Goal: Information Seeking & Learning: Learn about a topic

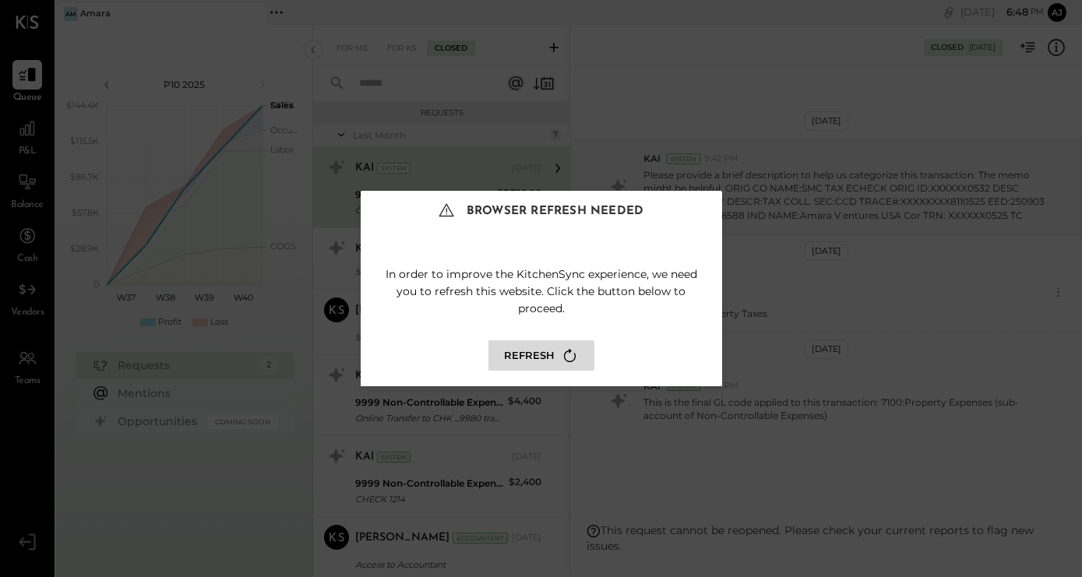
scroll to position [13, 0]
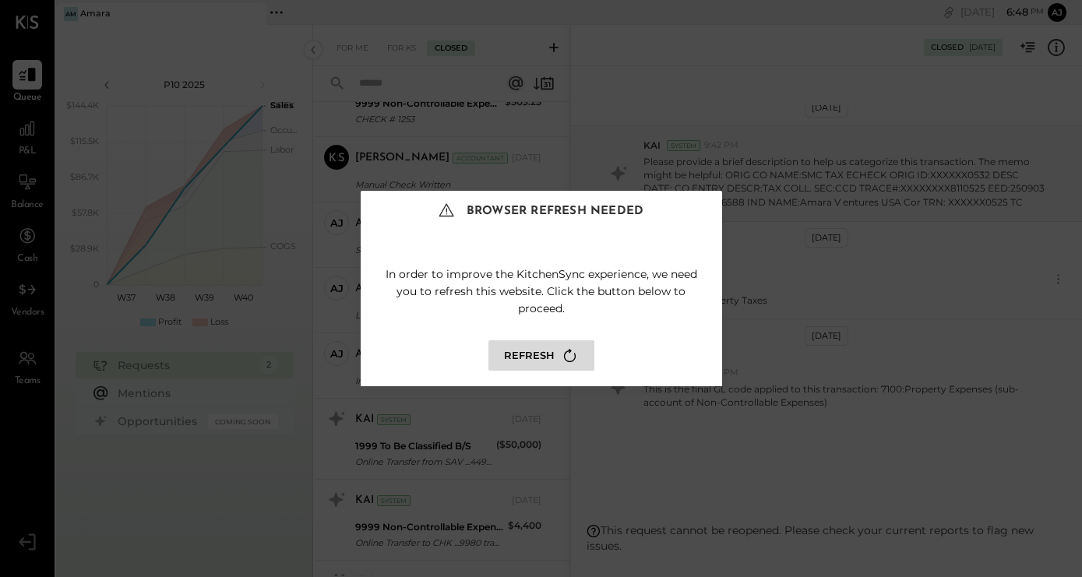
click at [534, 362] on button "Refresh" at bounding box center [541, 355] width 106 height 30
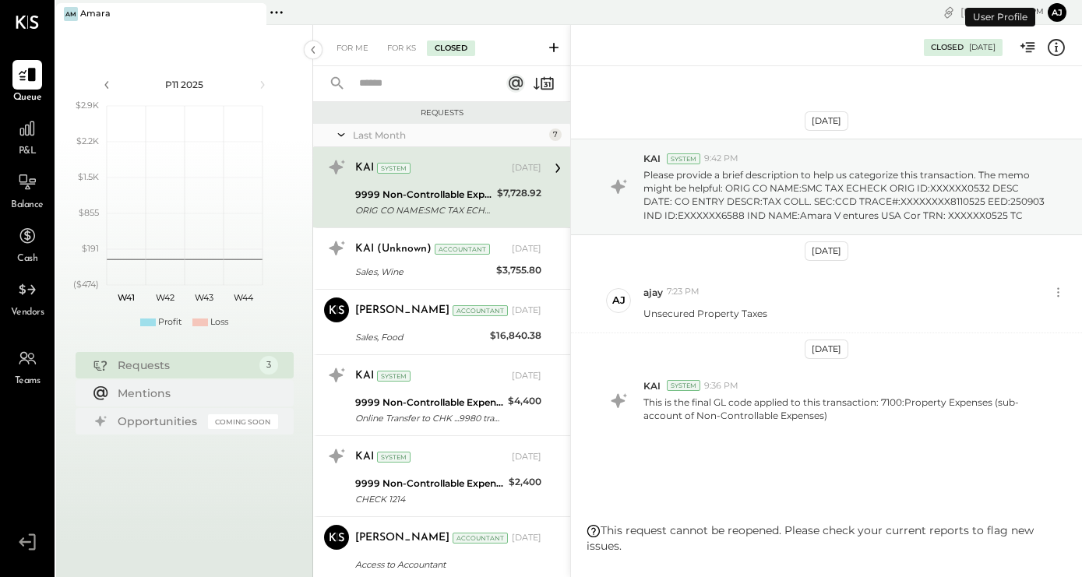
scroll to position [13, 0]
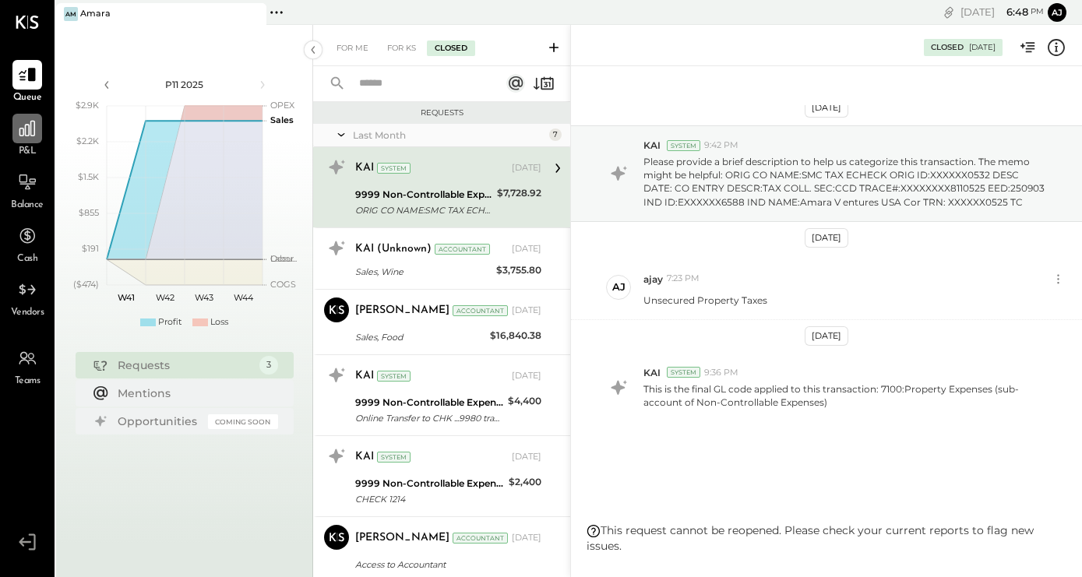
click at [19, 130] on icon at bounding box center [27, 129] width 16 height 16
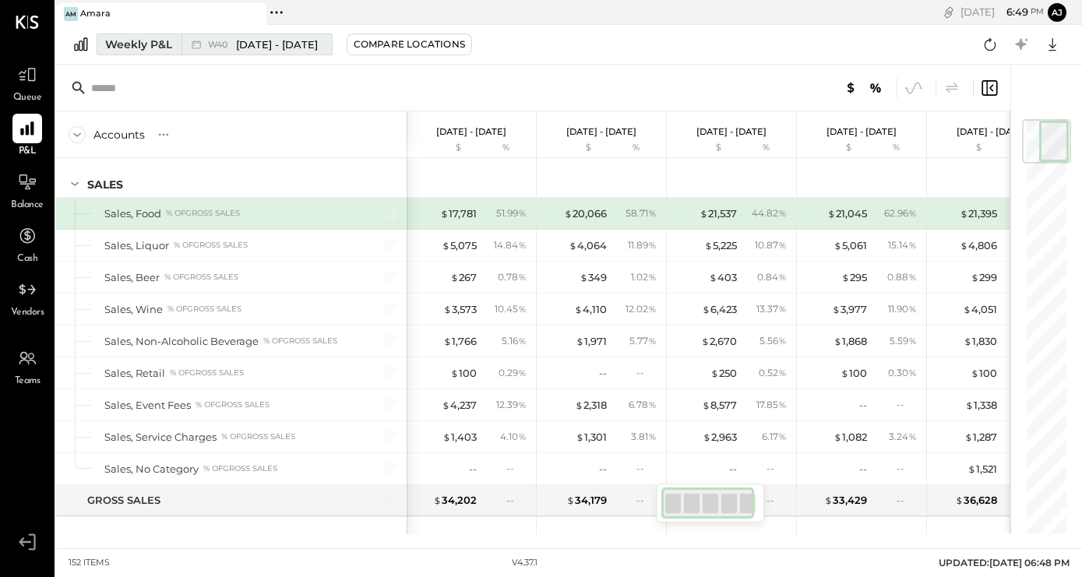
click at [232, 40] on span "W40" at bounding box center [220, 44] width 24 height 9
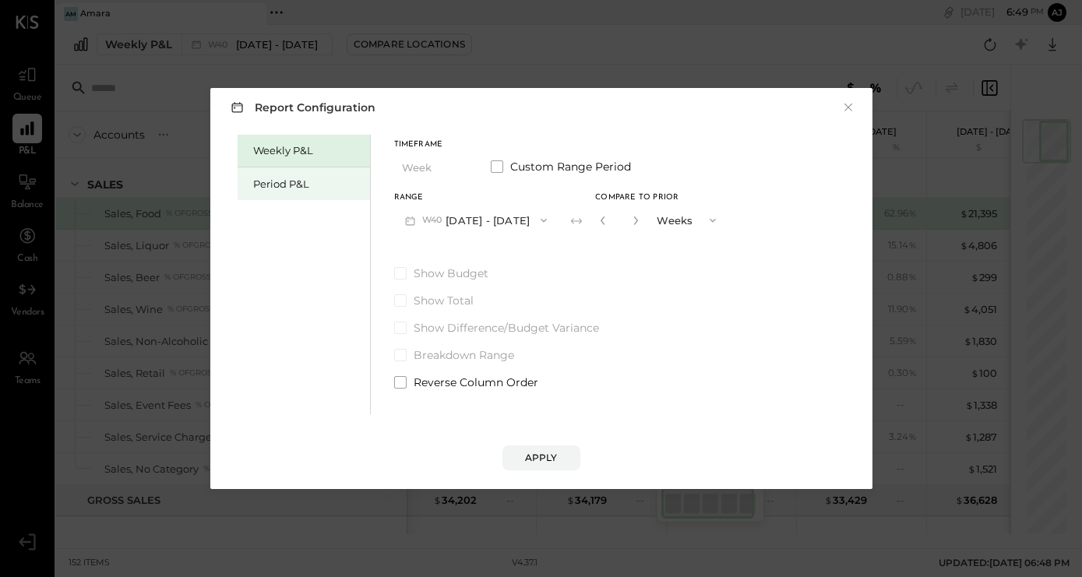
click at [280, 184] on div "Period P&L" at bounding box center [307, 184] width 109 height 15
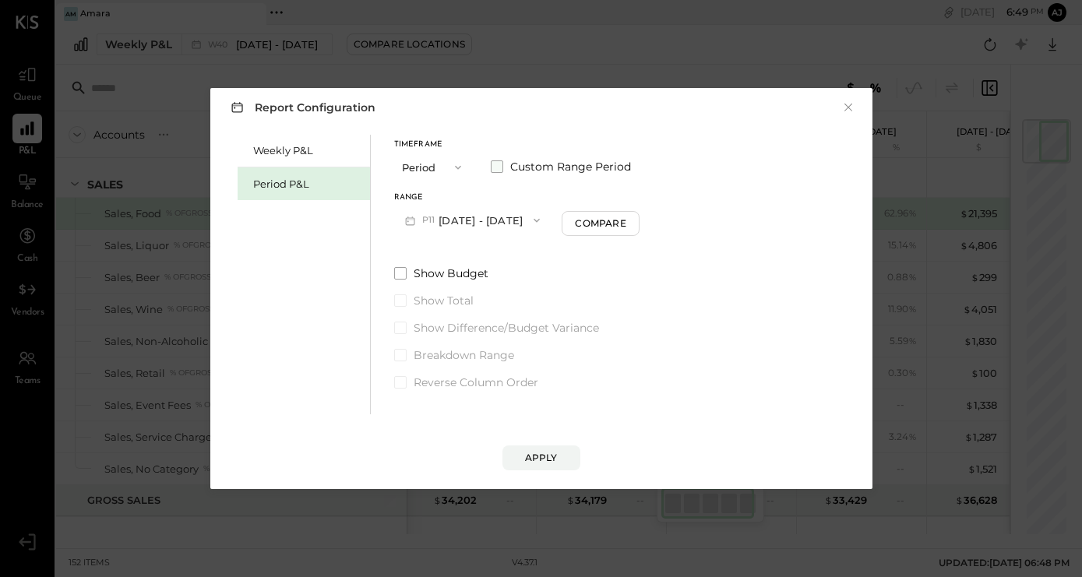
click at [557, 171] on span "Custom Range Period" at bounding box center [570, 167] width 121 height 16
click at [462, 224] on button "Oct 6, 2025" at bounding box center [440, 220] width 93 height 29
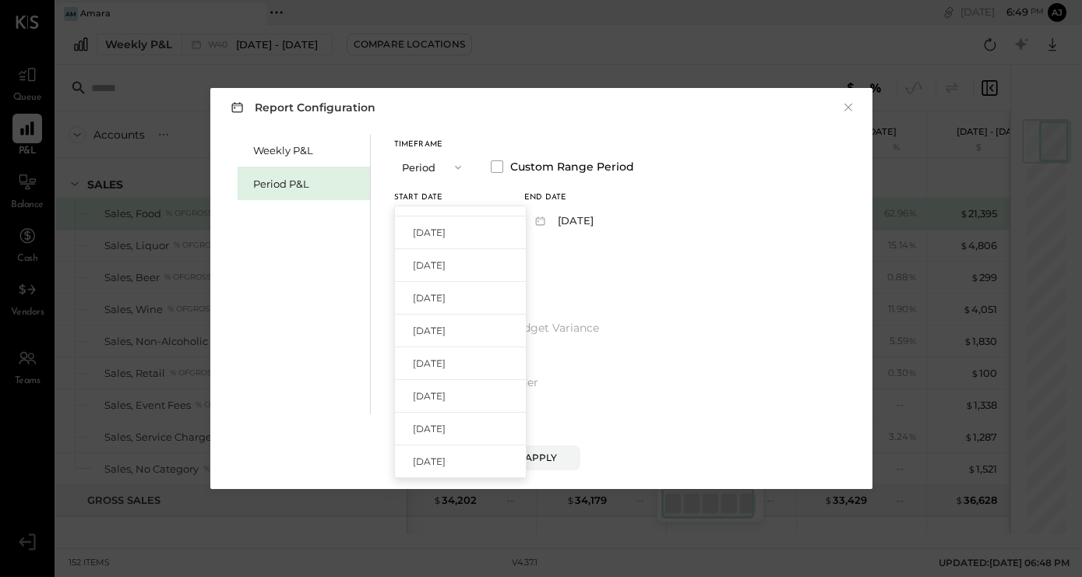
scroll to position [251, 0]
click at [445, 301] on span "Dec 30, 2024" at bounding box center [429, 298] width 33 height 13
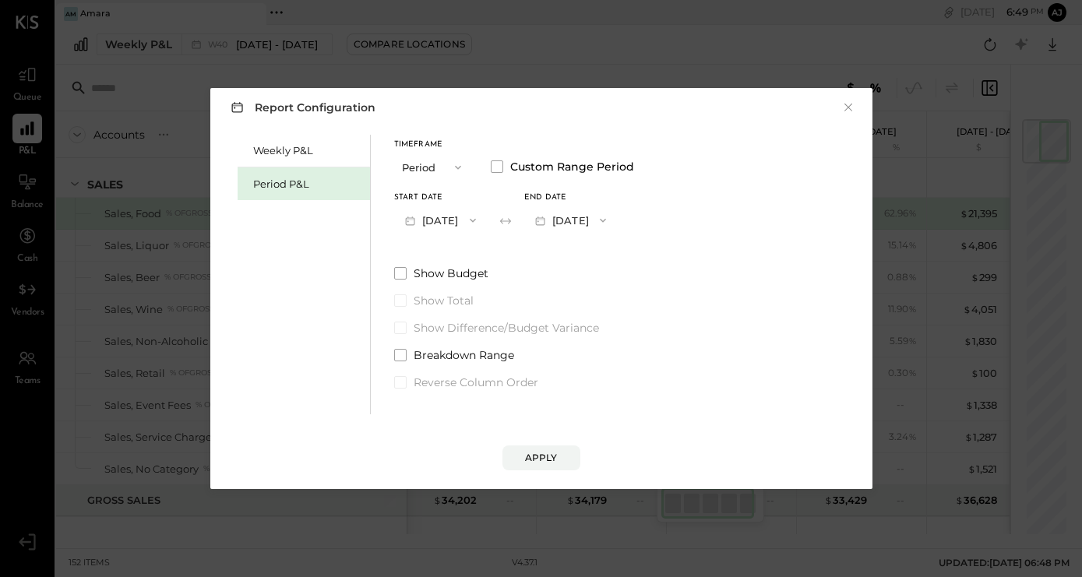
click at [617, 225] on button "Jan 26, 2025" at bounding box center [570, 220] width 93 height 29
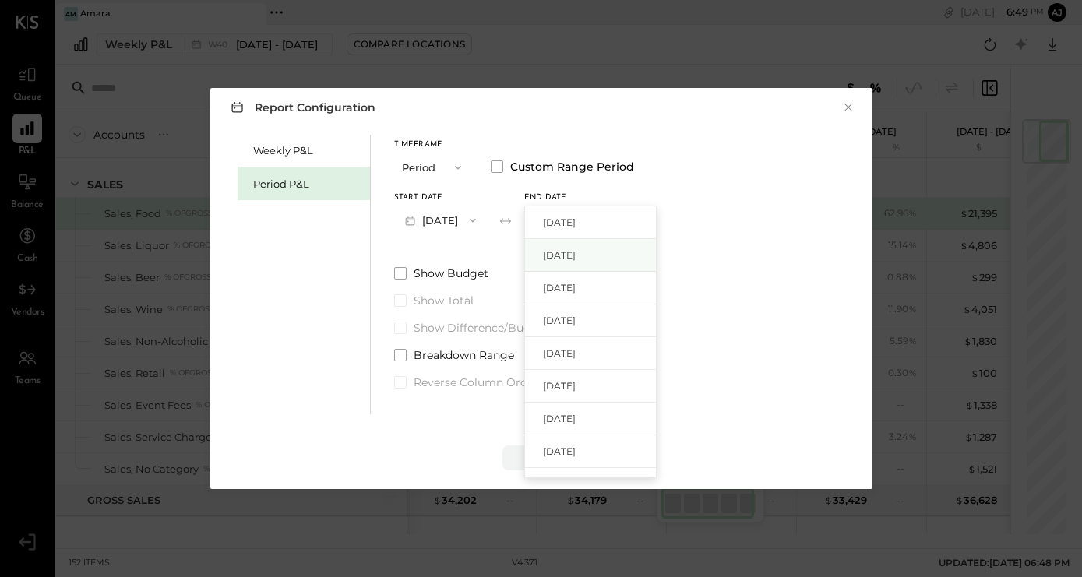
click at [576, 260] on span "Oct 5, 2025" at bounding box center [559, 254] width 33 height 13
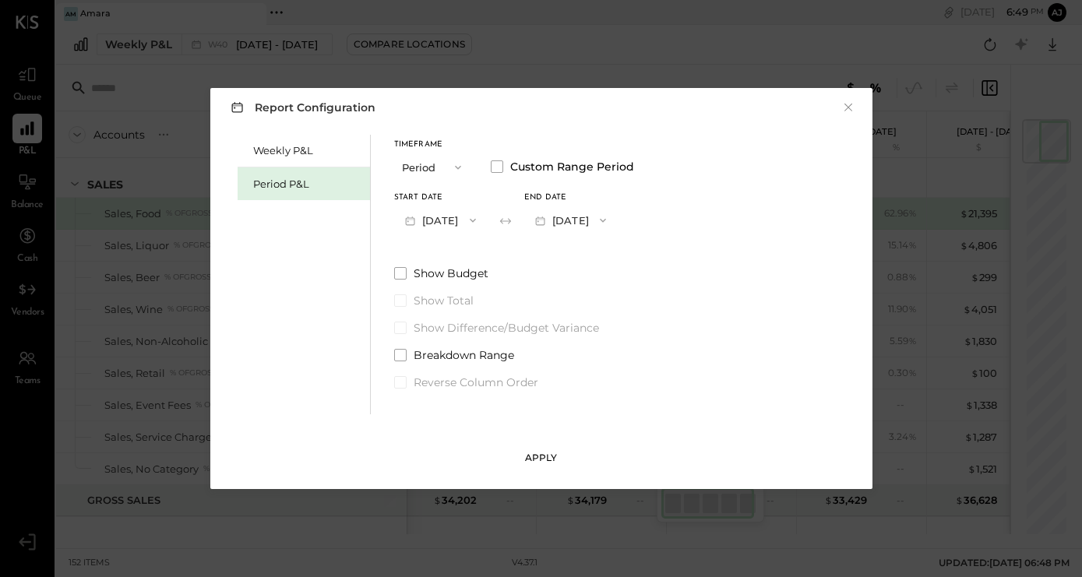
click at [529, 459] on div "Apply" at bounding box center [541, 457] width 33 height 13
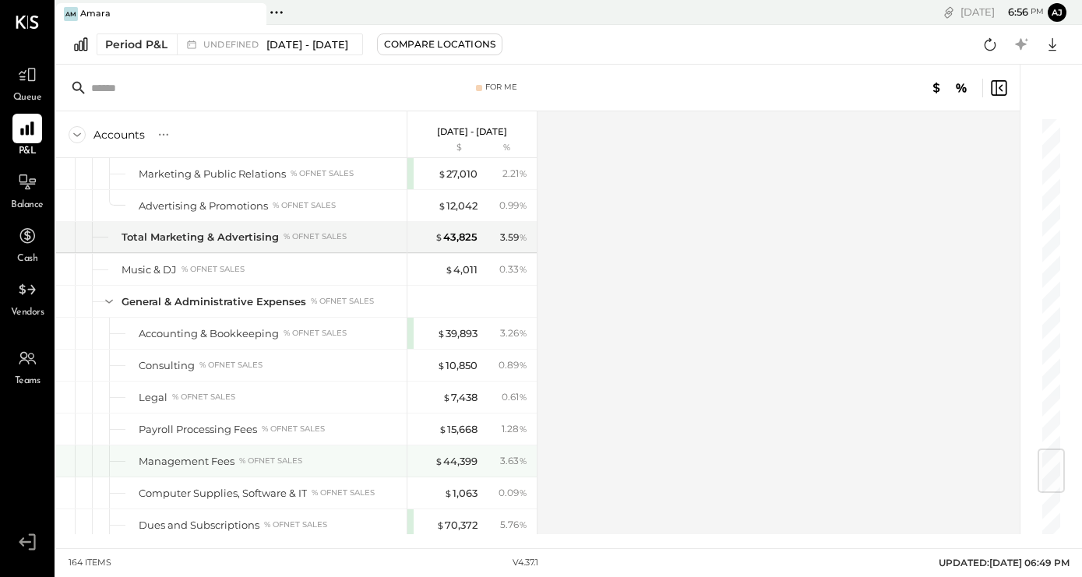
scroll to position [2789, 0]
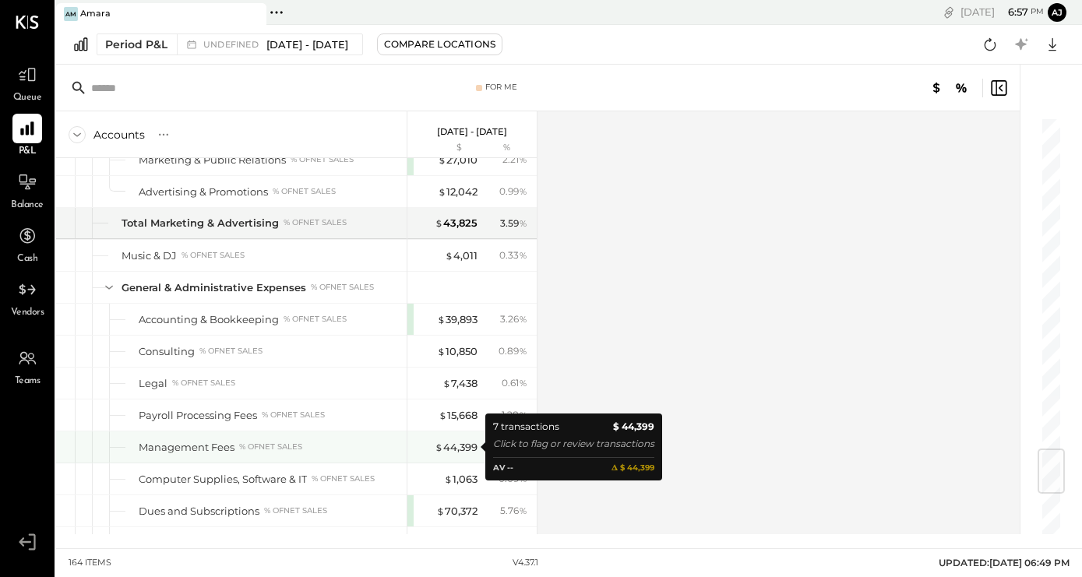
click at [423, 441] on div "$ 44,399" at bounding box center [446, 447] width 62 height 15
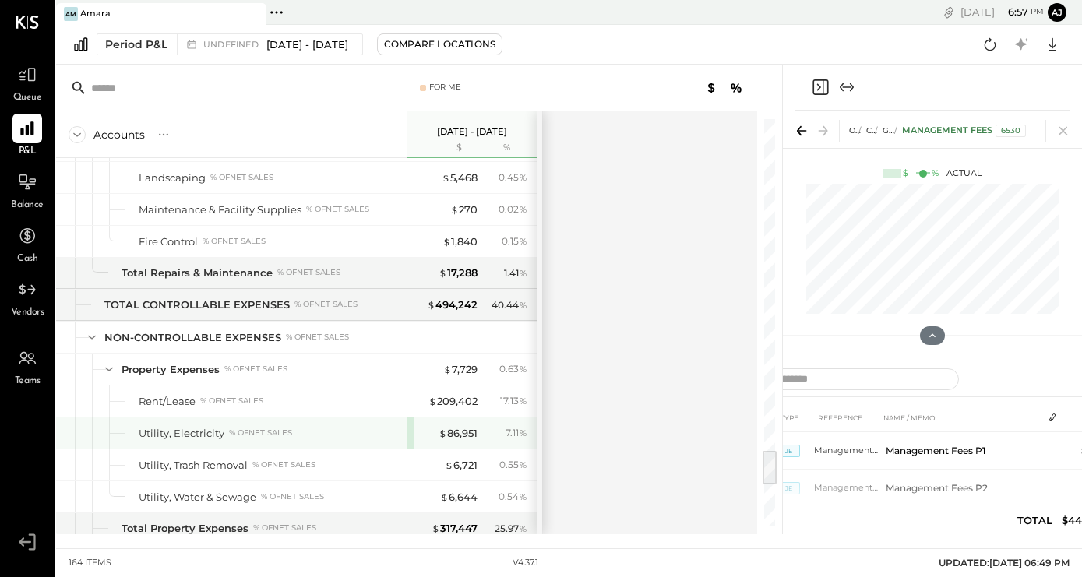
scroll to position [3743, 0]
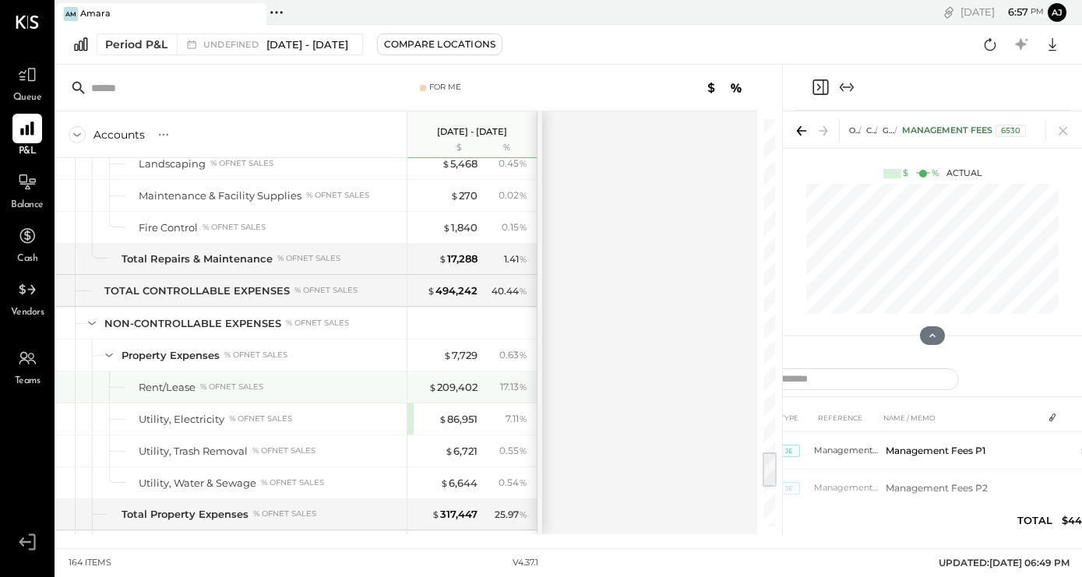
click at [259, 386] on div "% of NET SALES" at bounding box center [231, 387] width 63 height 11
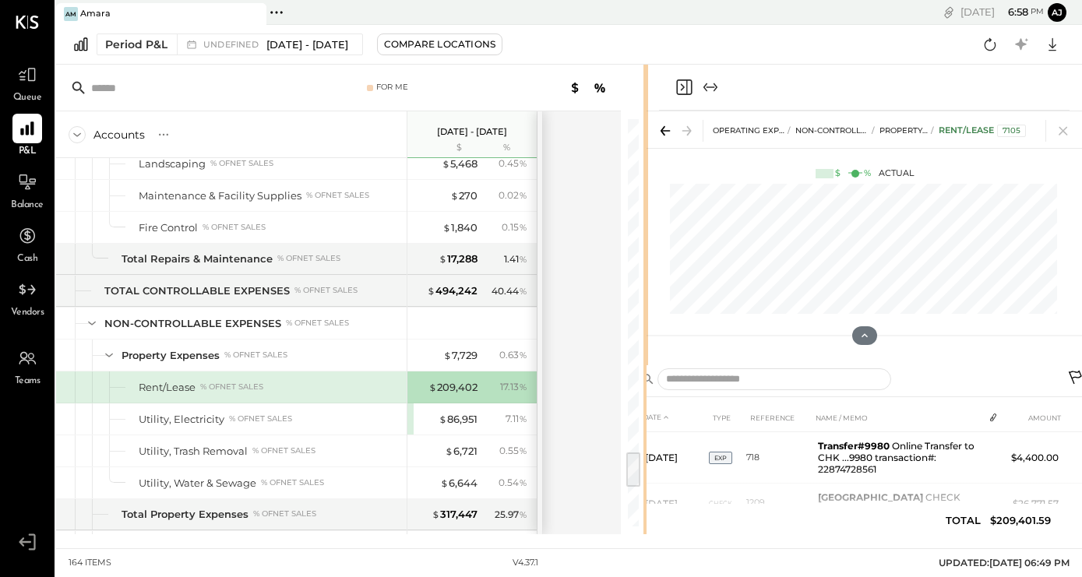
drag, startPoint x: 780, startPoint y: 438, endPoint x: 645, endPoint y: 442, distance: 134.8
click at [645, 442] on div at bounding box center [645, 300] width 5 height 470
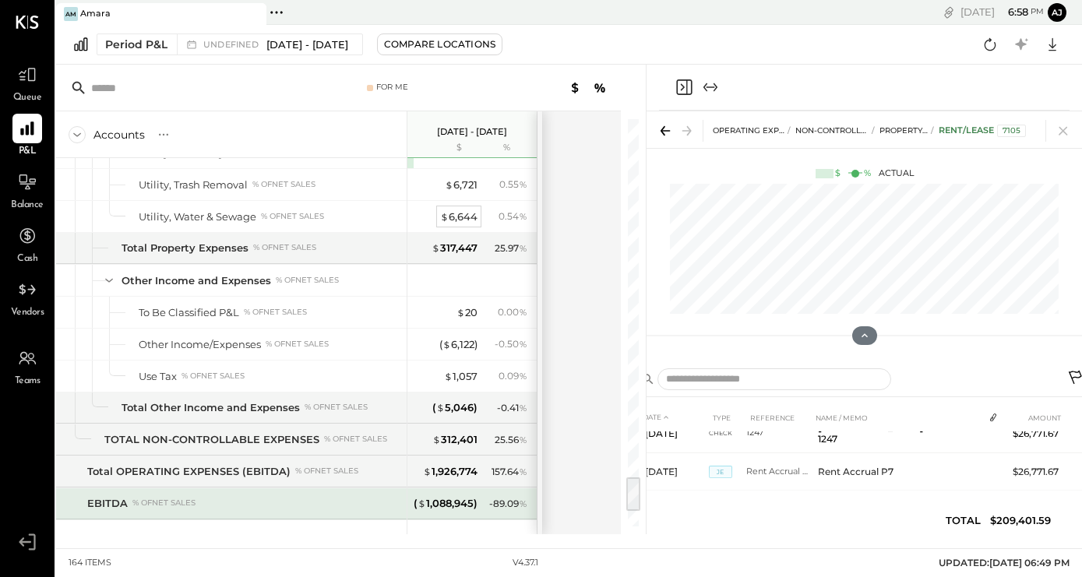
scroll to position [4023, 0]
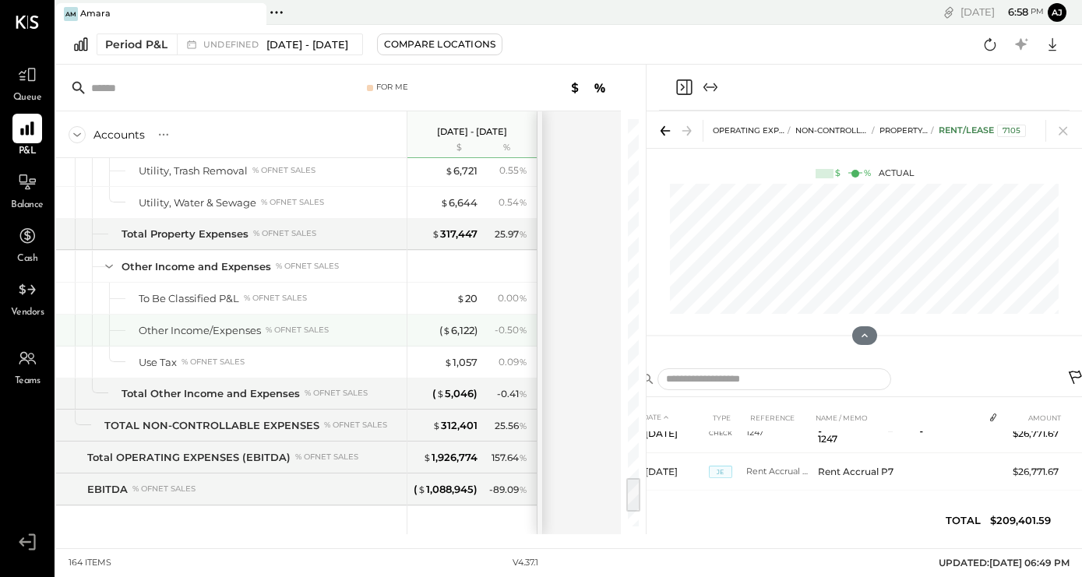
click at [385, 328] on div "Other Income/Expenses % of NET SALES" at bounding box center [270, 330] width 262 height 15
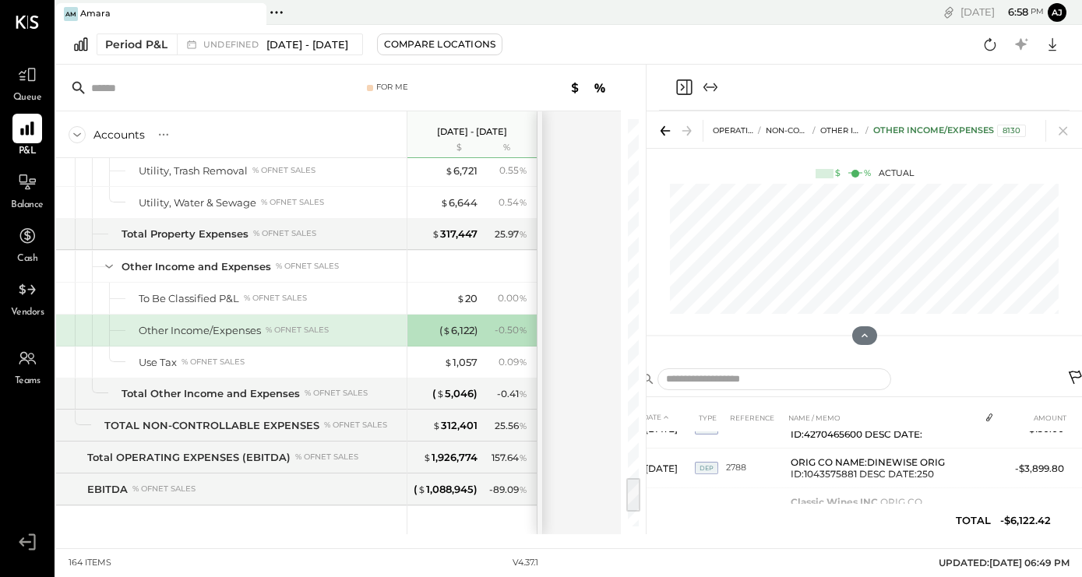
scroll to position [525, 0]
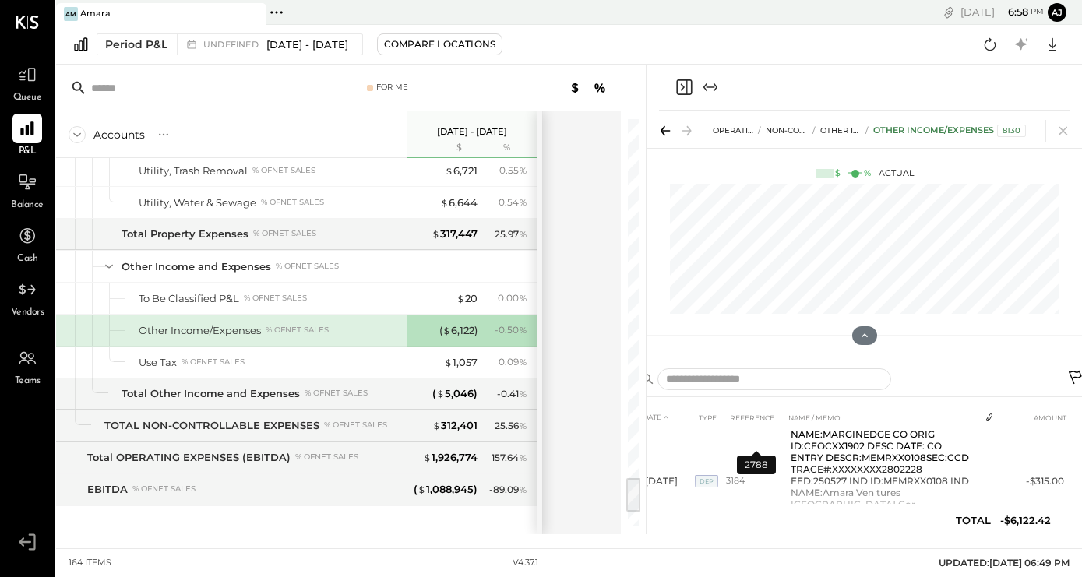
scroll to position [567, 0]
click at [749, 446] on td "3184" at bounding box center [755, 468] width 58 height 145
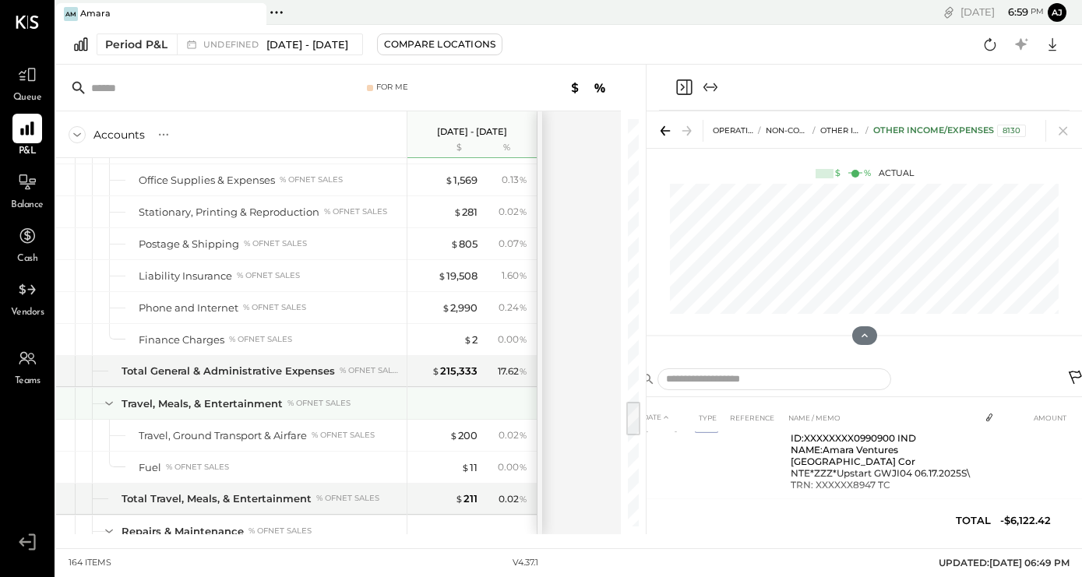
scroll to position [3221, 0]
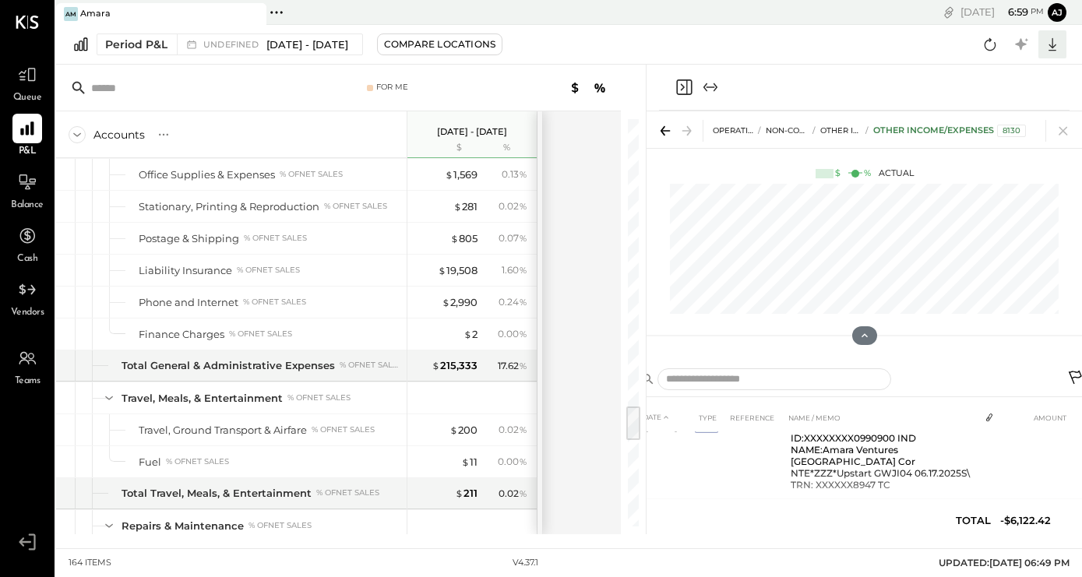
click at [1053, 46] on icon at bounding box center [1052, 44] width 8 height 13
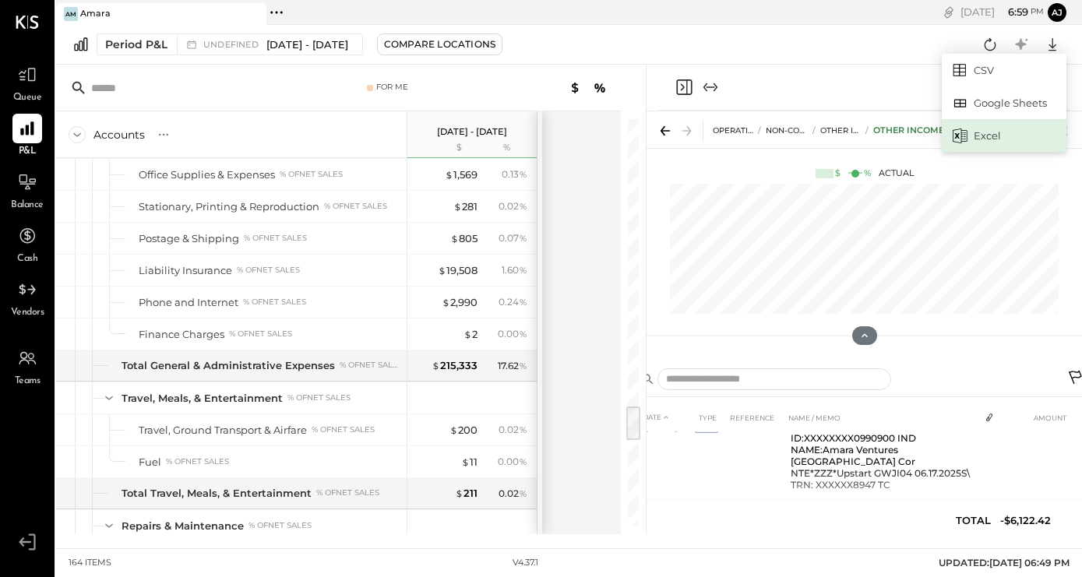
click at [977, 133] on div "Excel" at bounding box center [1004, 135] width 125 height 33
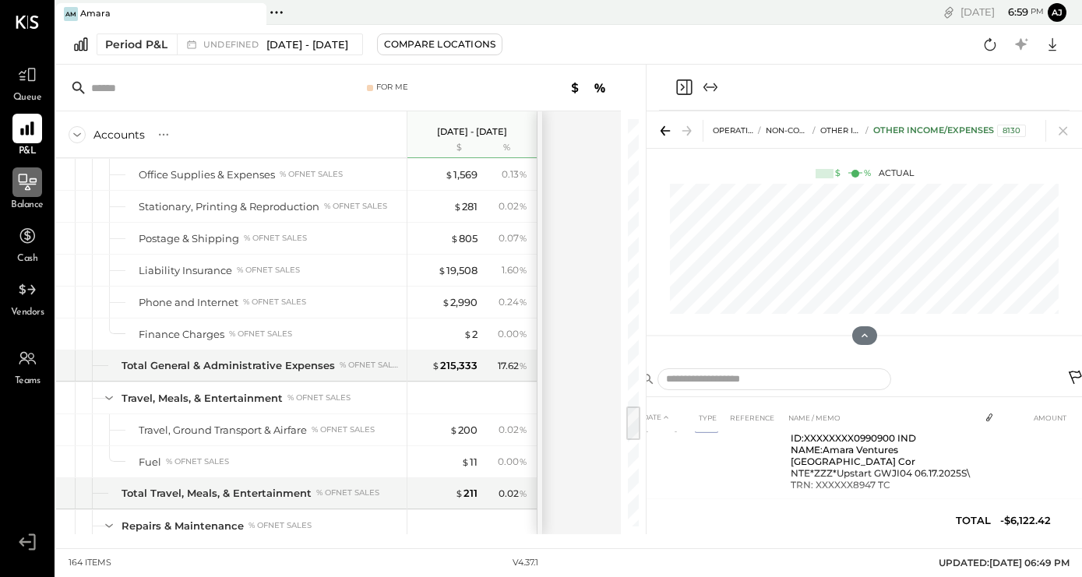
click at [27, 191] on icon at bounding box center [27, 182] width 20 height 20
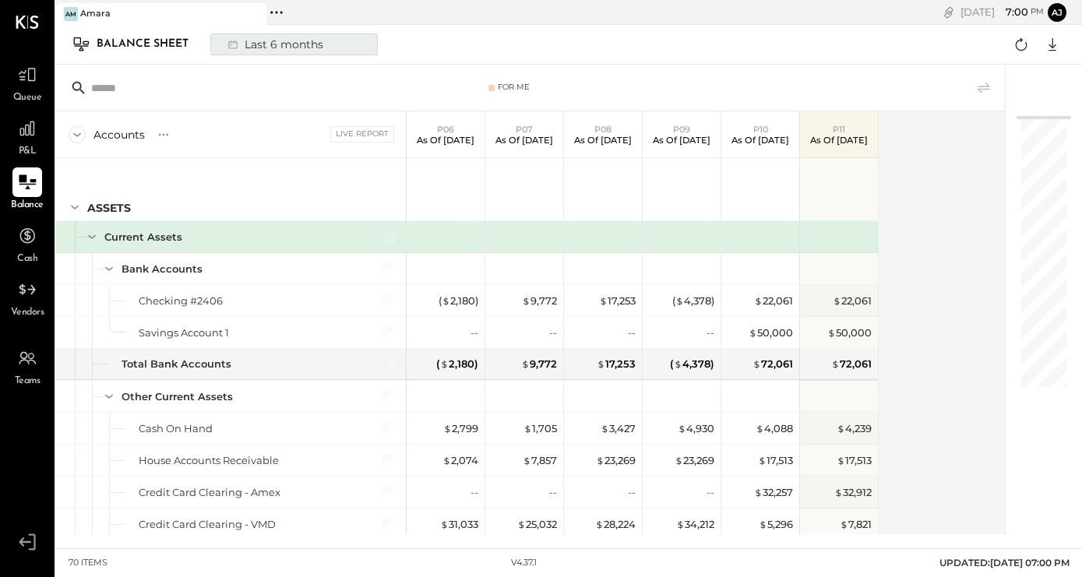
click at [273, 46] on div "Last 6 months" at bounding box center [274, 44] width 111 height 20
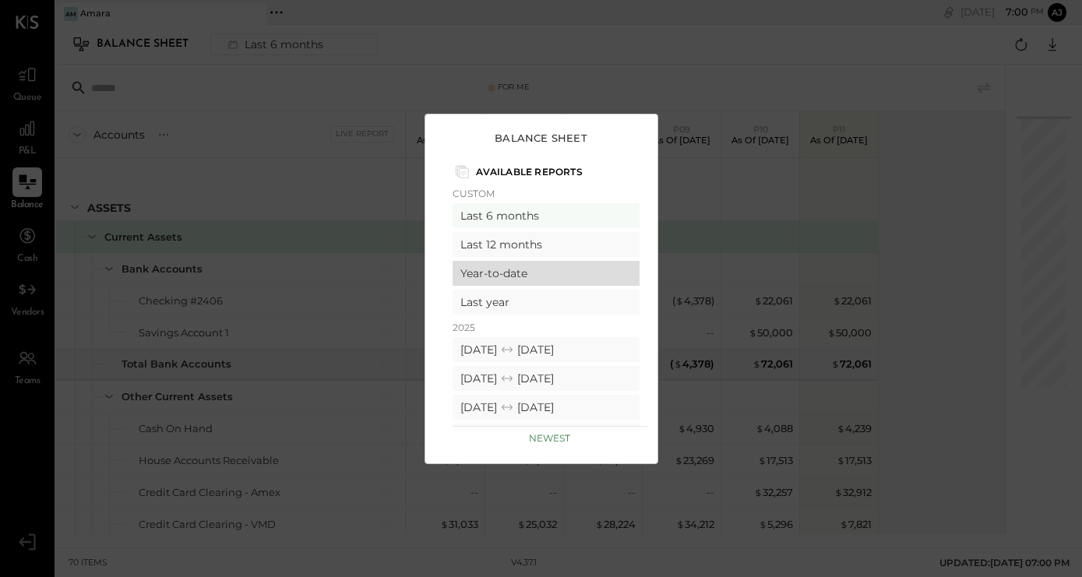
click at [509, 270] on div "Year-to-date" at bounding box center [546, 273] width 187 height 25
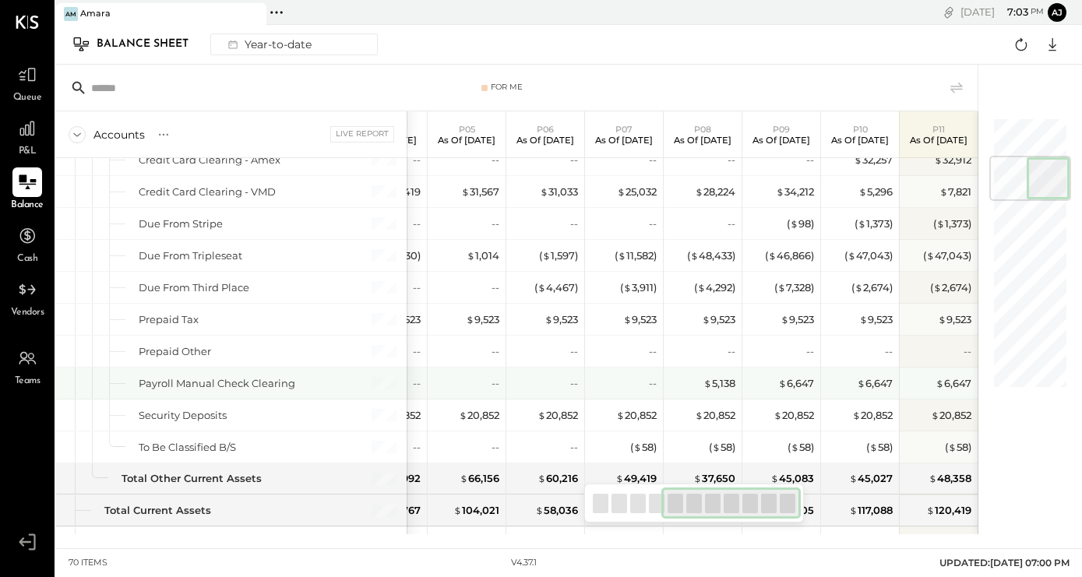
scroll to position [333, 0]
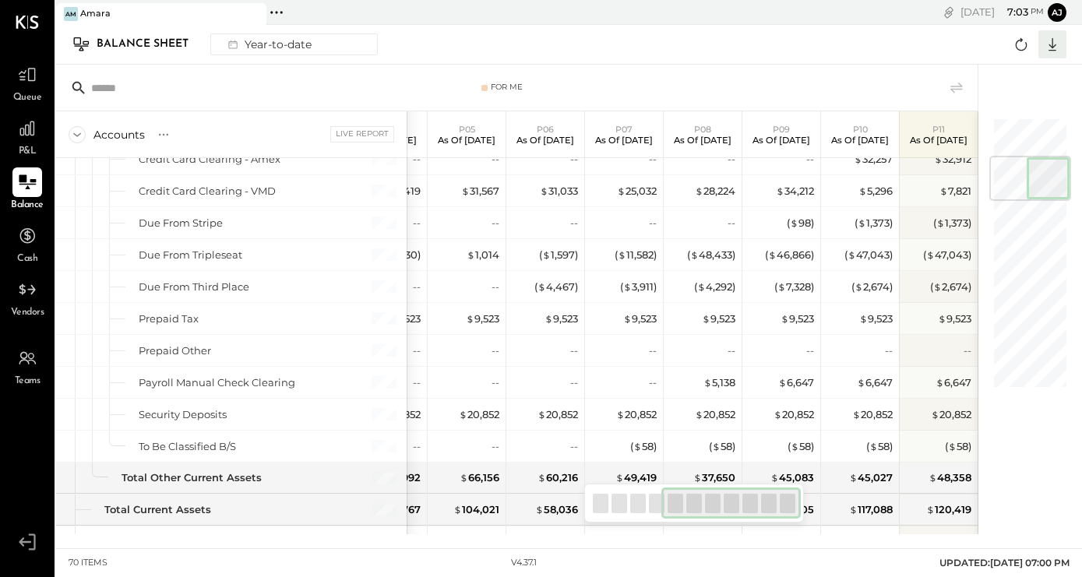
click at [1048, 41] on icon at bounding box center [1052, 44] width 20 height 20
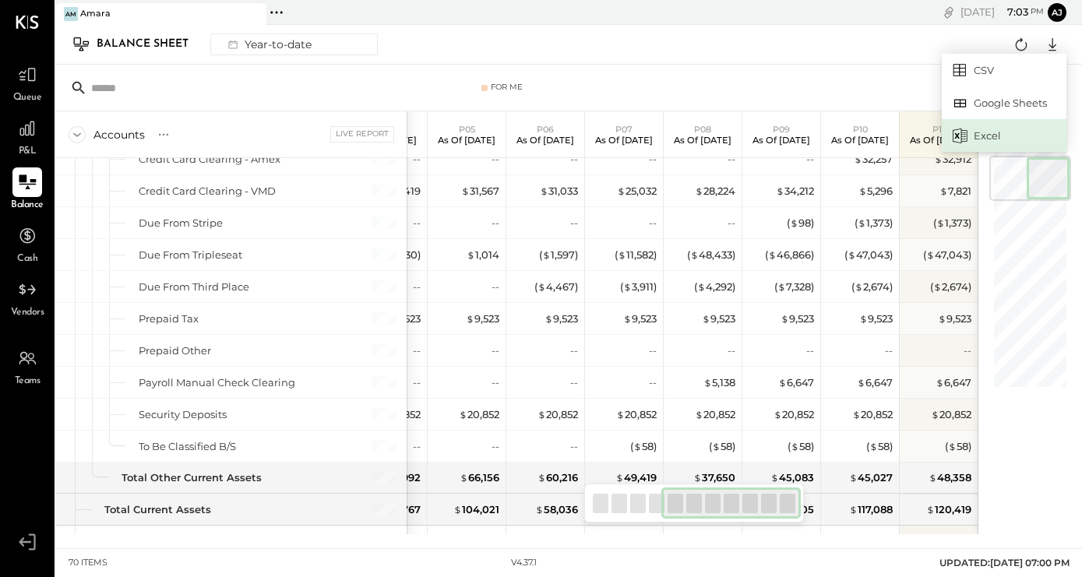
click at [978, 137] on div "Excel" at bounding box center [1004, 135] width 125 height 33
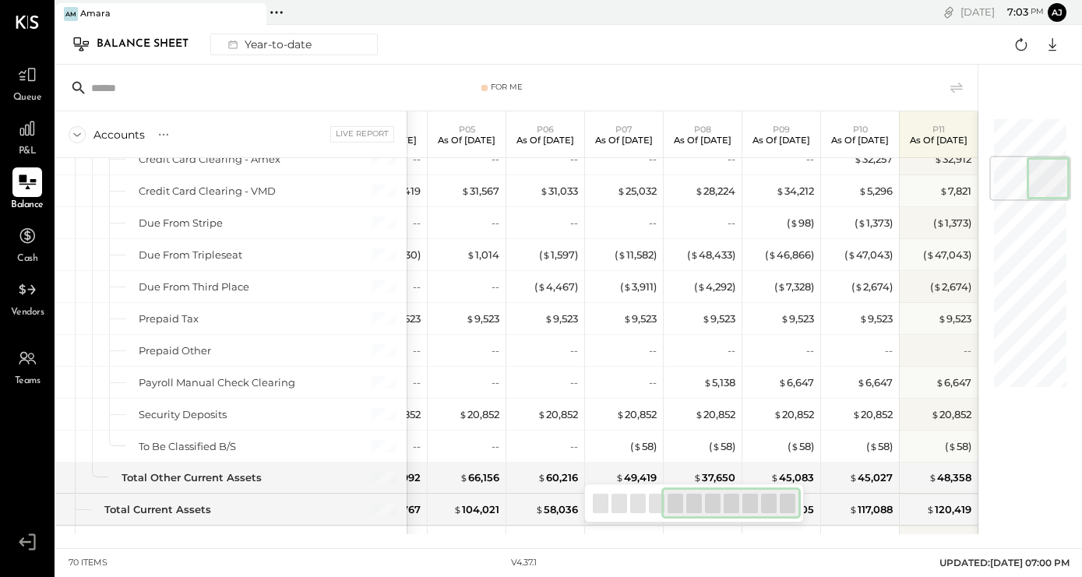
click at [566, 74] on div "For Me" at bounding box center [516, 88] width 921 height 47
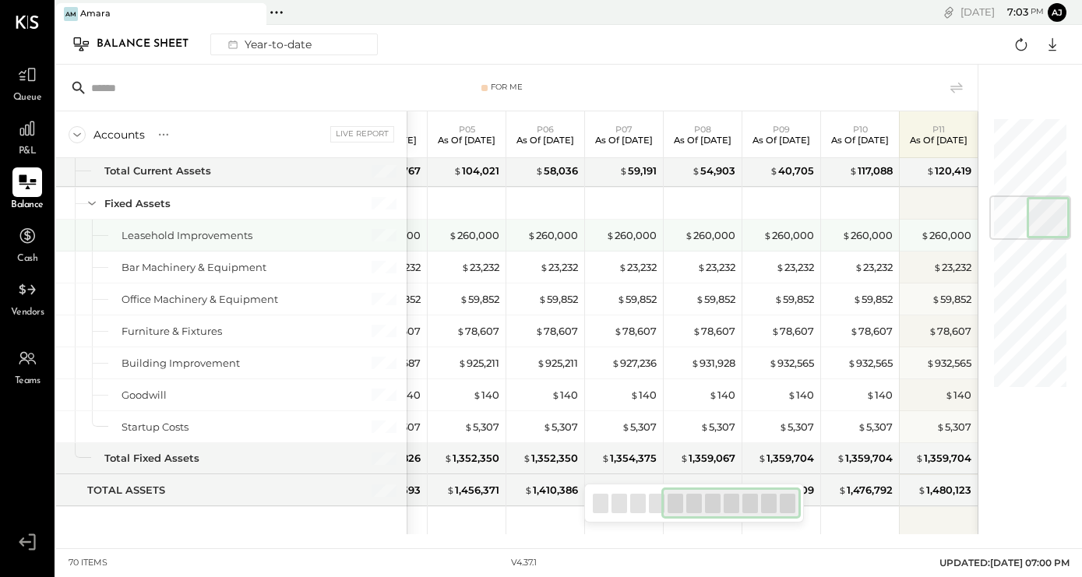
scroll to position [674, 0]
click at [867, 235] on div "$ 260,000" at bounding box center [868, 234] width 51 height 15
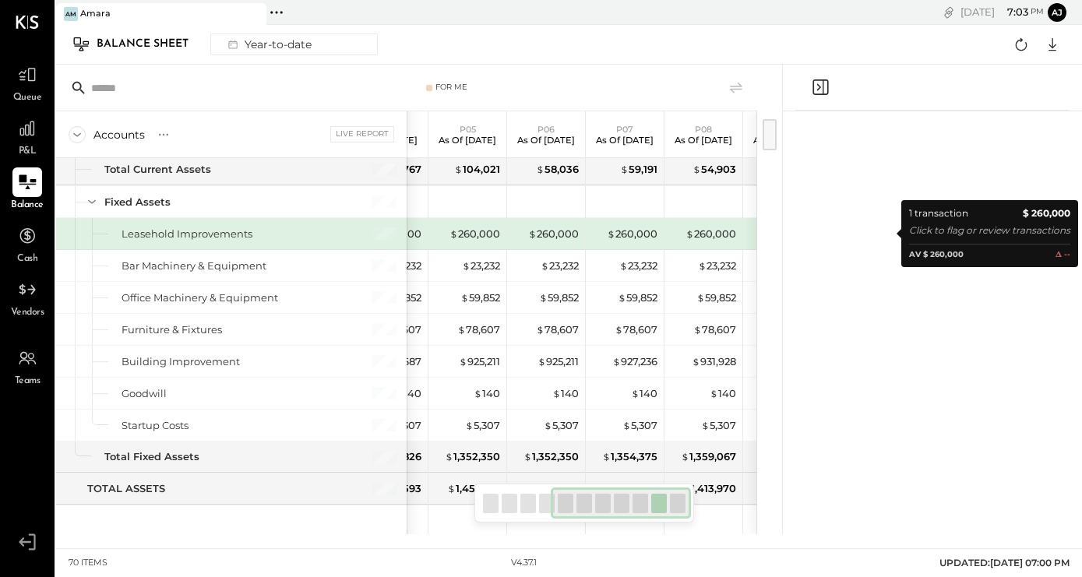
scroll to position [0, 280]
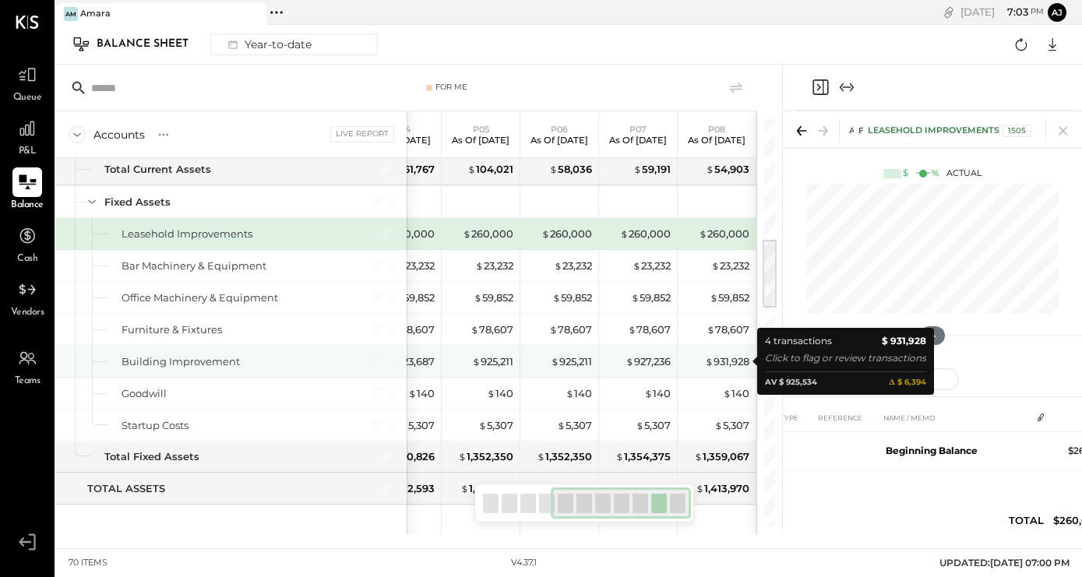
click at [703, 360] on div "$ 931,928" at bounding box center [718, 361] width 62 height 15
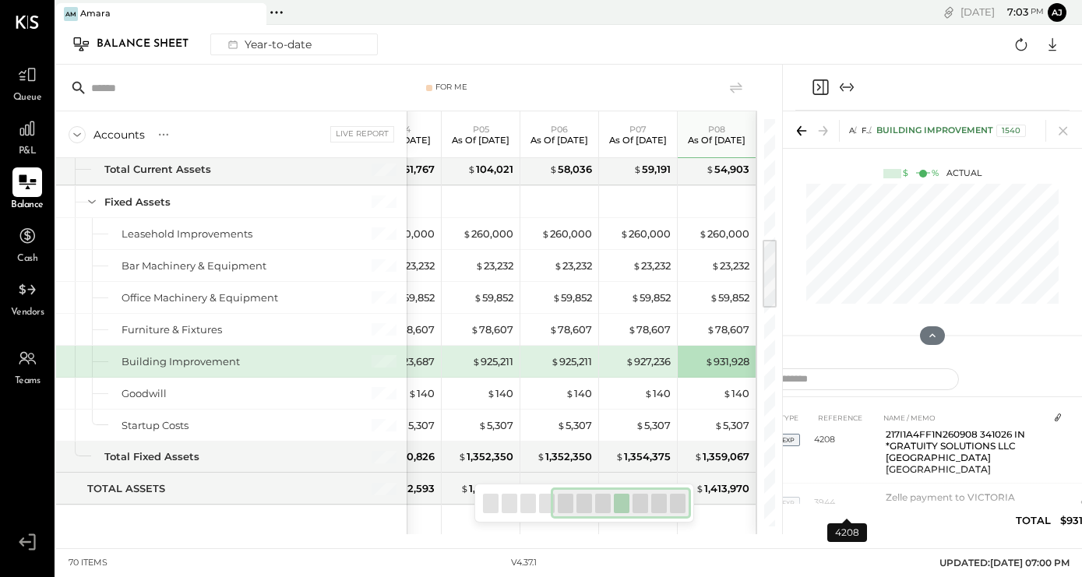
scroll to position [152, 0]
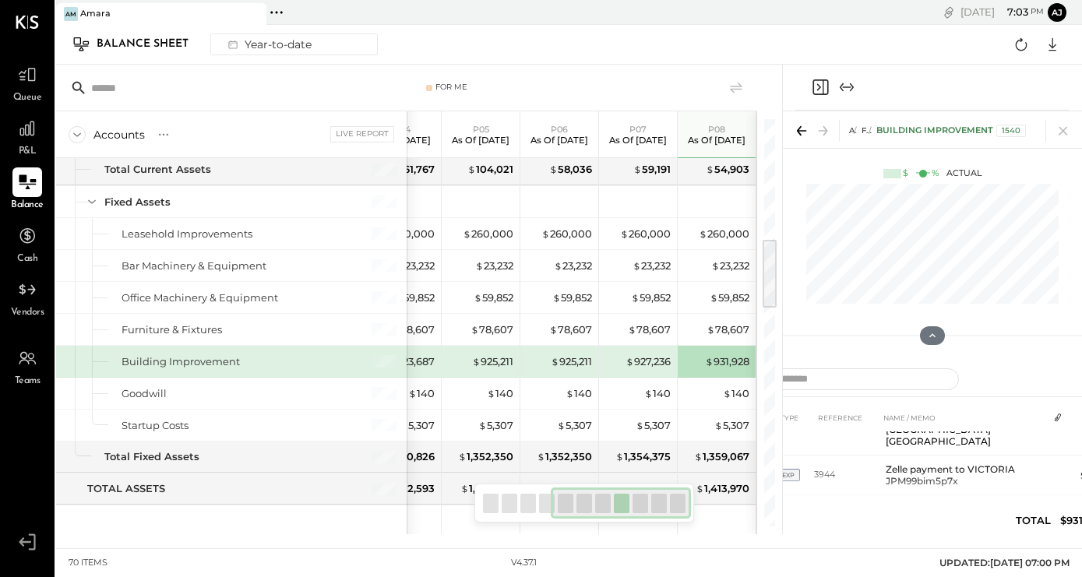
click at [779, 447] on div "For Me Accounts S GL Live Report P01 As of Jan 26th 2025 P02 As of Feb 23rd 202…" at bounding box center [419, 300] width 726 height 470
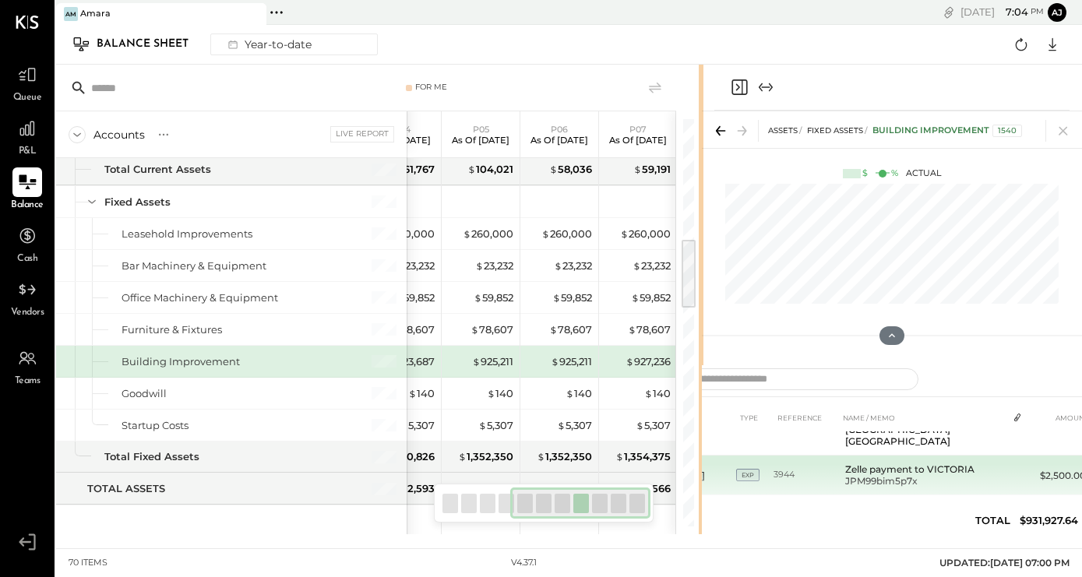
drag, startPoint x: 780, startPoint y: 445, endPoint x: 704, endPoint y: 449, distance: 76.4
click at [703, 449] on div "For Me Accounts S GL Live Report P01 As of Jan 26th 2025 P02 As of Feb 23rd 202…" at bounding box center [569, 300] width 1026 height 470
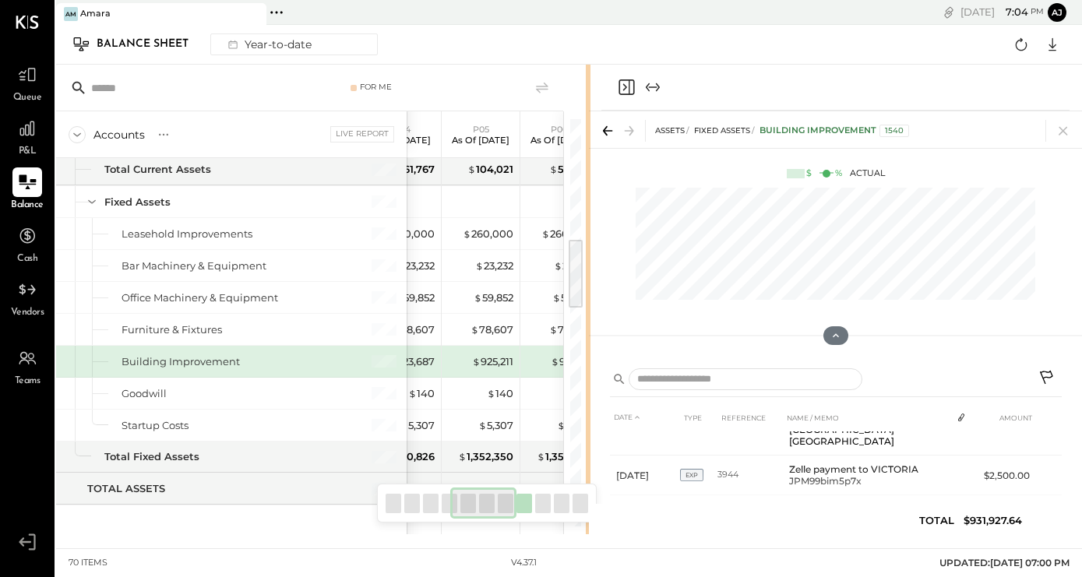
drag, startPoint x: 703, startPoint y: 372, endPoint x: 592, endPoint y: 378, distance: 110.7
click at [592, 378] on div "For Me Accounts S GL Live Report P01 As of Jan 26th 2025 P02 As of Feb 23rd 202…" at bounding box center [569, 300] width 1026 height 470
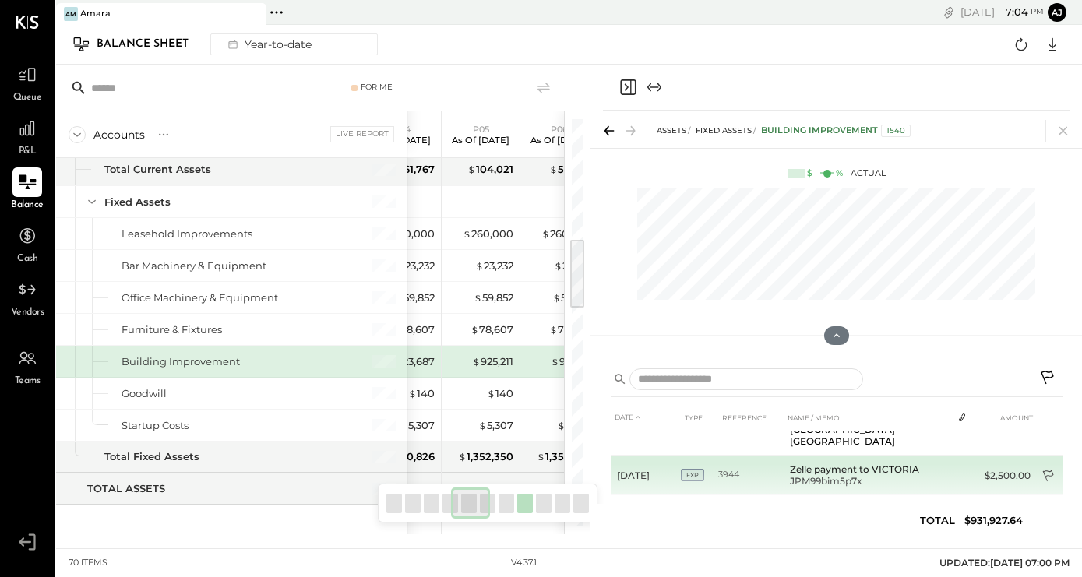
click at [1046, 470] on icon at bounding box center [1049, 478] width 16 height 16
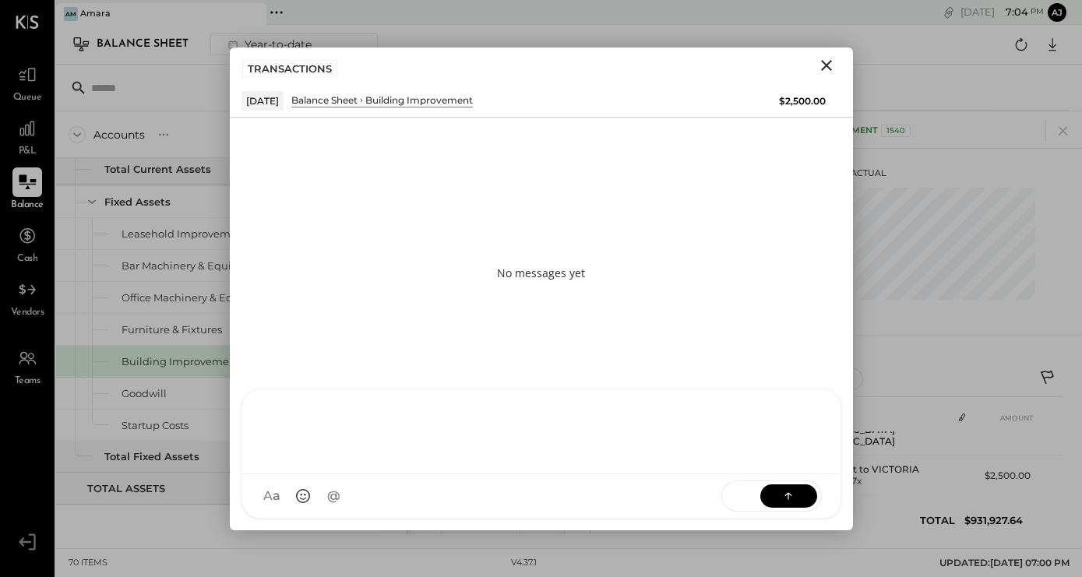
click at [382, 461] on div at bounding box center [541, 430] width 567 height 62
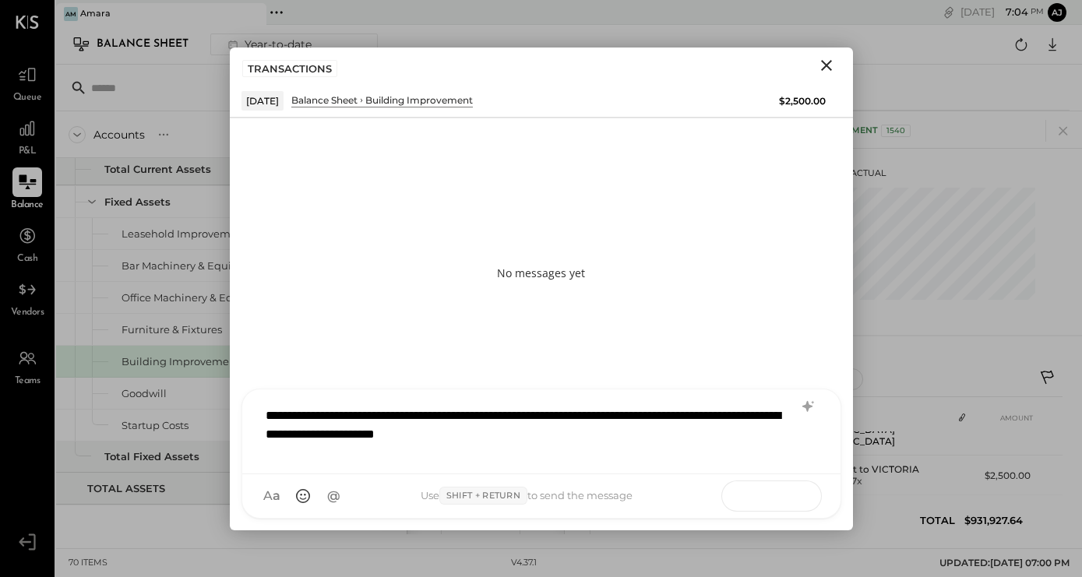
click at [776, 491] on button at bounding box center [788, 495] width 57 height 23
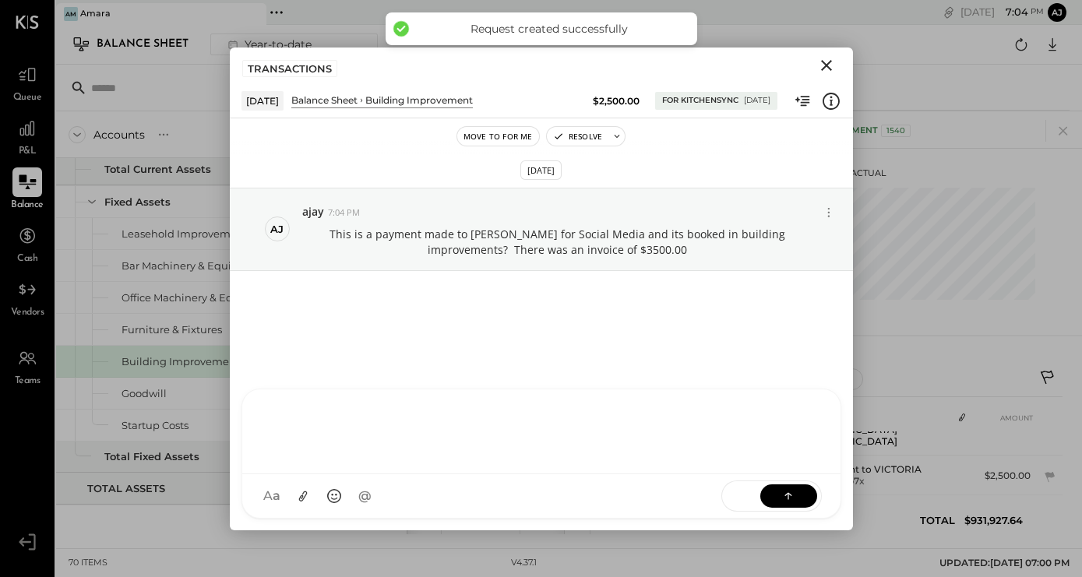
click at [822, 60] on icon "Close" at bounding box center [826, 65] width 19 height 19
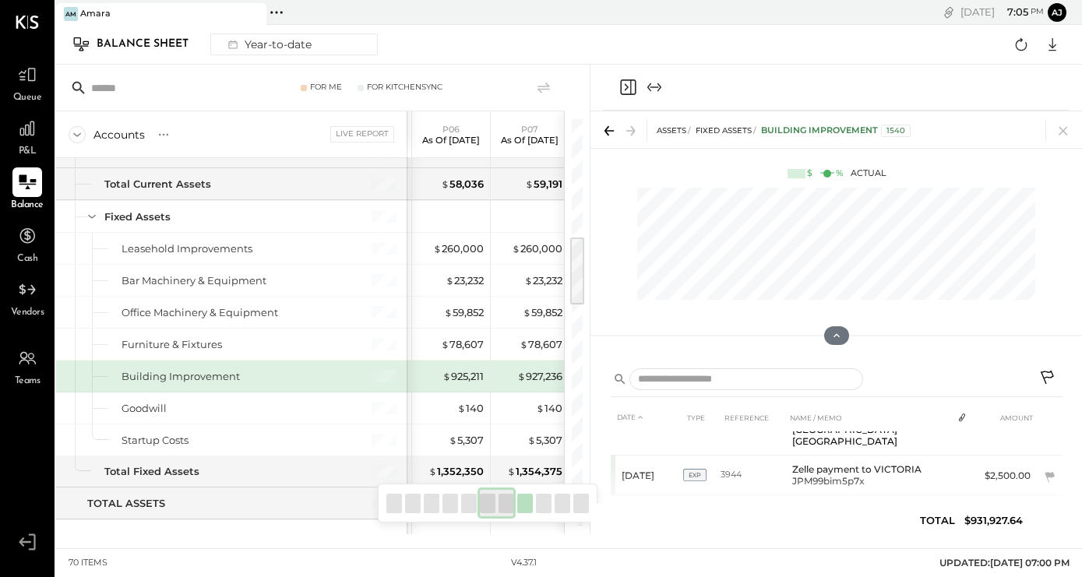
scroll to position [660, 0]
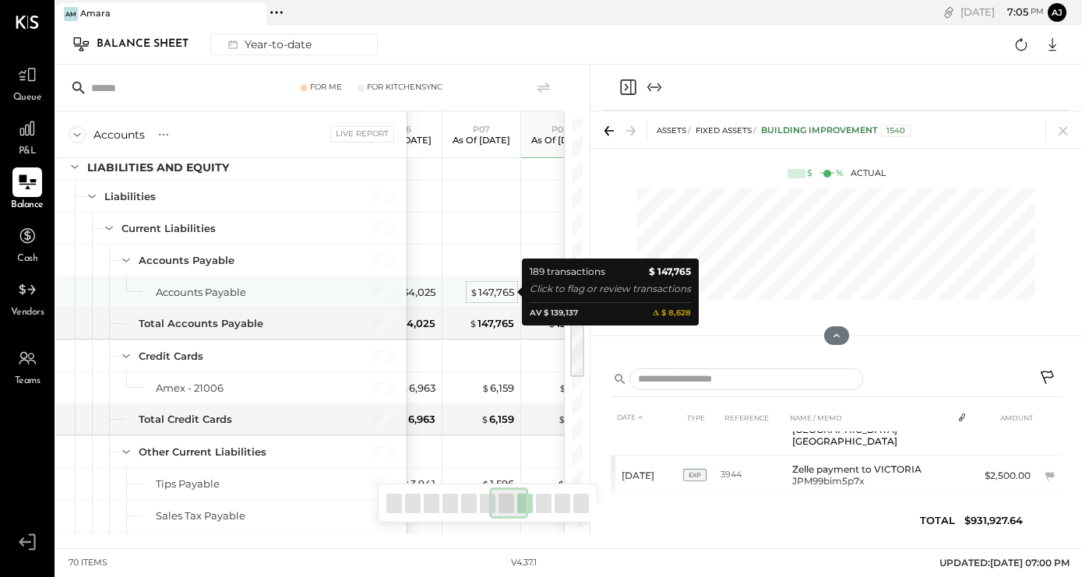
click at [499, 291] on div "$ 147,765" at bounding box center [492, 292] width 44 height 15
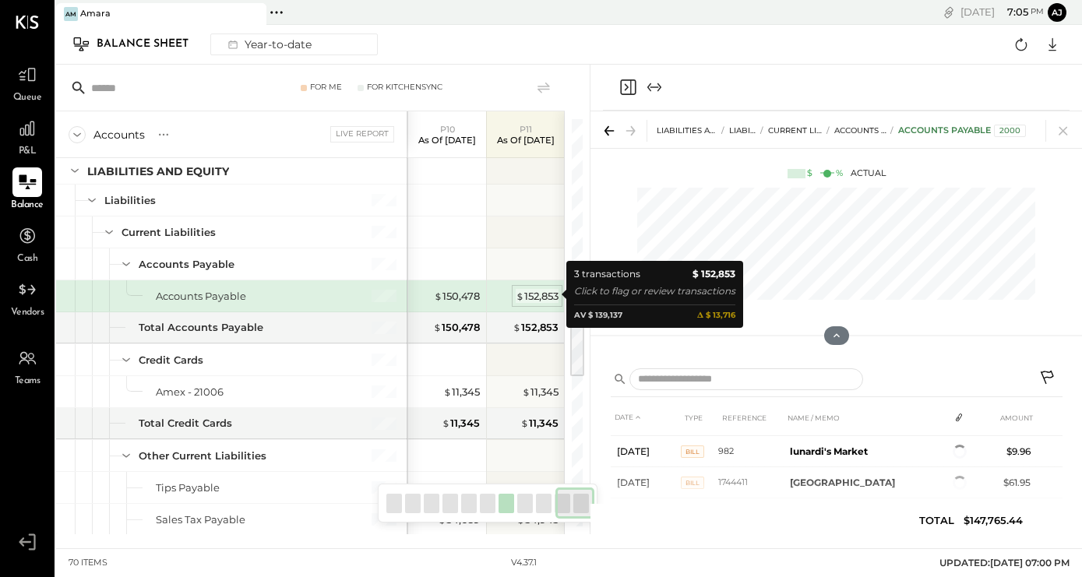
click at [538, 291] on div "$ 152,853" at bounding box center [537, 296] width 43 height 15
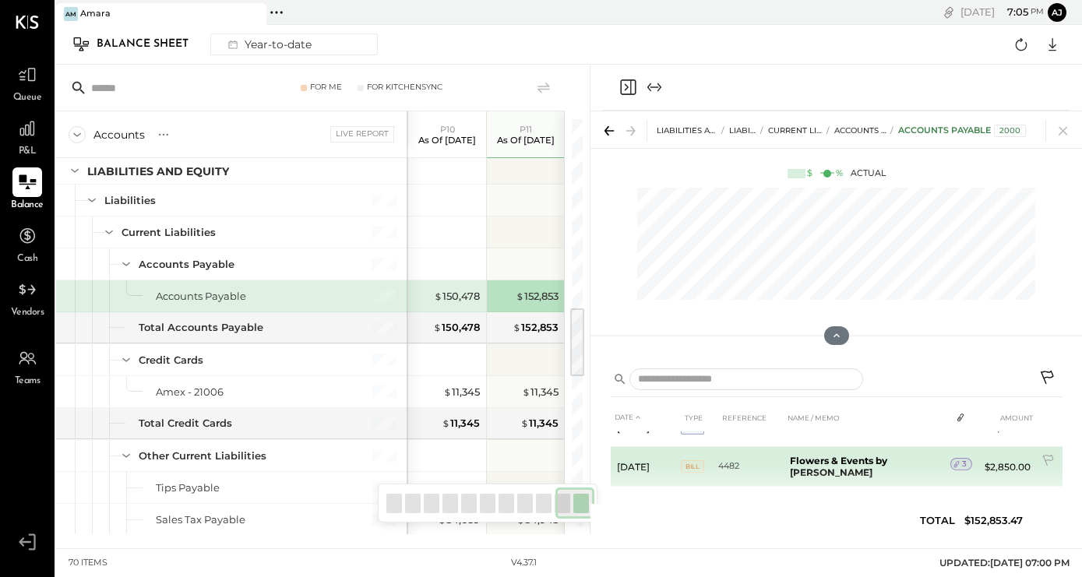
click at [857, 463] on b "Flowers & Events by Dani" at bounding box center [838, 466] width 97 height 23
click at [1045, 458] on icon at bounding box center [1049, 462] width 16 height 16
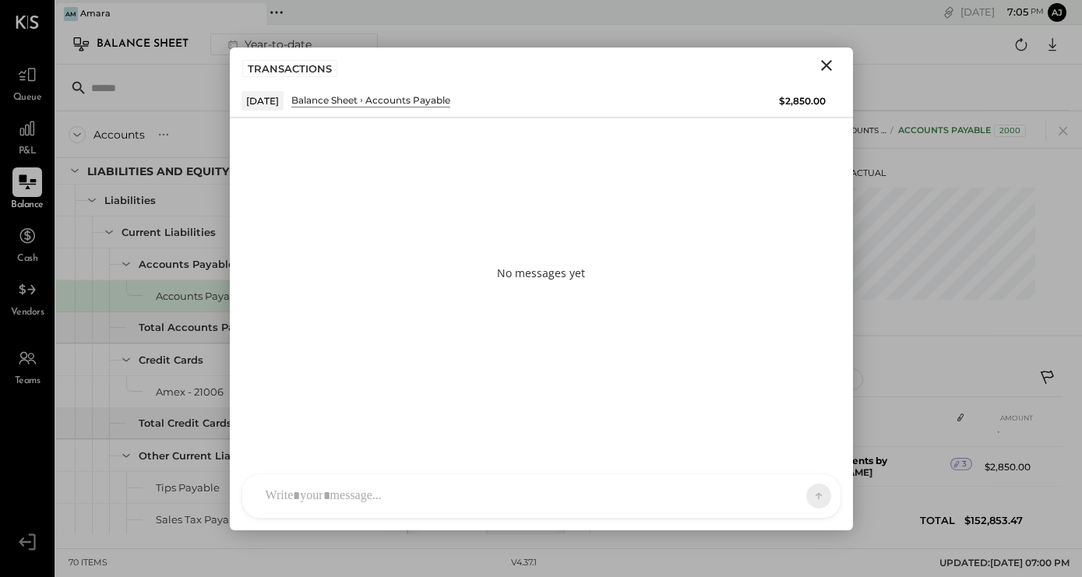
click at [393, 497] on div "R reena RS Rushabh Shah TM Tasmir Malek ID Iris Del Rocio Albarrán Millán J jor…" at bounding box center [541, 496] width 600 height 45
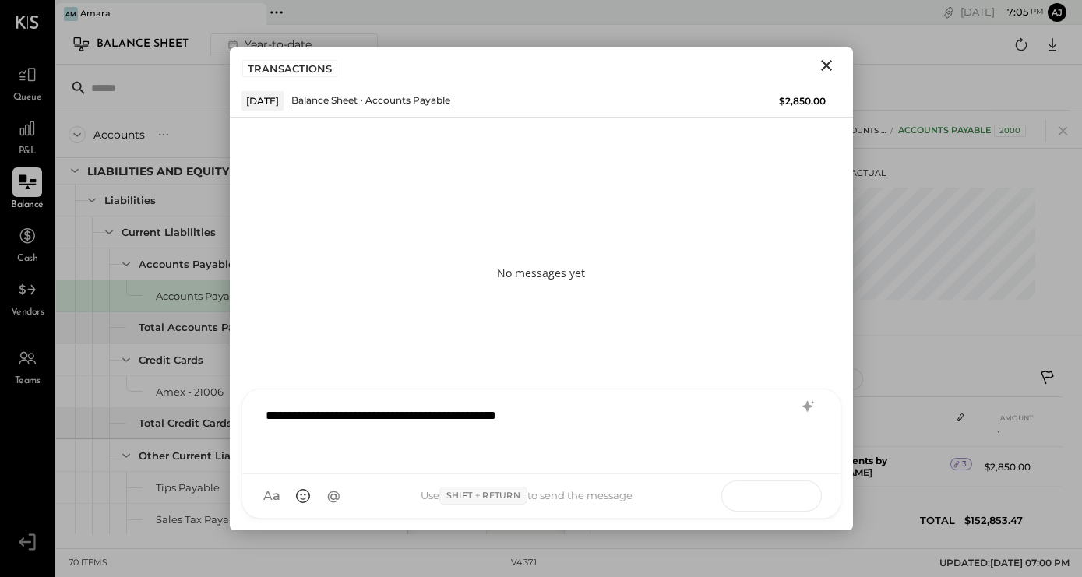
click at [791, 502] on button at bounding box center [788, 495] width 57 height 23
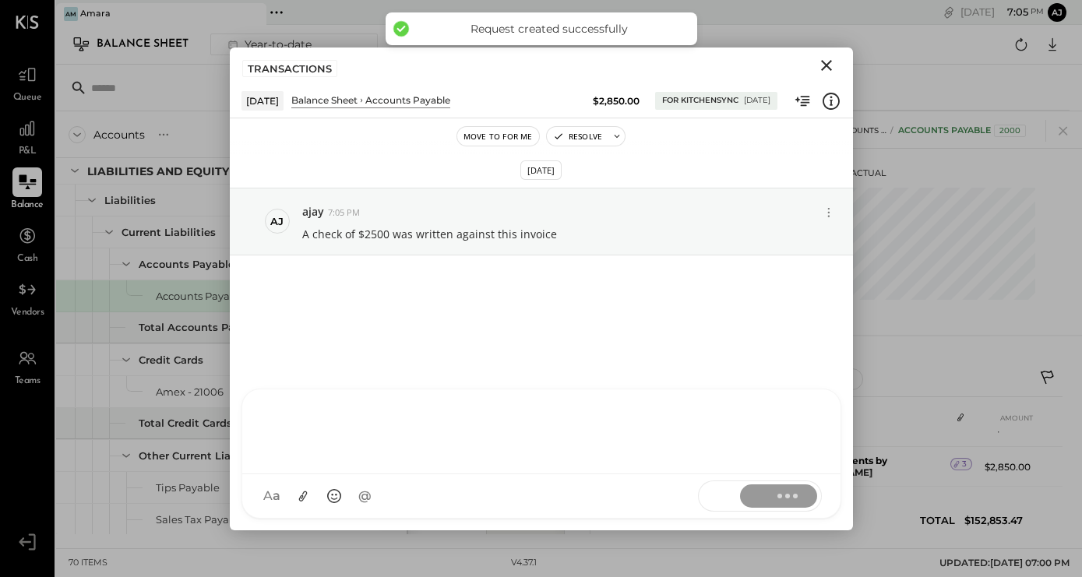
click at [826, 58] on icon "Close" at bounding box center [826, 65] width 19 height 19
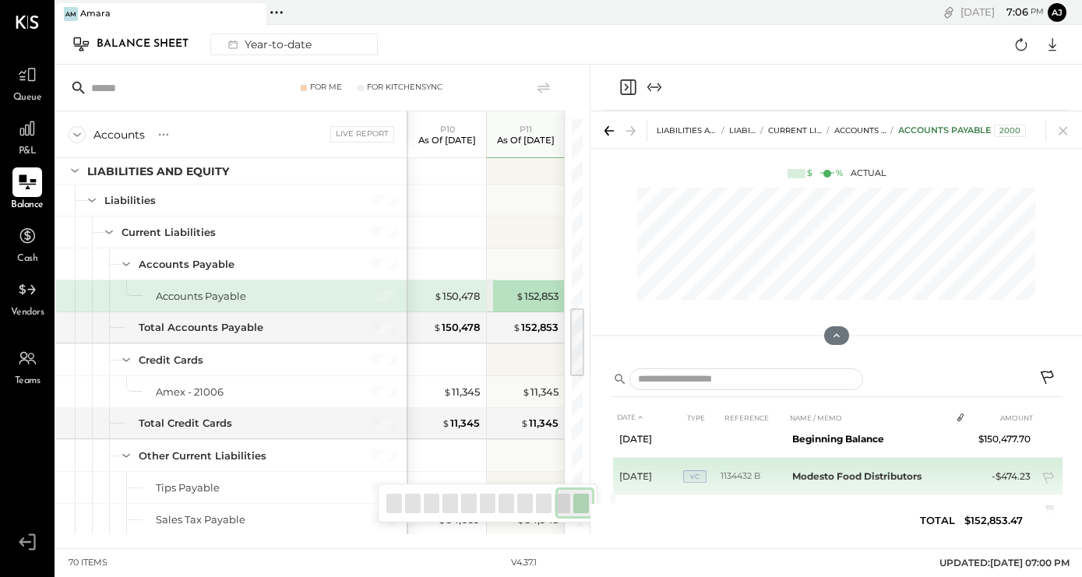
scroll to position [3, 0]
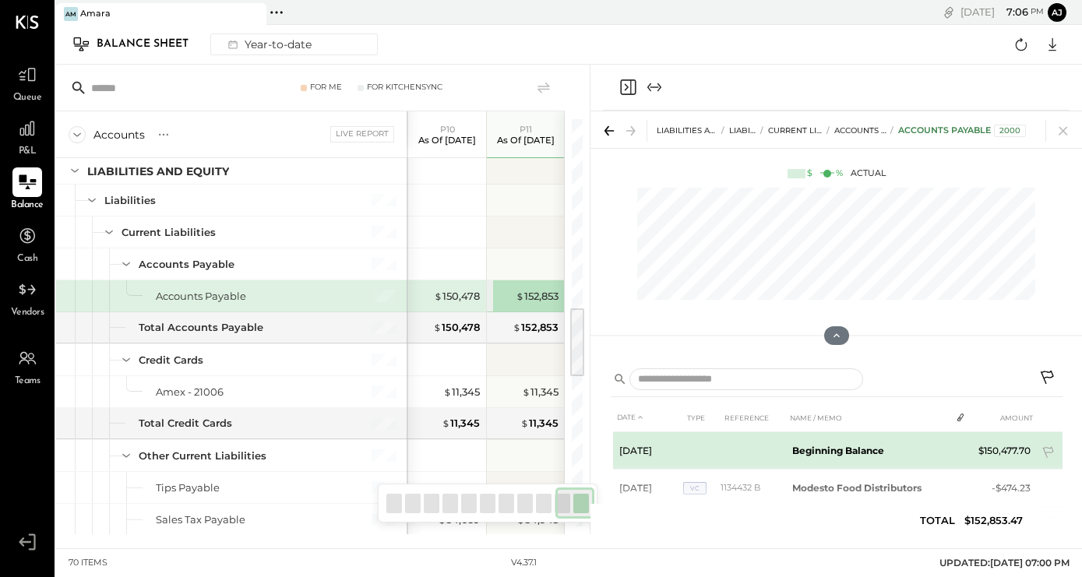
click at [808, 454] on b "Beginning Balance" at bounding box center [838, 451] width 92 height 12
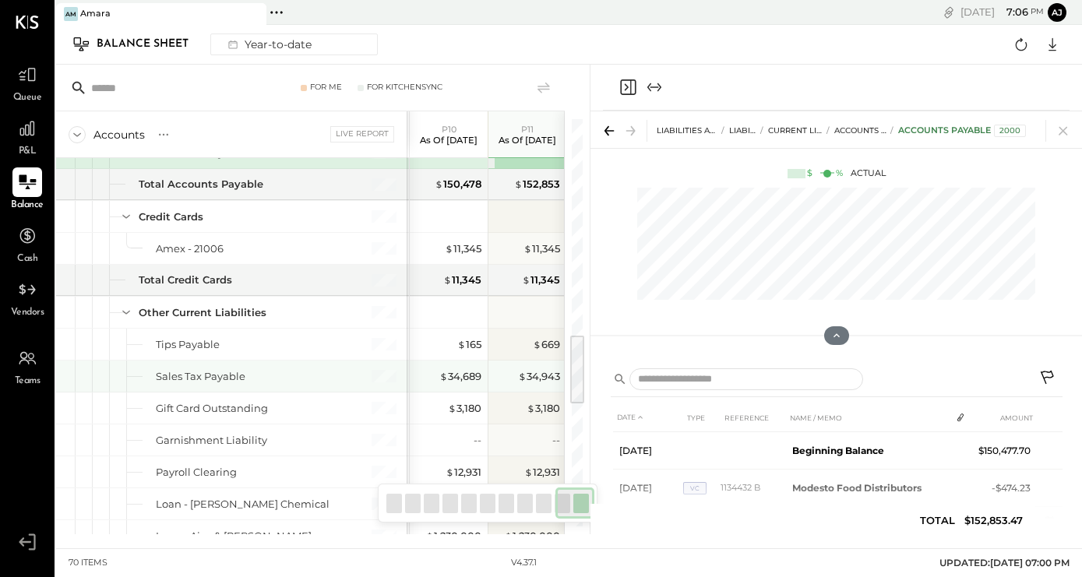
scroll to position [1210, 0]
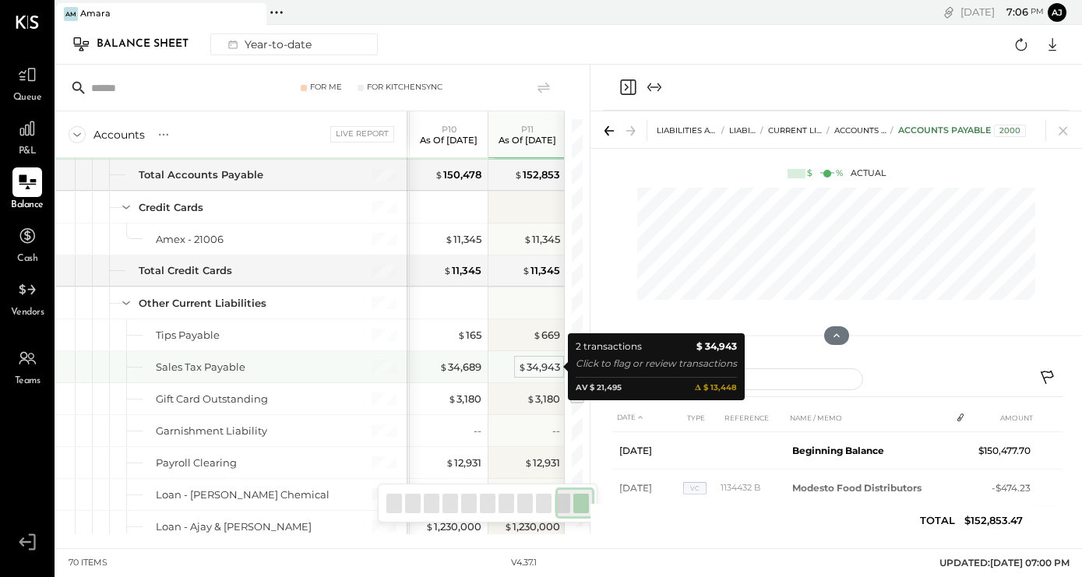
click at [530, 368] on div "$ 34,943" at bounding box center [539, 367] width 42 height 15
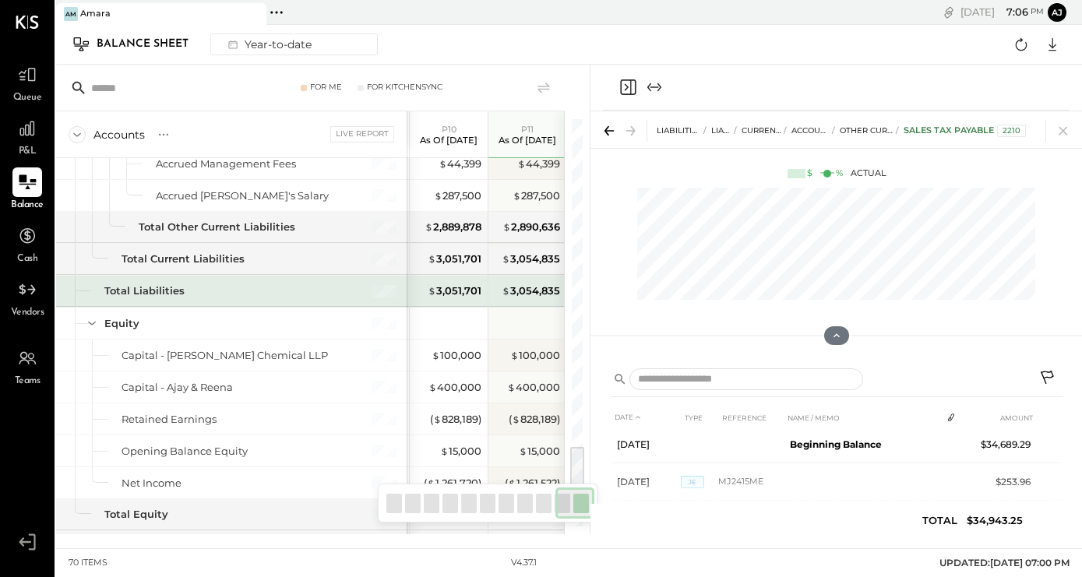
scroll to position [1830, 0]
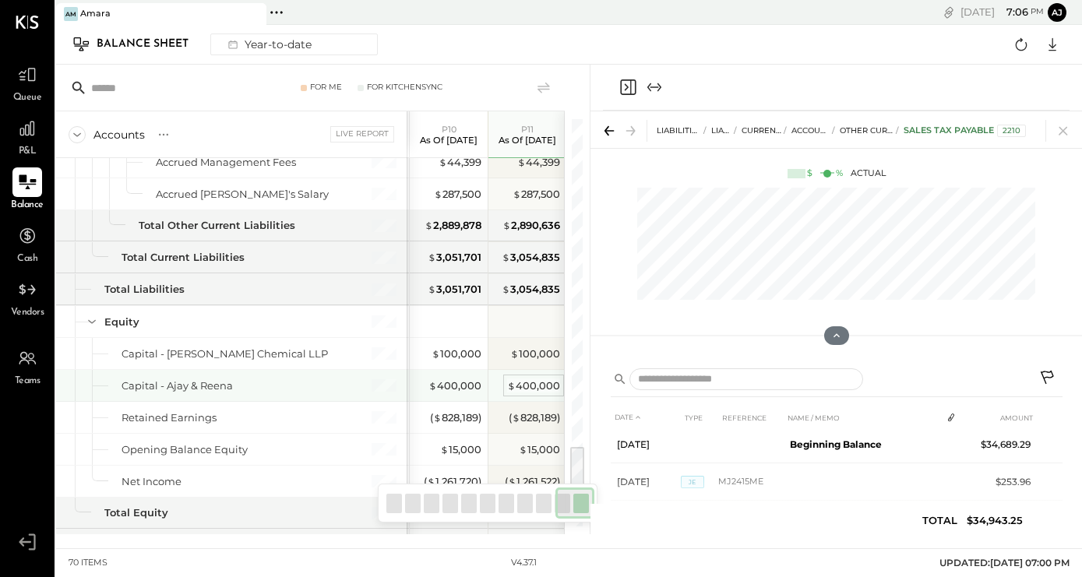
click at [511, 385] on span "$" at bounding box center [511, 385] width 9 height 12
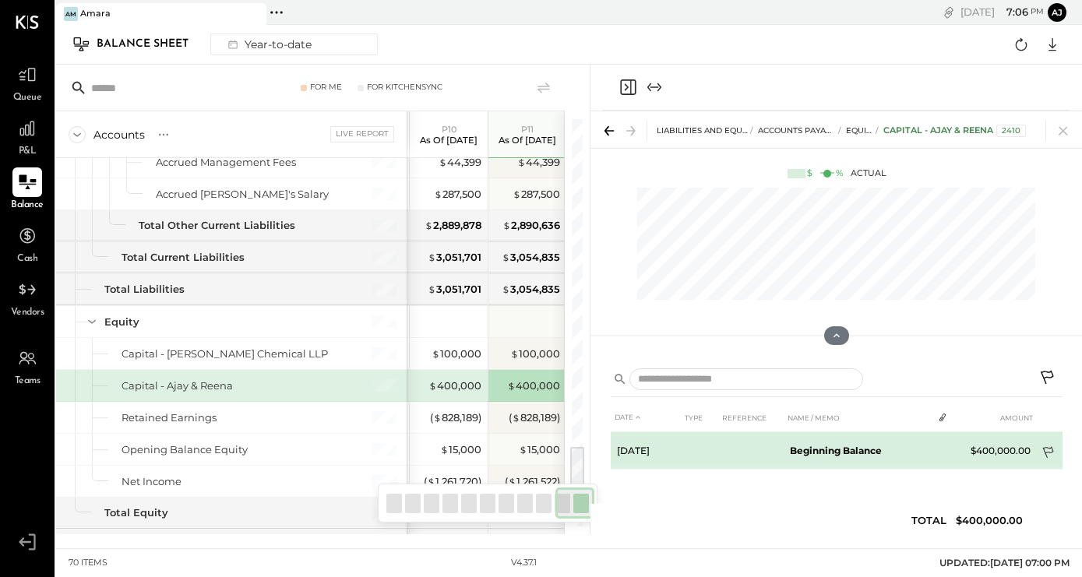
click at [1049, 447] on icon at bounding box center [1049, 454] width 16 height 16
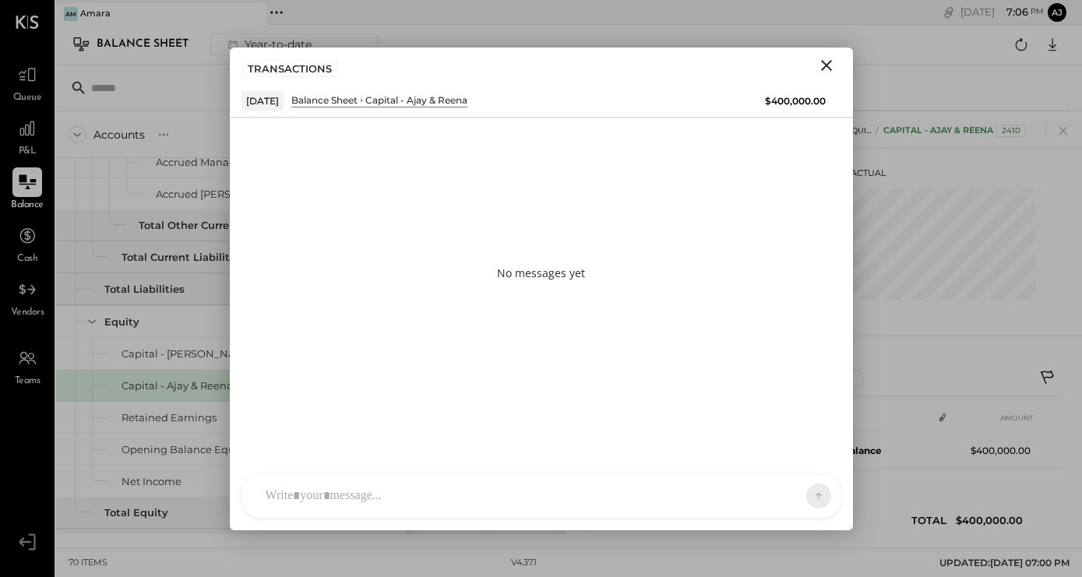
click at [450, 490] on div at bounding box center [541, 496] width 598 height 44
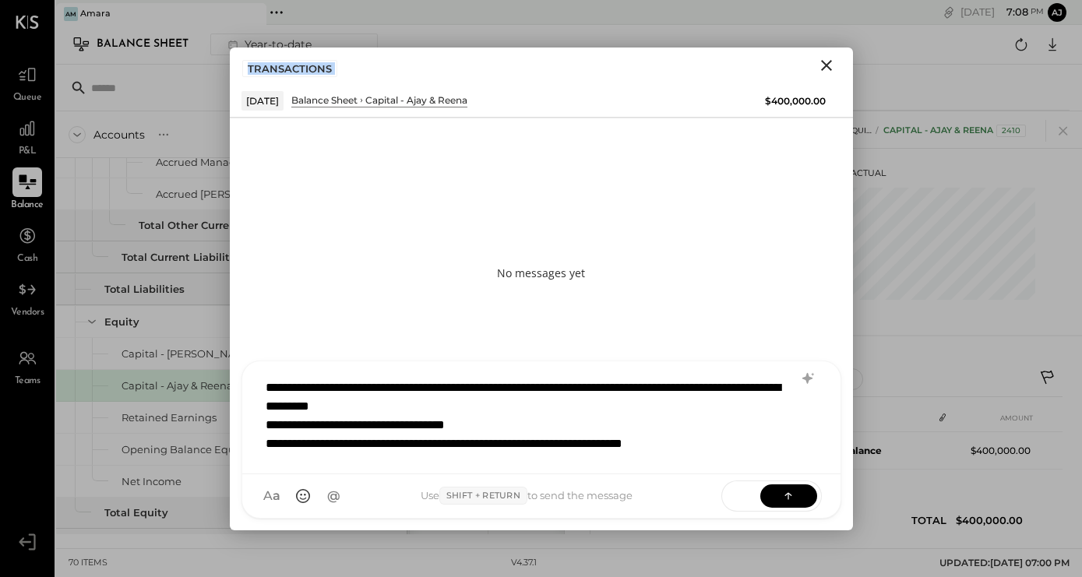
drag, startPoint x: 622, startPoint y: 67, endPoint x: 332, endPoint y: 62, distance: 289.8
click at [332, 62] on div "TRANSACTIONS" at bounding box center [541, 66] width 623 height 36
click at [765, 444] on div "**********" at bounding box center [522, 444] width 512 height 19
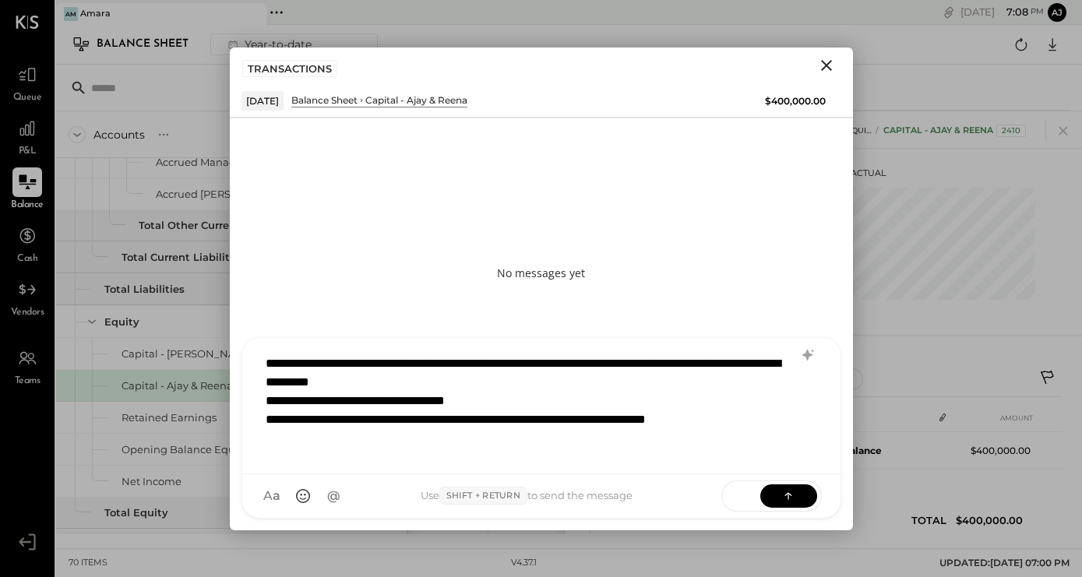
scroll to position [19, 0]
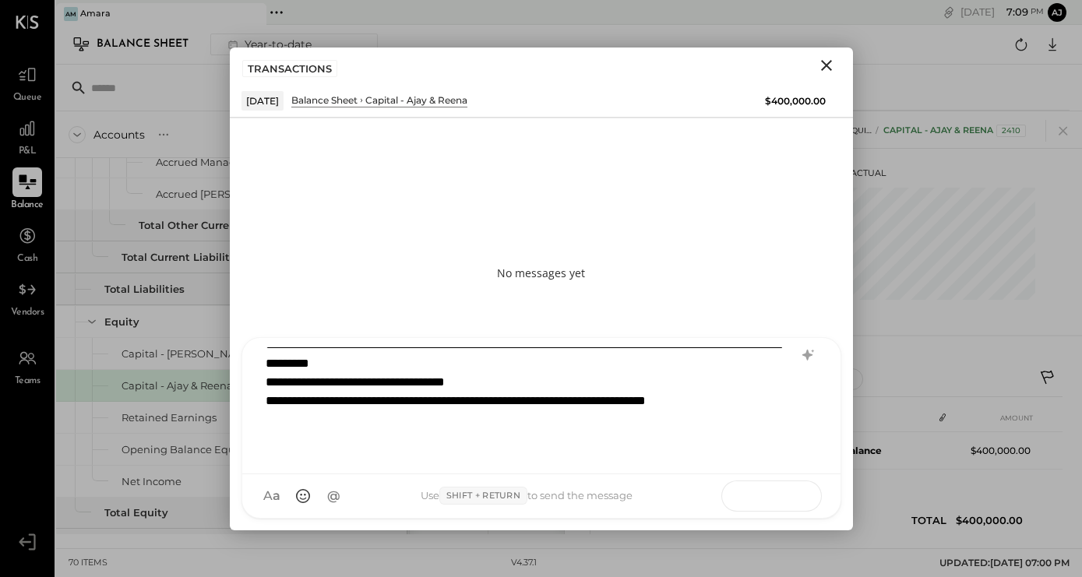
click at [783, 497] on icon at bounding box center [788, 496] width 16 height 16
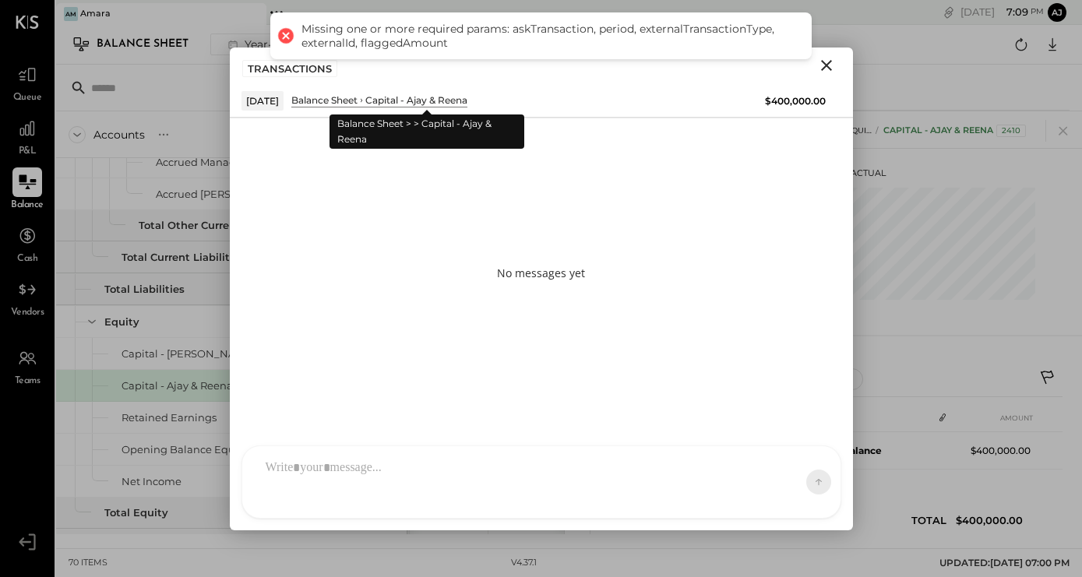
click at [445, 99] on div "Capital - Ajay & Reena" at bounding box center [416, 99] width 102 height 13
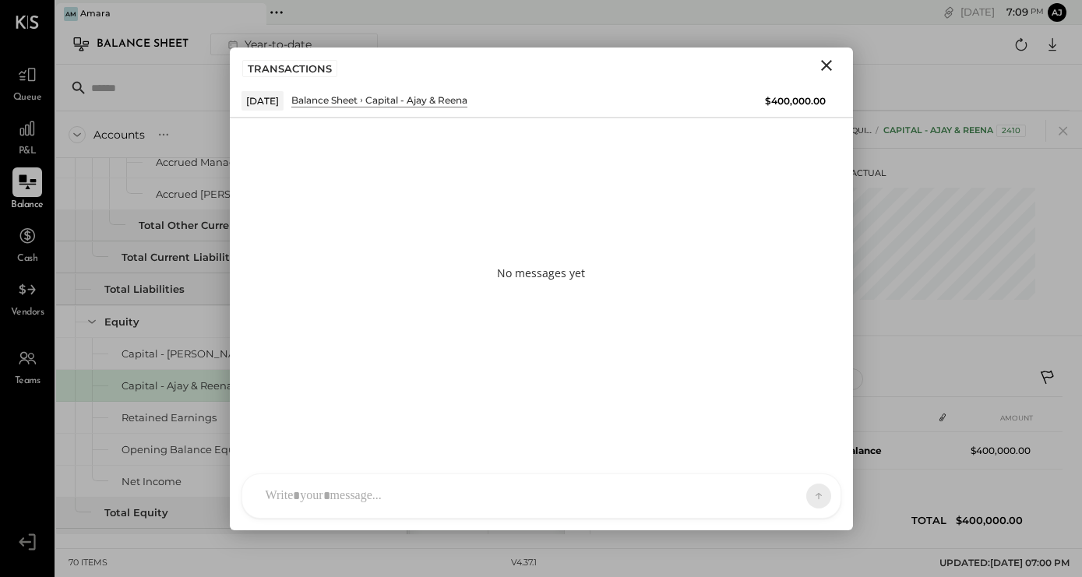
click at [827, 65] on icon "Close" at bounding box center [826, 65] width 11 height 11
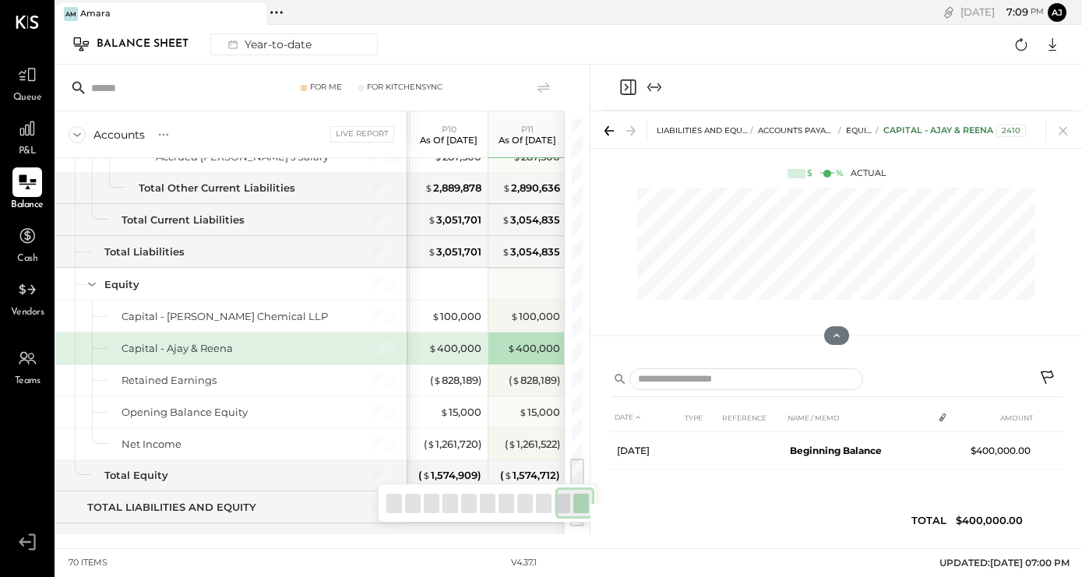
scroll to position [1894, 0]
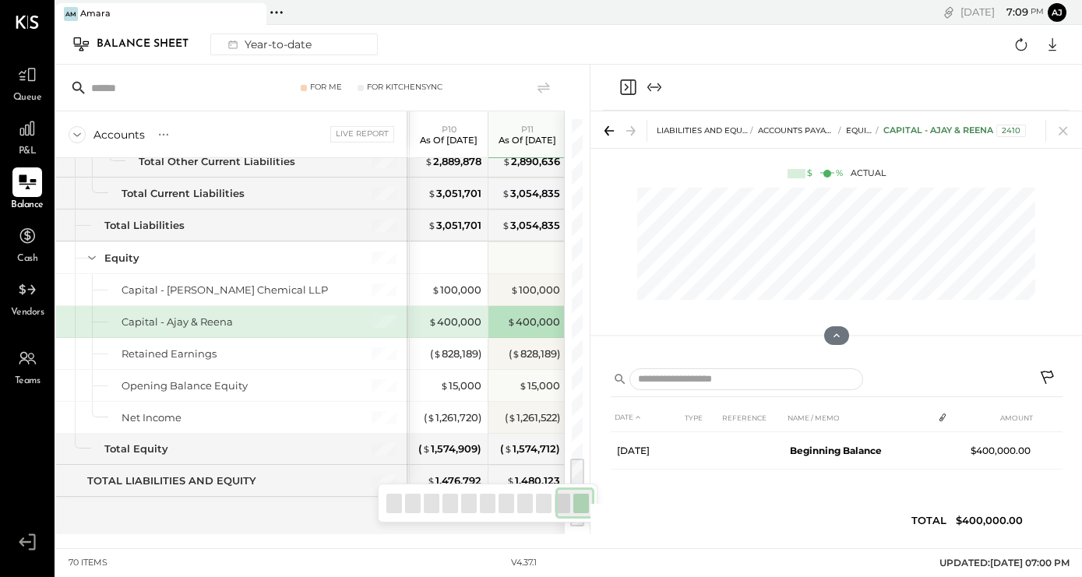
drag, startPoint x: 577, startPoint y: 467, endPoint x: 574, endPoint y: 501, distance: 33.6
click at [574, 501] on div "For Me For KitchenSync Accounts S GL Live Report P01 As of Jan 26th 2025 P02 As…" at bounding box center [323, 300] width 534 height 470
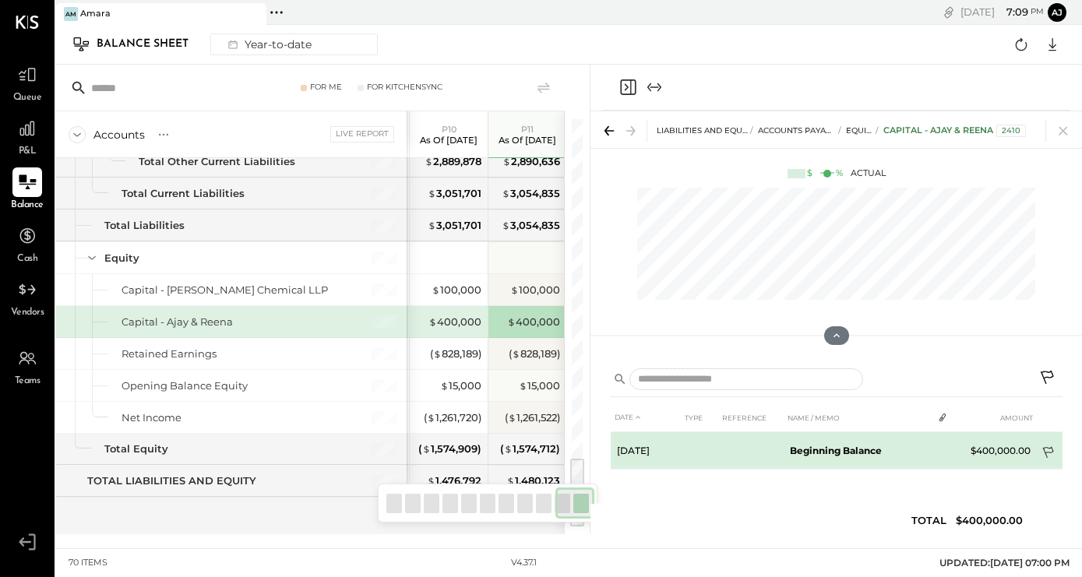
click at [1051, 454] on icon at bounding box center [1049, 454] width 16 height 16
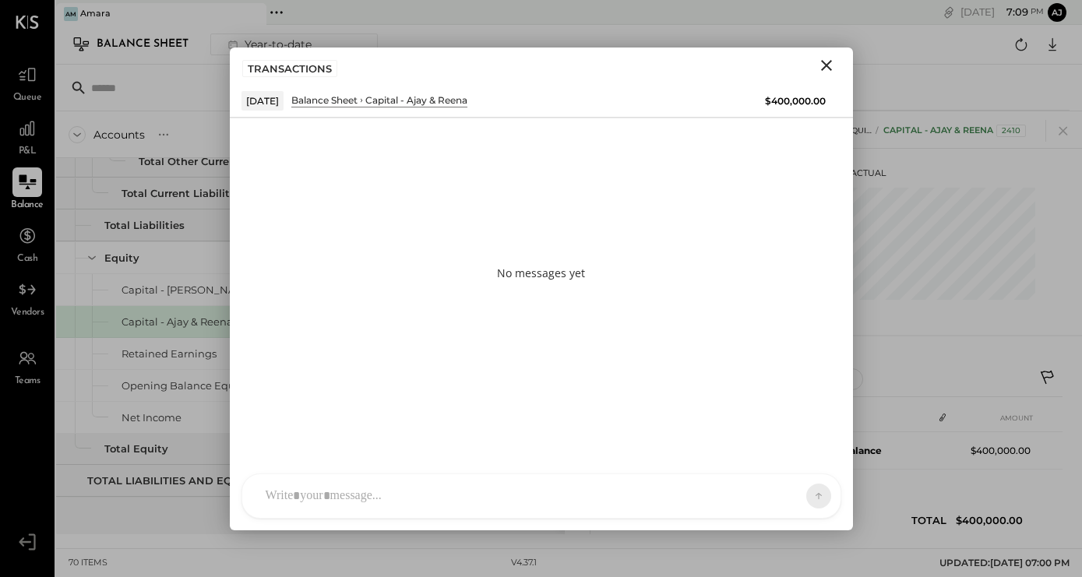
click at [388, 505] on div at bounding box center [527, 496] width 539 height 34
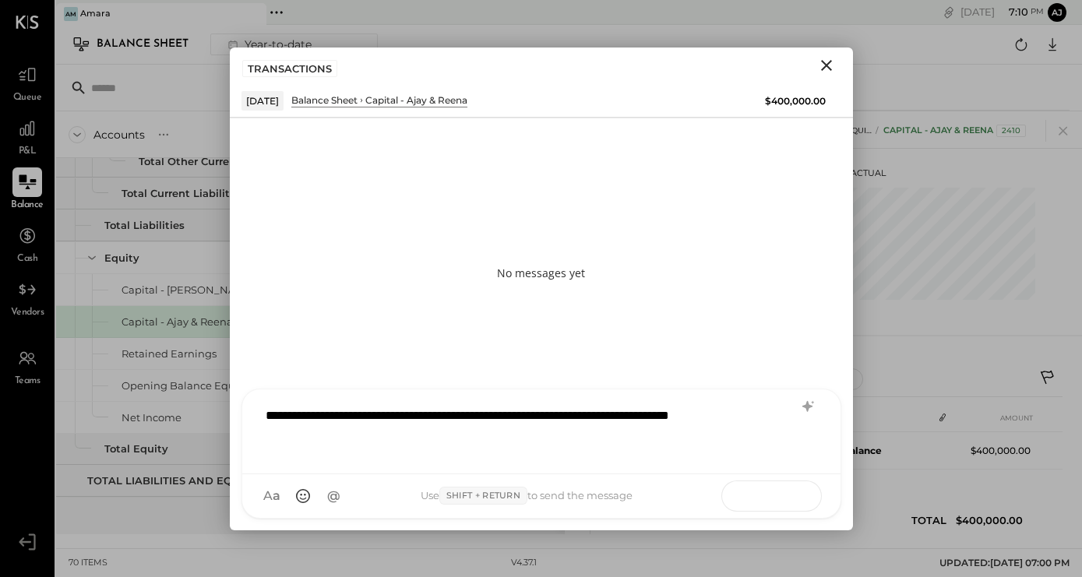
click at [785, 494] on icon at bounding box center [788, 492] width 7 height 3
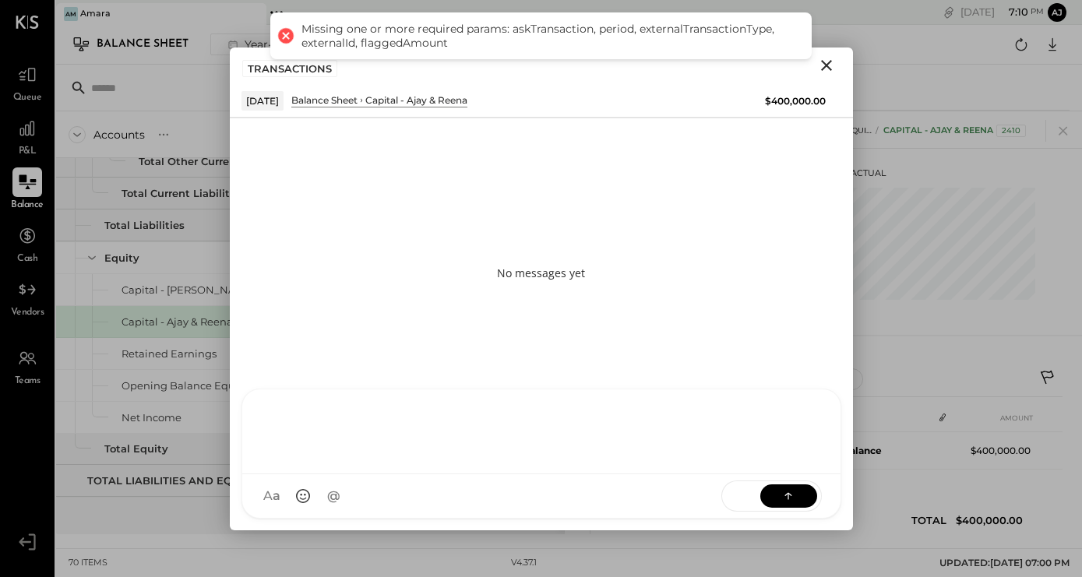
click at [824, 65] on icon "Close" at bounding box center [826, 65] width 11 height 11
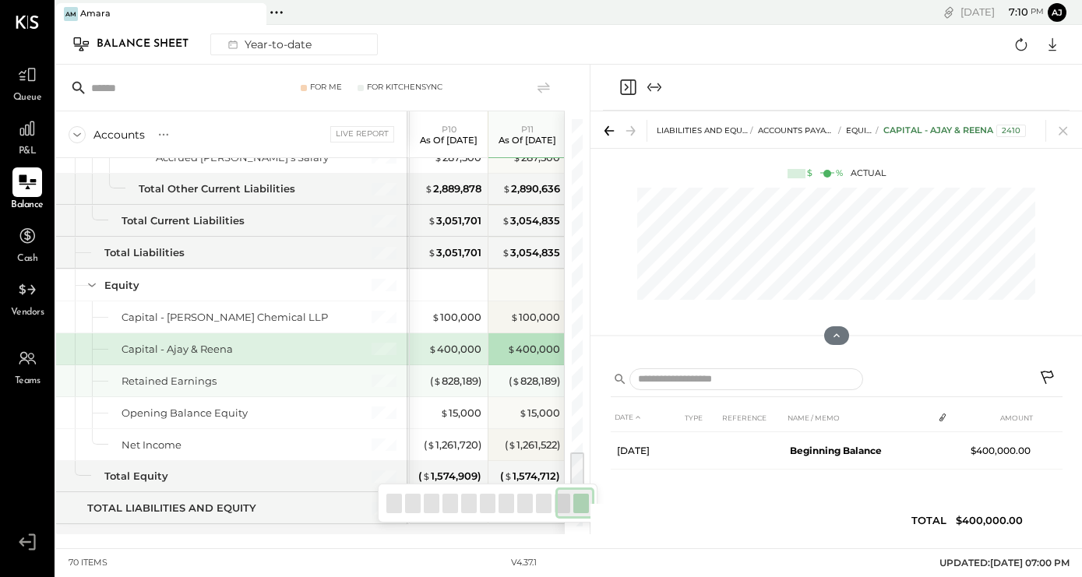
scroll to position [1858, 0]
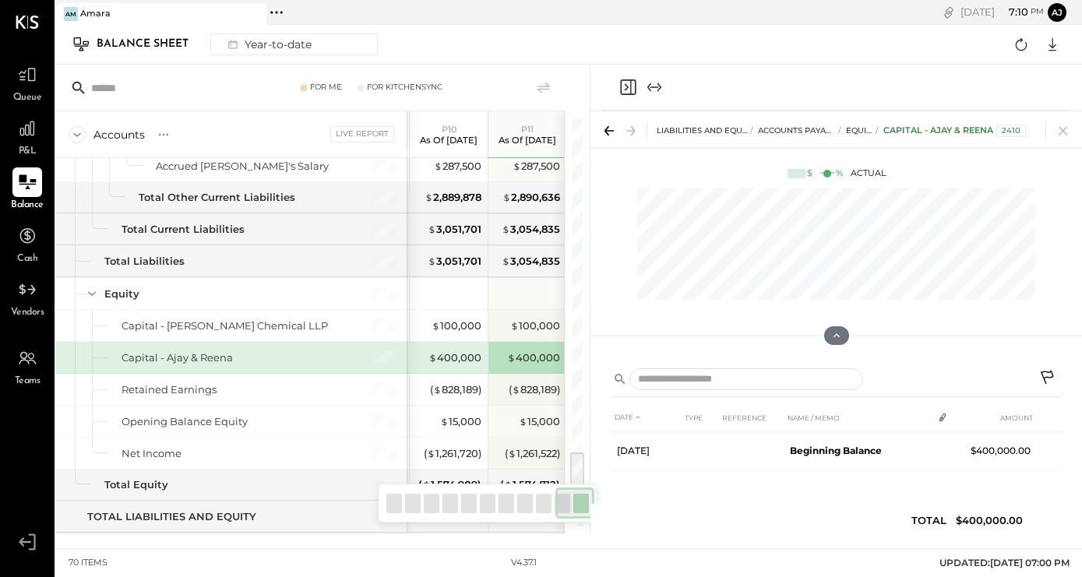
click at [1048, 375] on icon at bounding box center [1048, 379] width 19 height 19
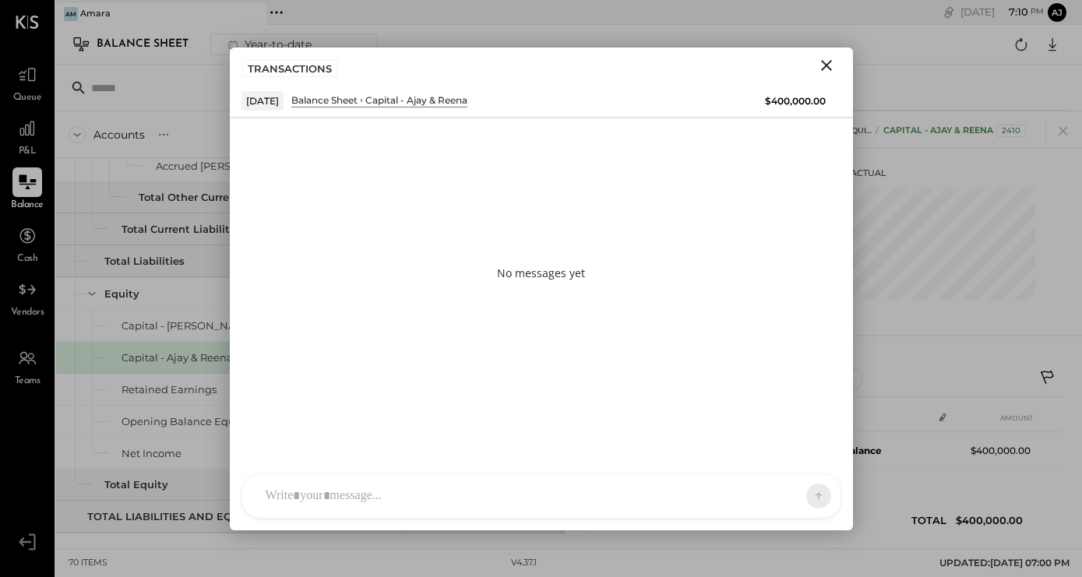
click at [412, 495] on div at bounding box center [541, 496] width 598 height 44
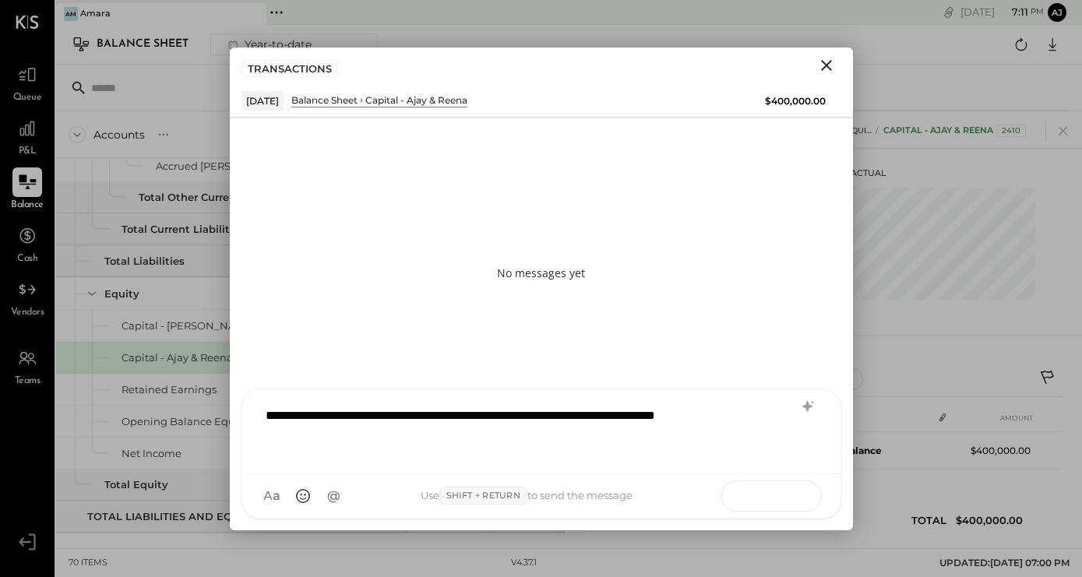
click at [784, 495] on icon at bounding box center [788, 496] width 16 height 16
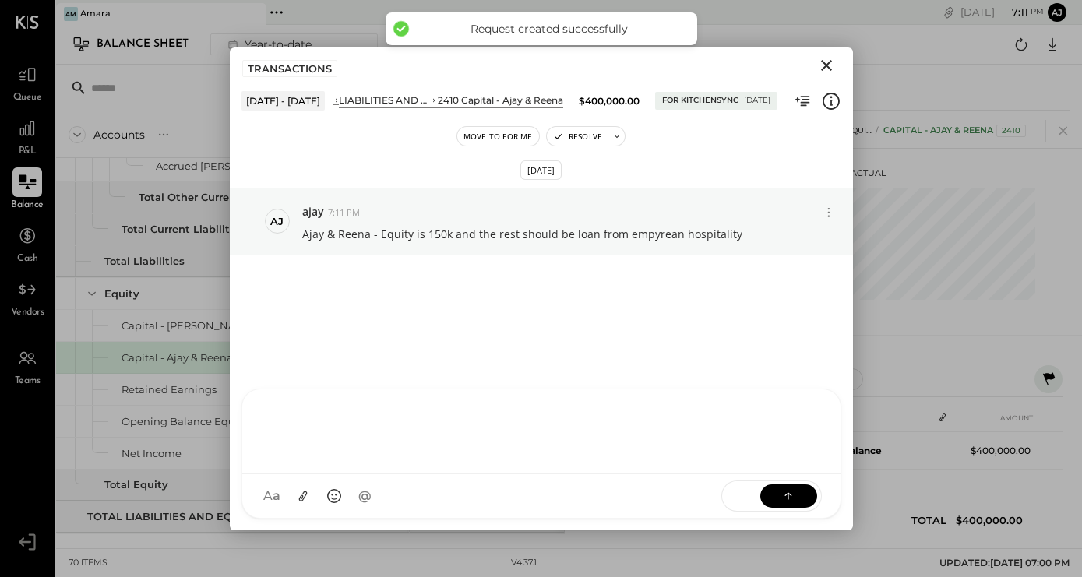
click at [826, 67] on icon "Close" at bounding box center [826, 65] width 19 height 19
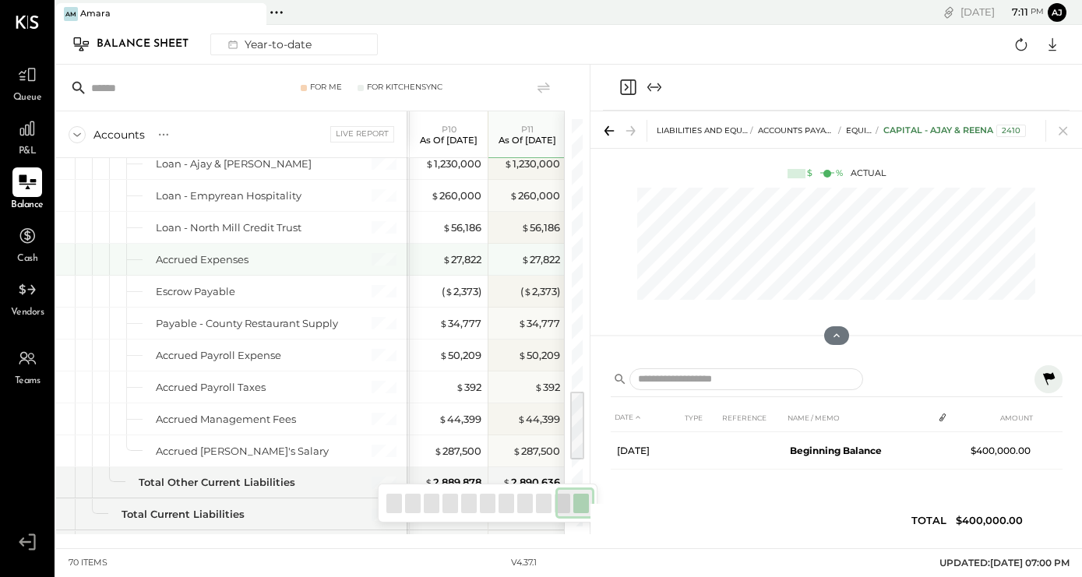
scroll to position [1479, 0]
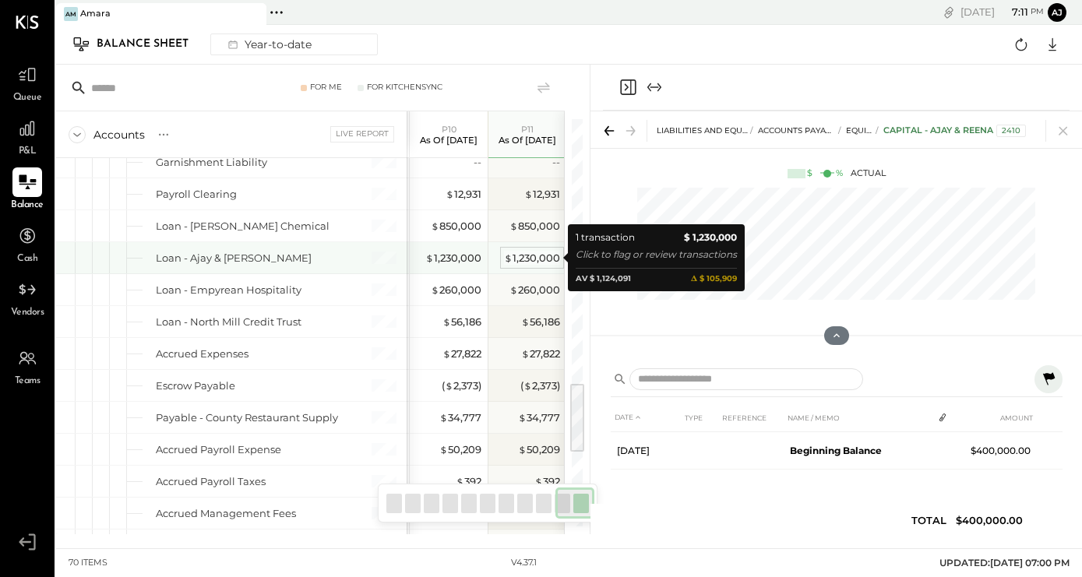
click at [522, 254] on div "$ 1,230,000" at bounding box center [532, 258] width 56 height 15
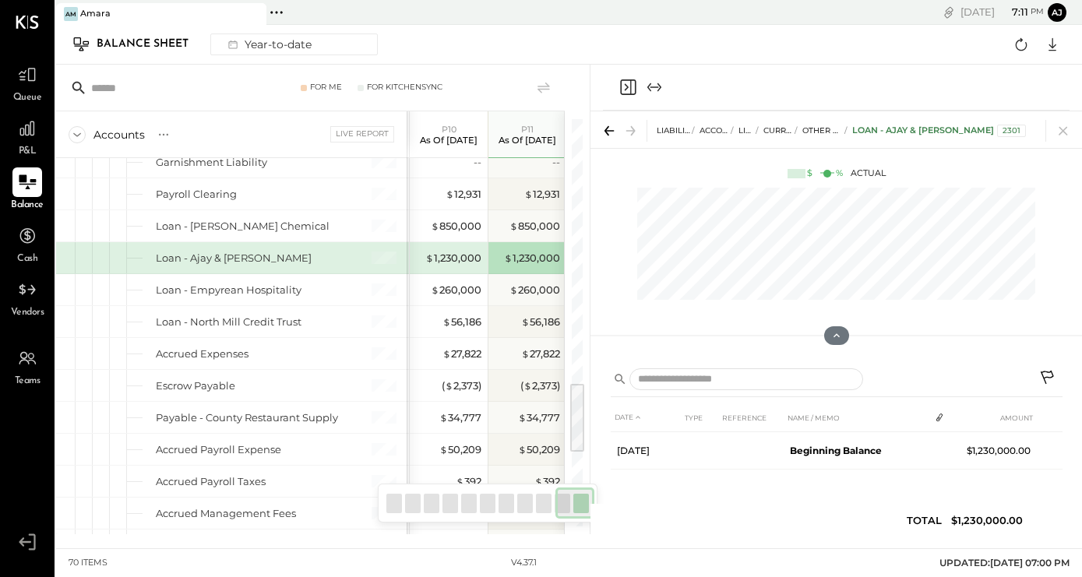
click at [1044, 373] on icon at bounding box center [1048, 379] width 19 height 19
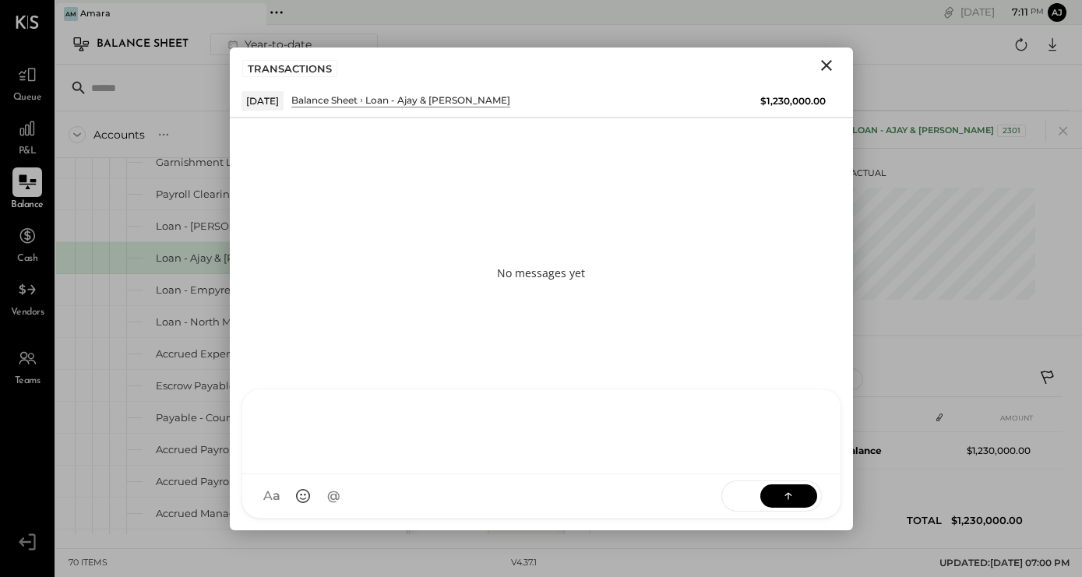
click at [354, 495] on div "R reena RS Rushabh Shah TM Tasmir Malek ID Iris Del Rocio Albarrán Millán J jor…" at bounding box center [541, 454] width 600 height 130
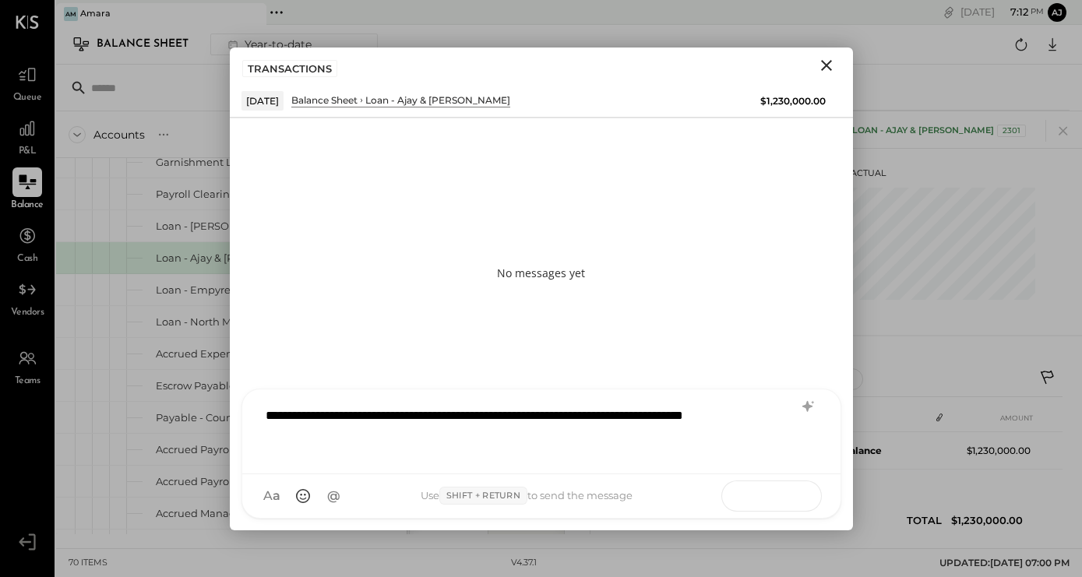
click at [802, 495] on button at bounding box center [788, 495] width 57 height 23
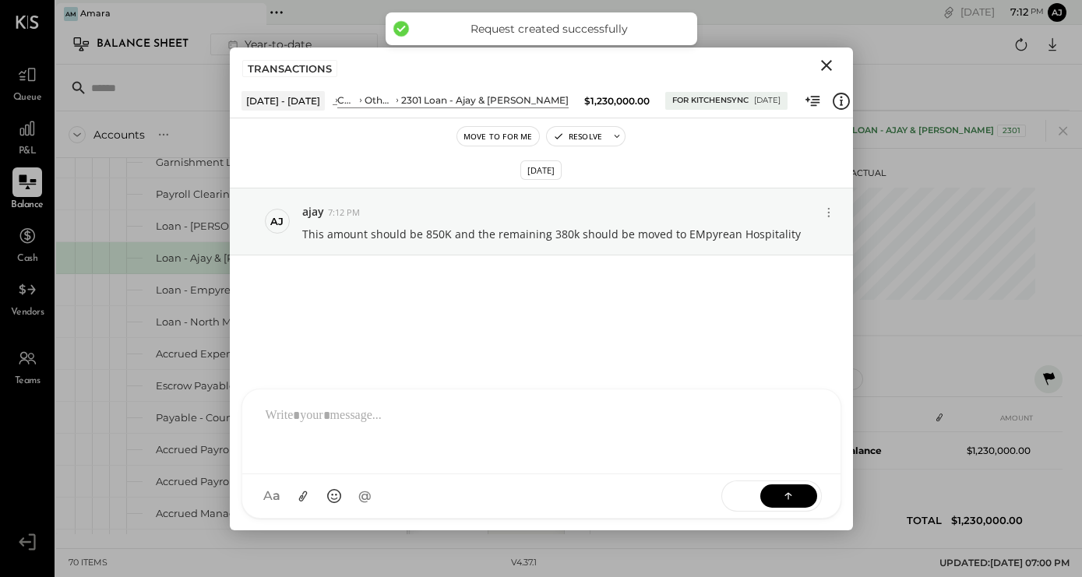
click at [824, 67] on icon "Close" at bounding box center [826, 65] width 11 height 11
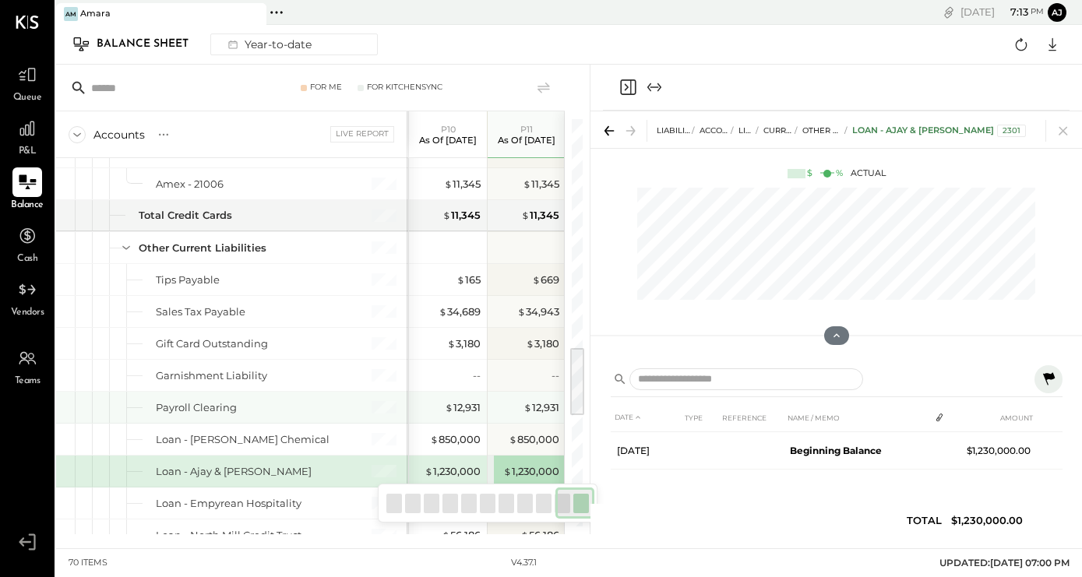
scroll to position [1266, 0]
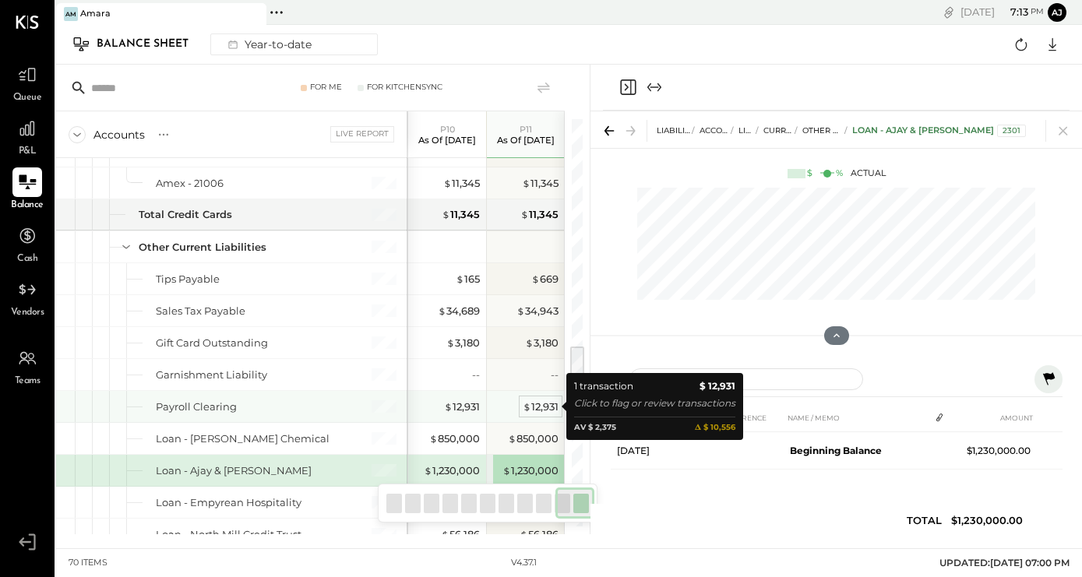
click at [527, 407] on span "$" at bounding box center [527, 406] width 9 height 12
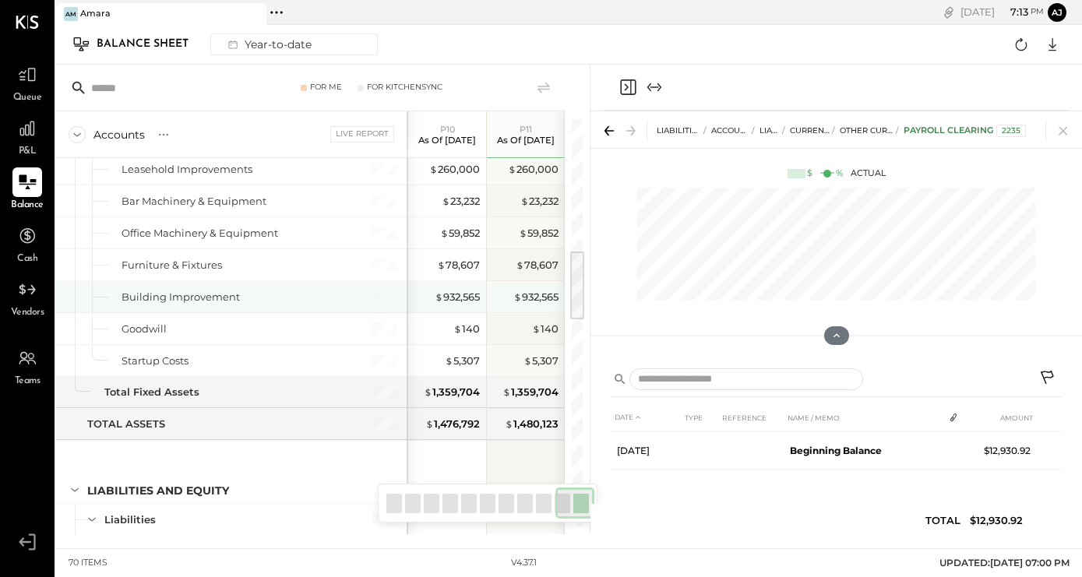
scroll to position [738, 0]
click at [527, 294] on div "$ 932,565" at bounding box center [535, 298] width 45 height 15
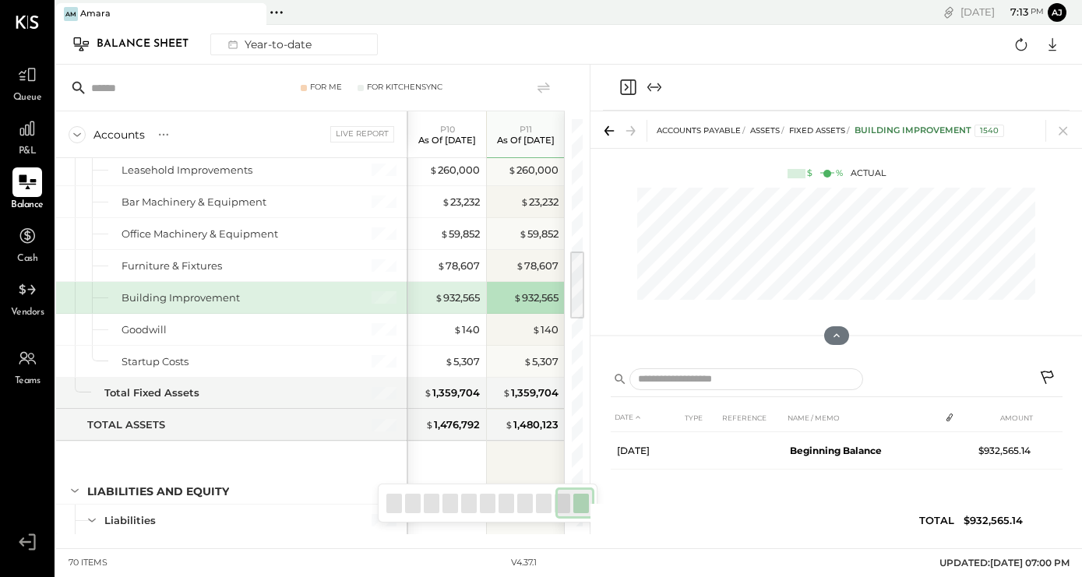
click at [447, 289] on div "$ 932,565" at bounding box center [448, 297] width 62 height 31
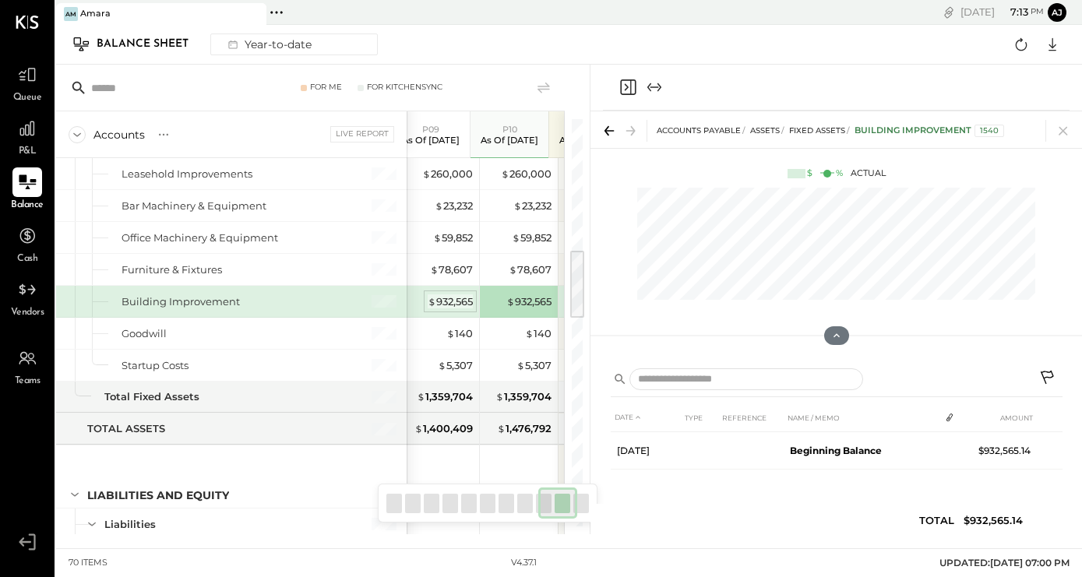
scroll to position [0, 635]
click at [434, 302] on div "$ 932,565" at bounding box center [450, 301] width 45 height 15
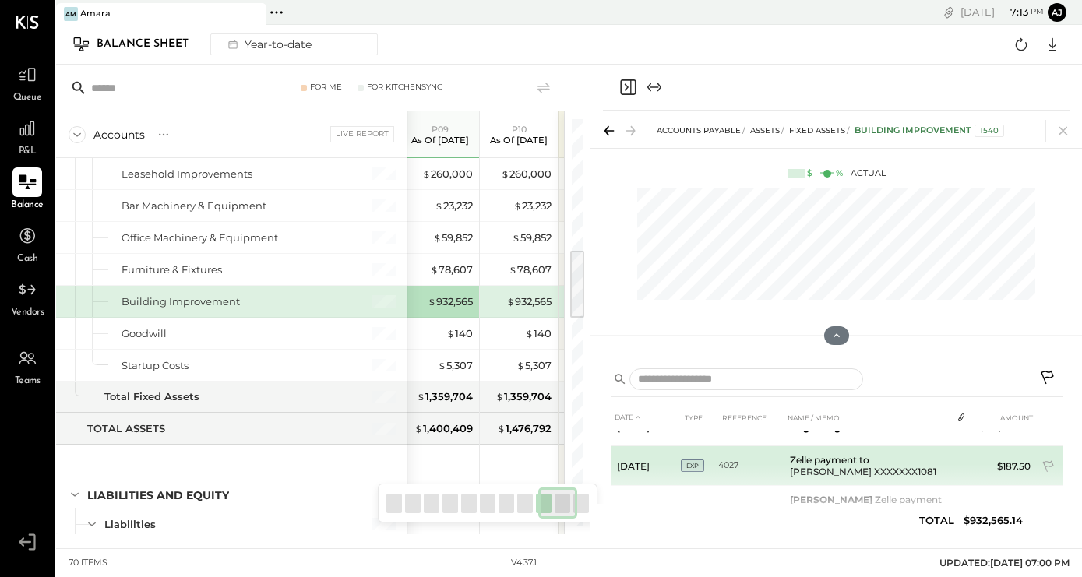
scroll to position [22, 0]
click at [1044, 466] on icon at bounding box center [1049, 470] width 16 height 16
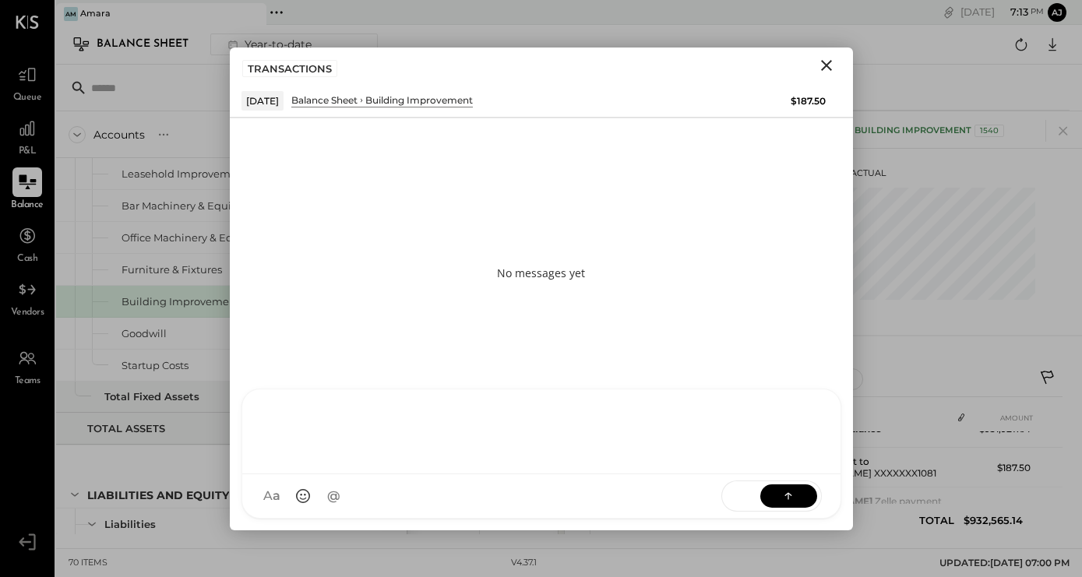
click at [390, 461] on div at bounding box center [541, 430] width 567 height 62
click at [791, 492] on icon at bounding box center [788, 496] width 16 height 16
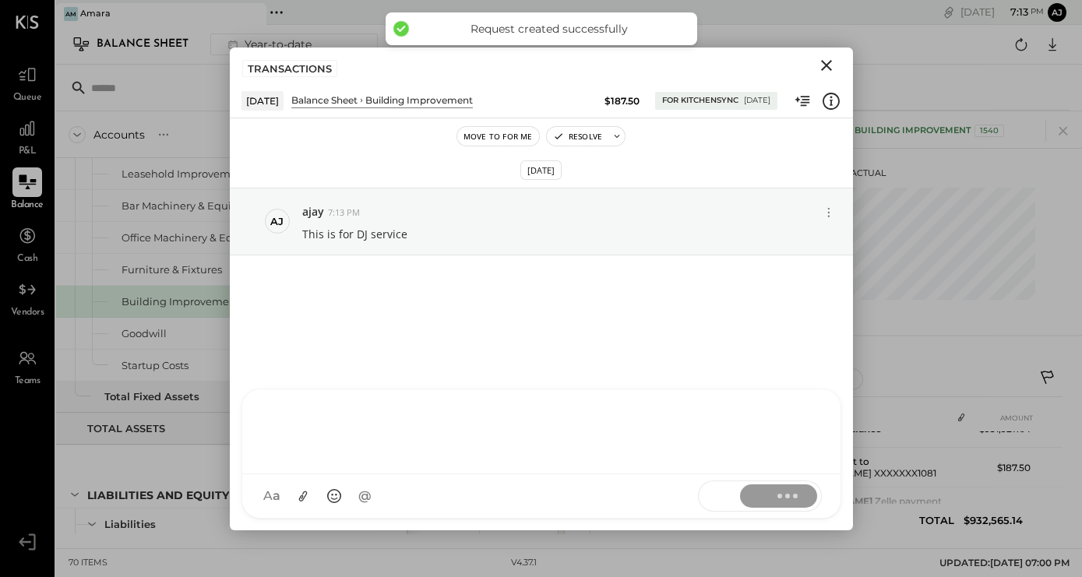
click at [825, 64] on icon "Close" at bounding box center [826, 65] width 11 height 11
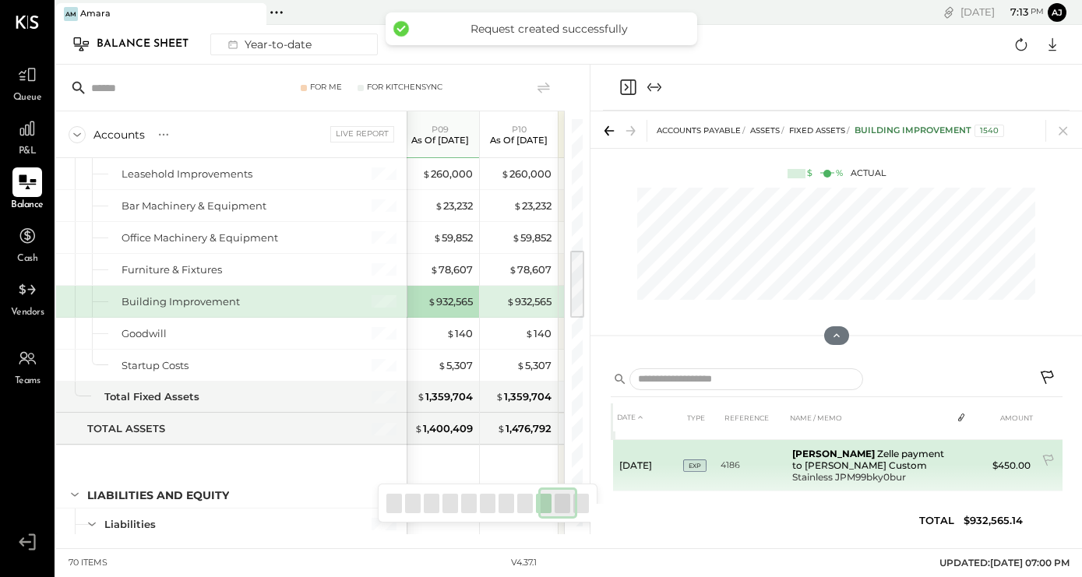
scroll to position [73, 0]
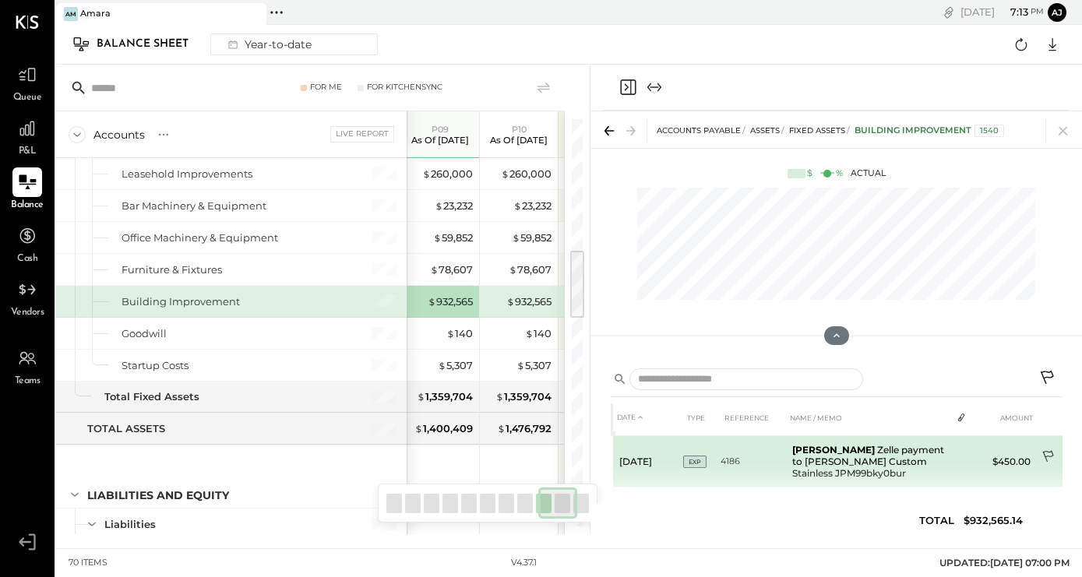
click at [1044, 453] on icon at bounding box center [1049, 458] width 16 height 16
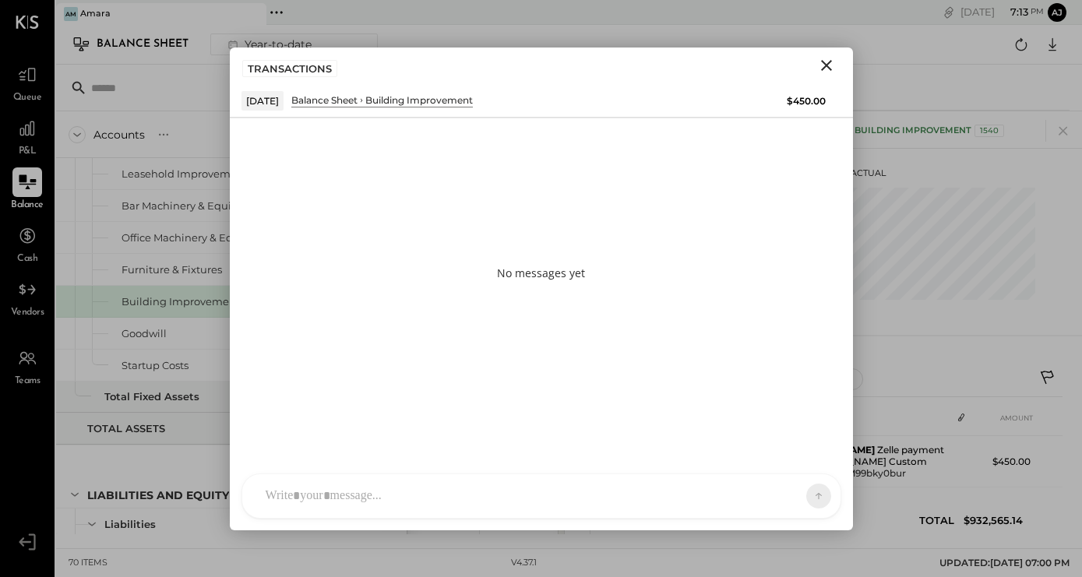
click at [438, 495] on div at bounding box center [541, 496] width 598 height 44
click at [788, 498] on icon at bounding box center [788, 496] width 16 height 16
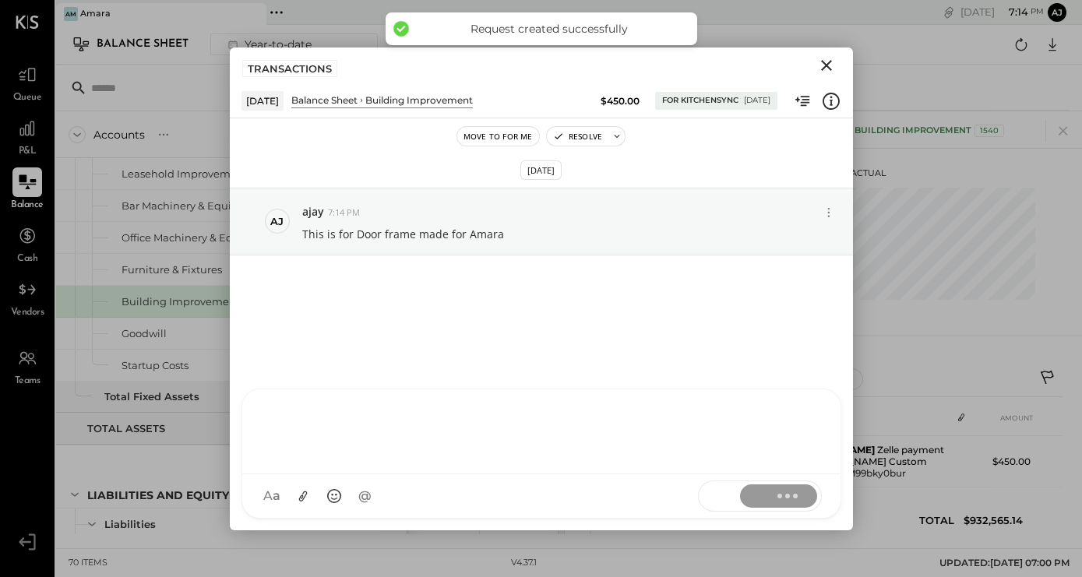
click at [825, 60] on icon "Close" at bounding box center [826, 65] width 19 height 19
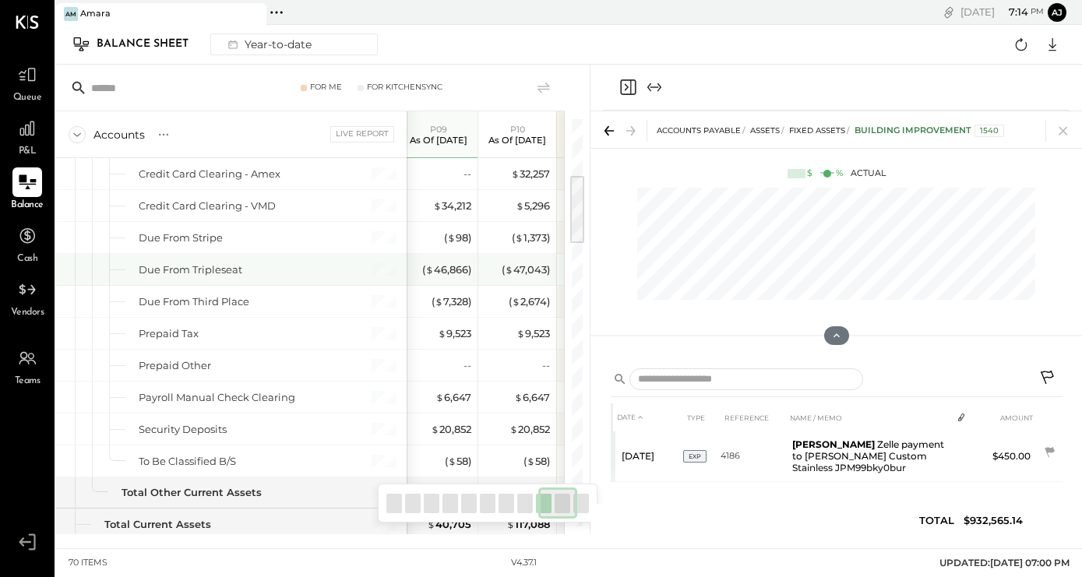
scroll to position [315, 0]
click at [452, 269] on div "( $ 46,866 )" at bounding box center [446, 273] width 49 height 15
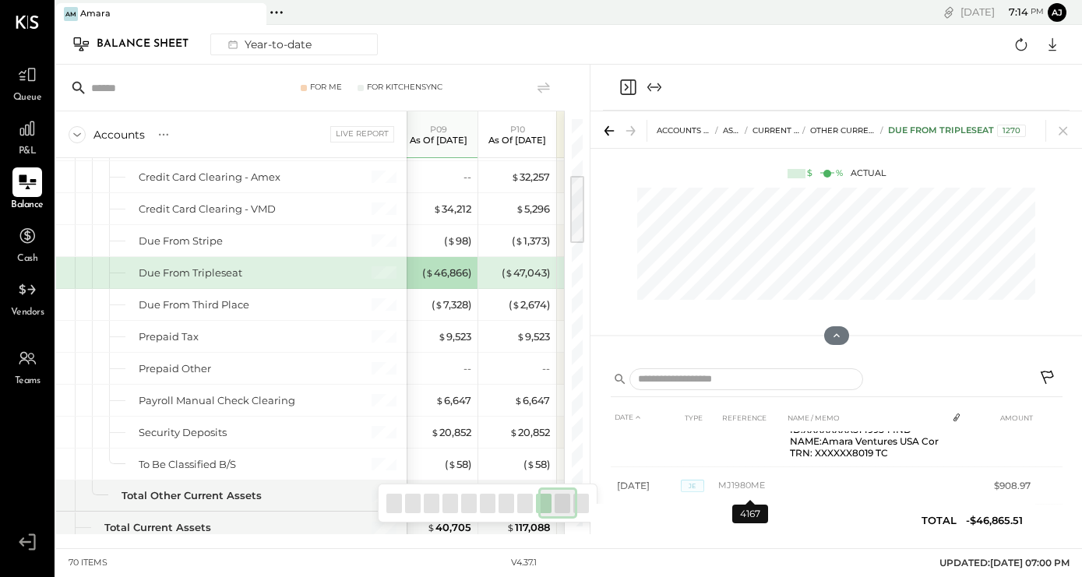
scroll to position [519, 0]
click at [1045, 372] on icon at bounding box center [1047, 377] width 13 height 13
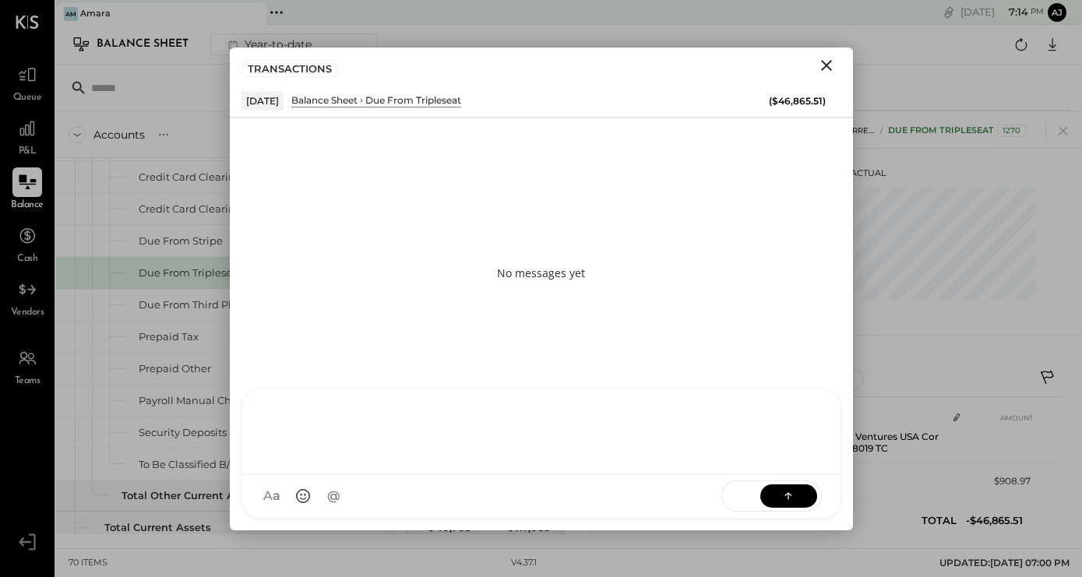
click at [382, 461] on div at bounding box center [541, 430] width 567 height 62
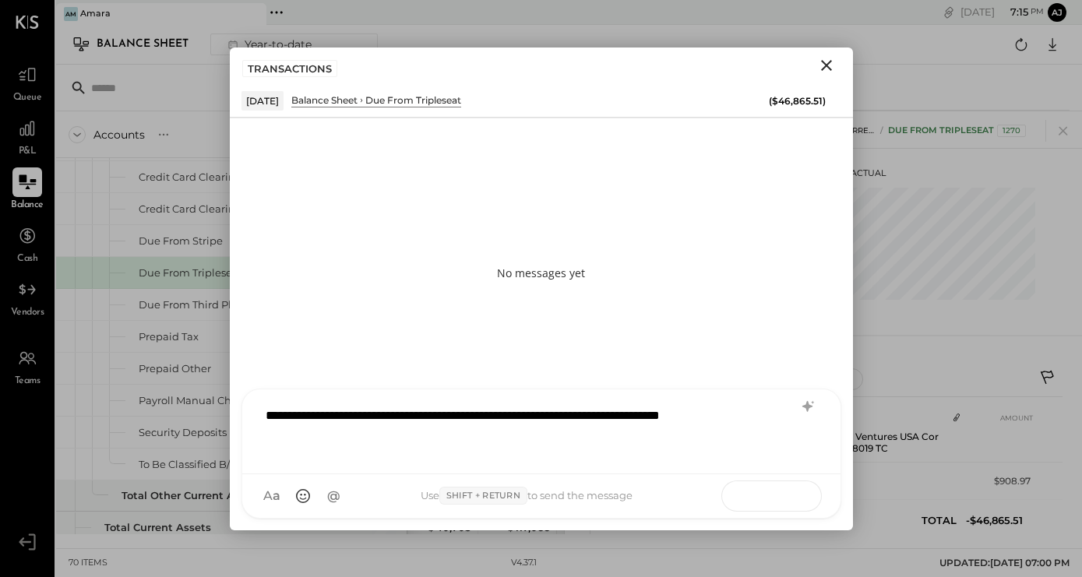
click at [793, 492] on icon at bounding box center [788, 496] width 16 height 16
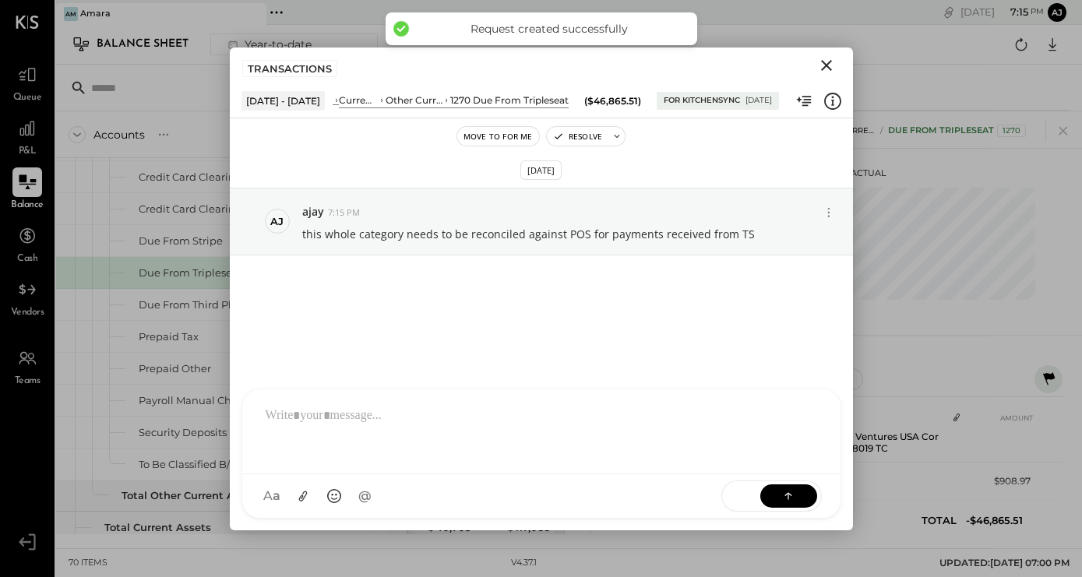
click at [822, 65] on icon "Close" at bounding box center [826, 65] width 19 height 19
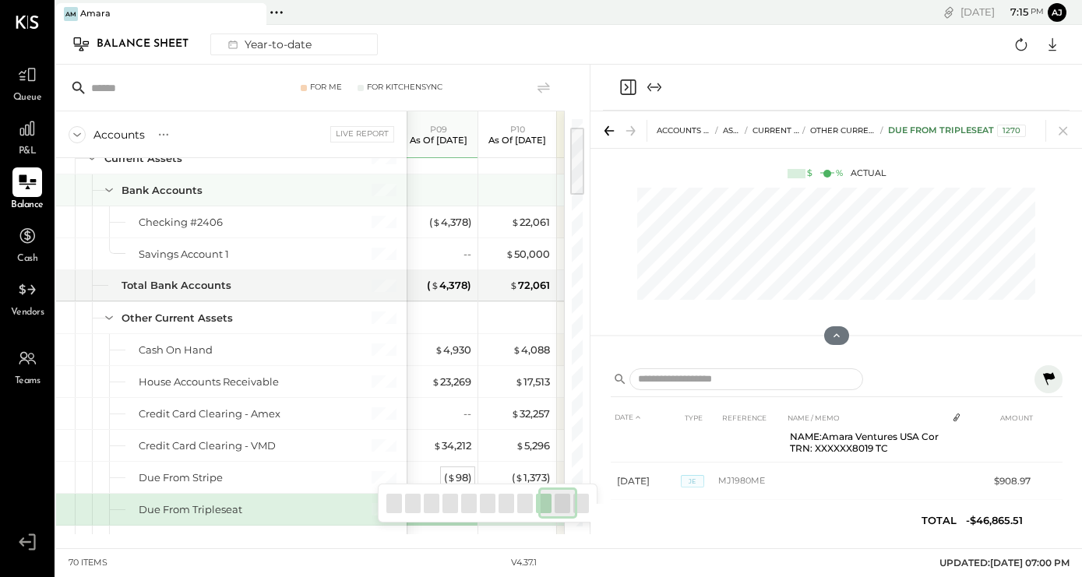
scroll to position [32, 0]
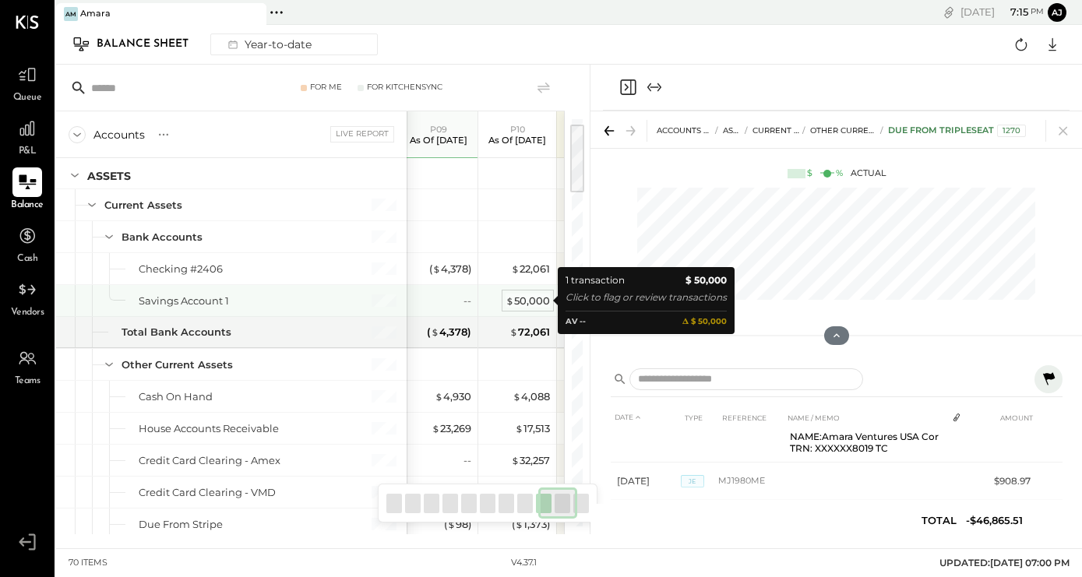
click at [519, 300] on div "$ 50,000" at bounding box center [527, 301] width 44 height 15
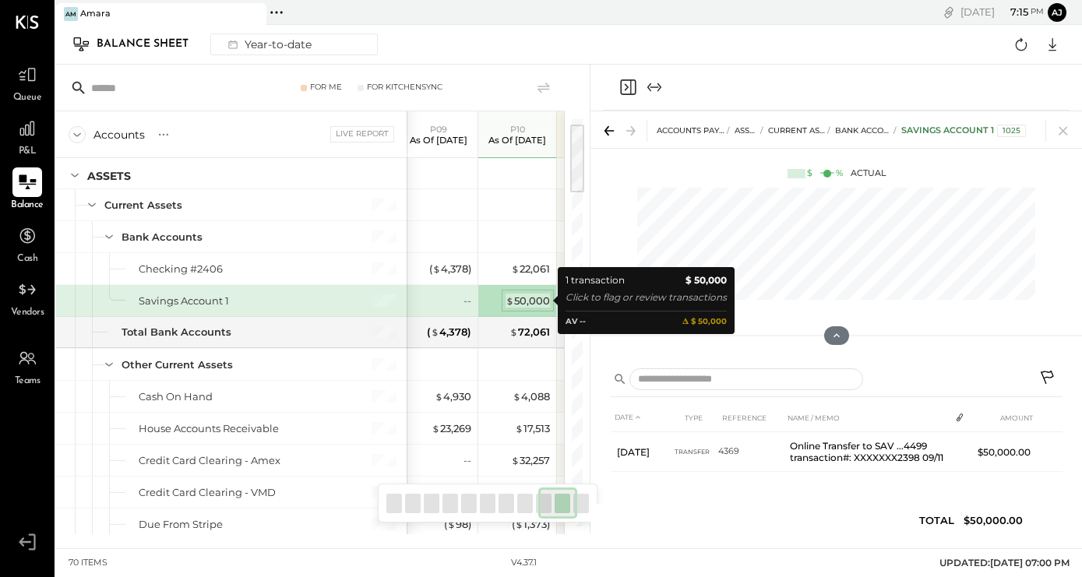
scroll to position [2, 0]
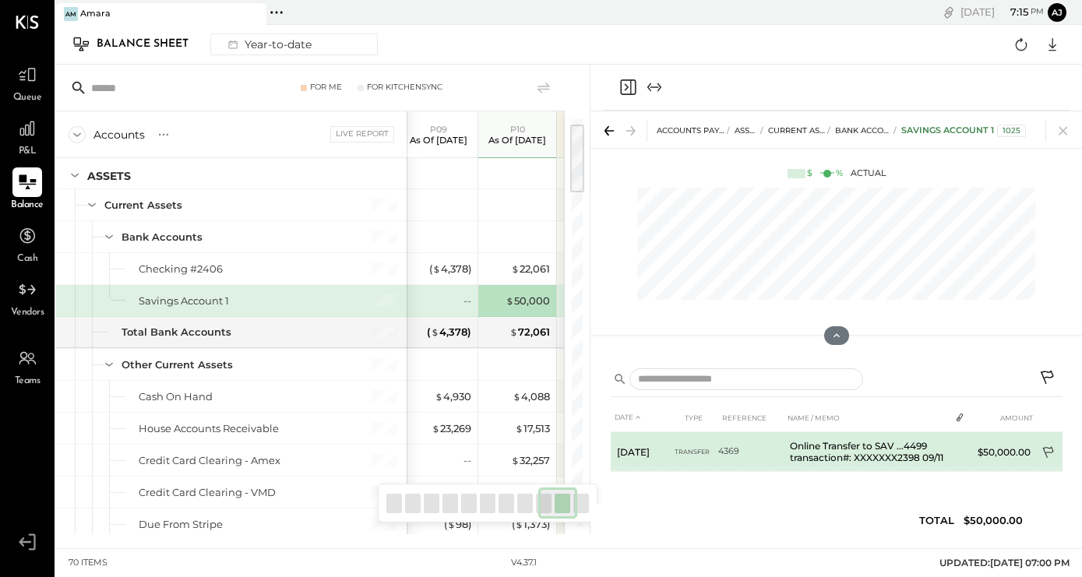
click at [1044, 448] on icon at bounding box center [1049, 454] width 16 height 16
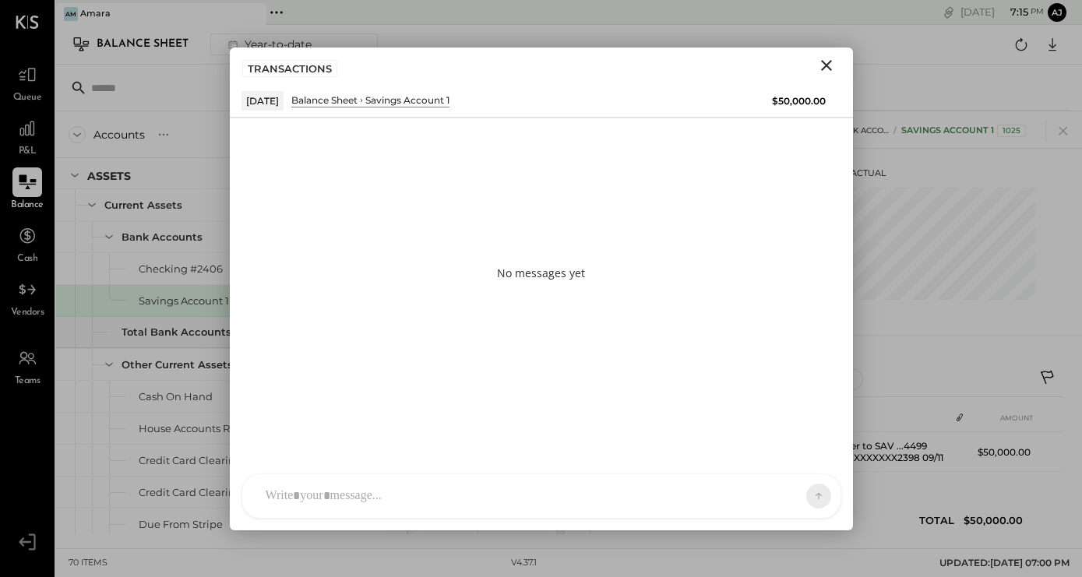
click at [421, 493] on div at bounding box center [527, 496] width 539 height 34
click at [787, 498] on icon at bounding box center [788, 496] width 16 height 16
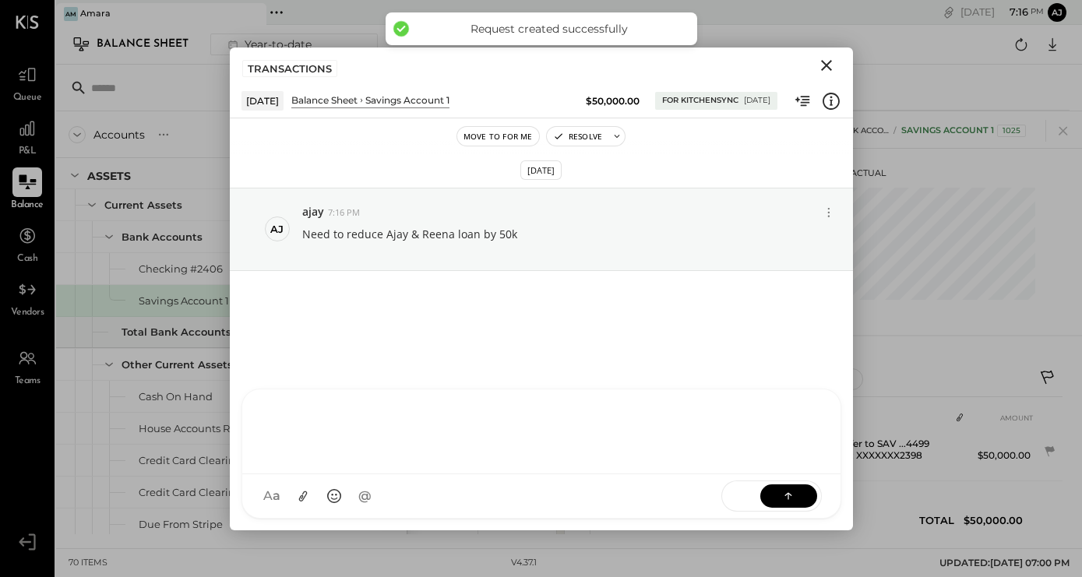
click at [828, 61] on icon "Close" at bounding box center [826, 65] width 19 height 19
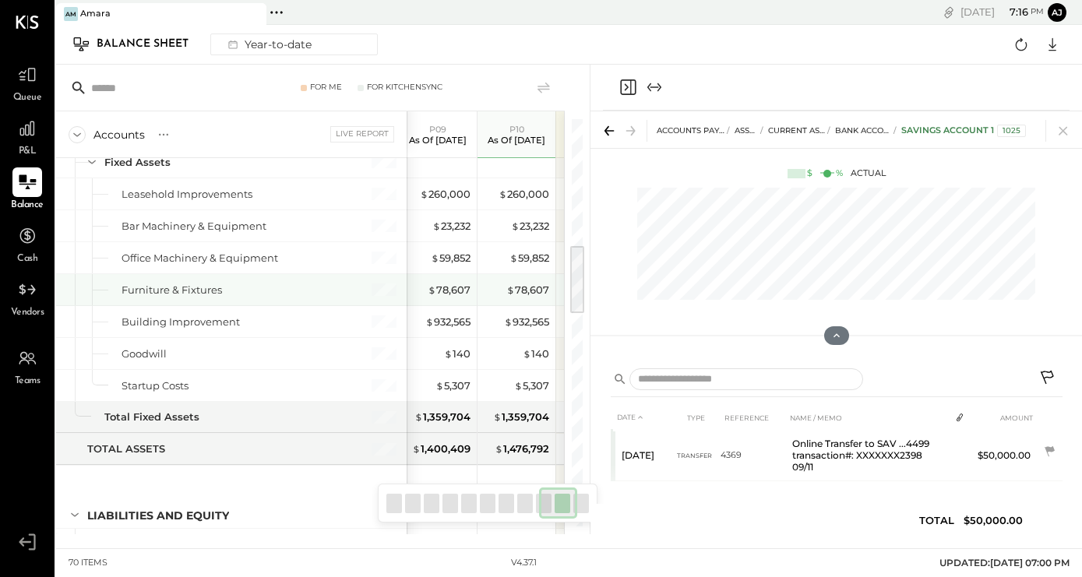
scroll to position [717, 0]
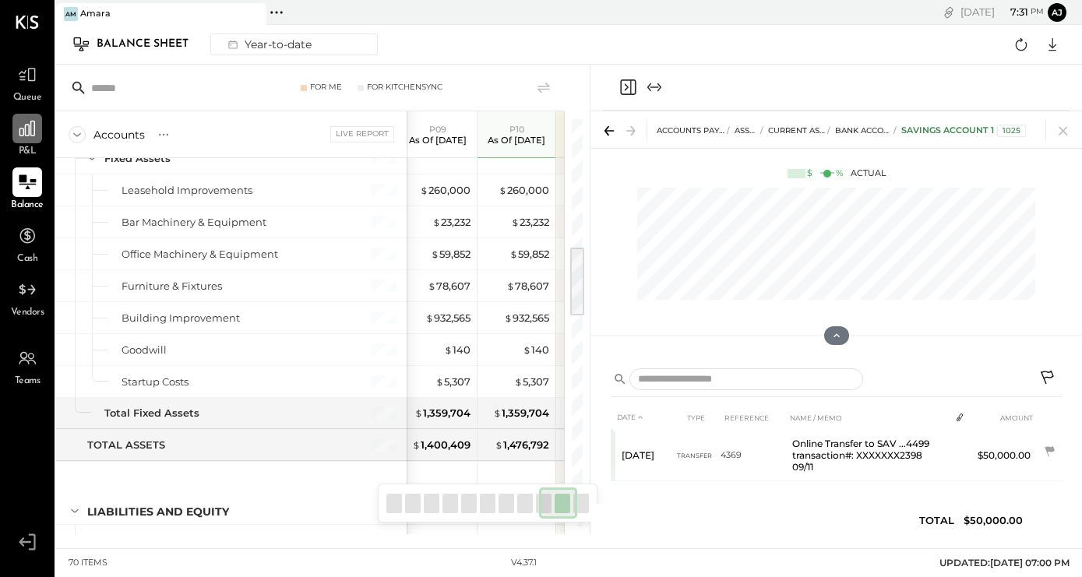
click at [29, 134] on icon at bounding box center [27, 129] width 16 height 16
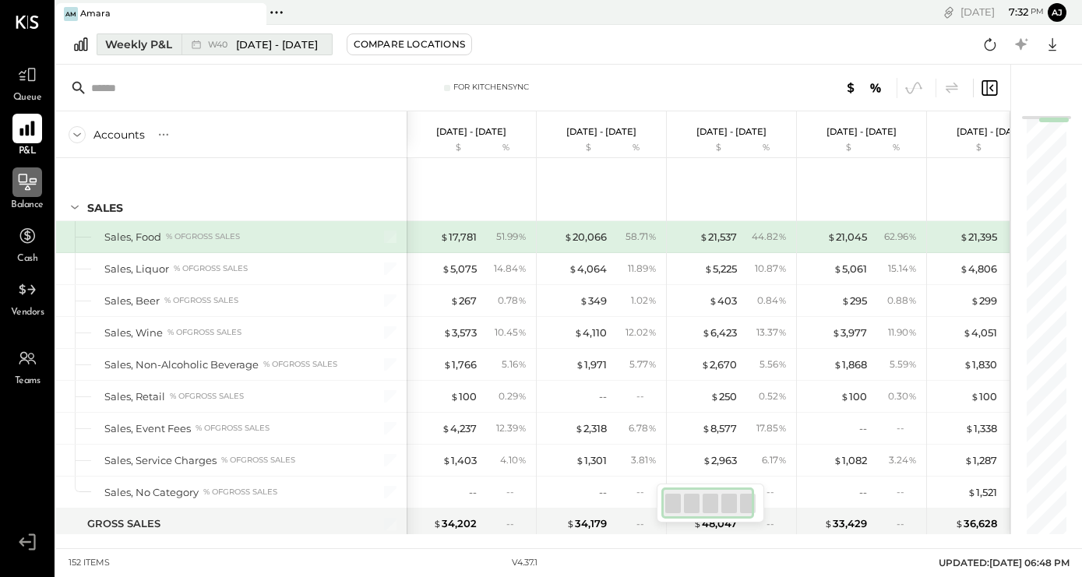
click at [318, 46] on span "Sep 29 - Oct 5, 2025" at bounding box center [277, 44] width 82 height 15
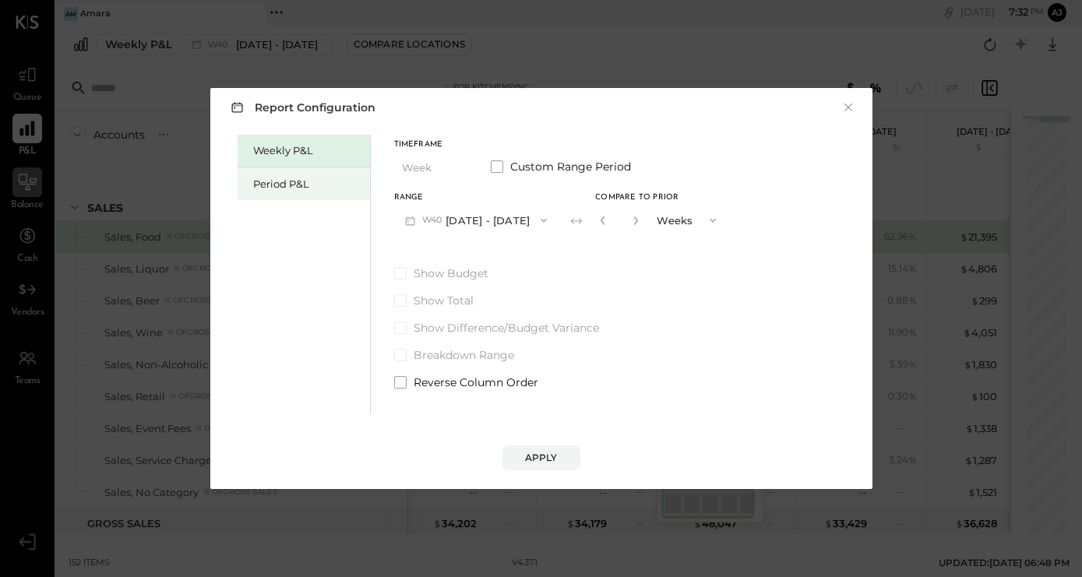
click at [298, 182] on div "Period P&L" at bounding box center [307, 184] width 109 height 15
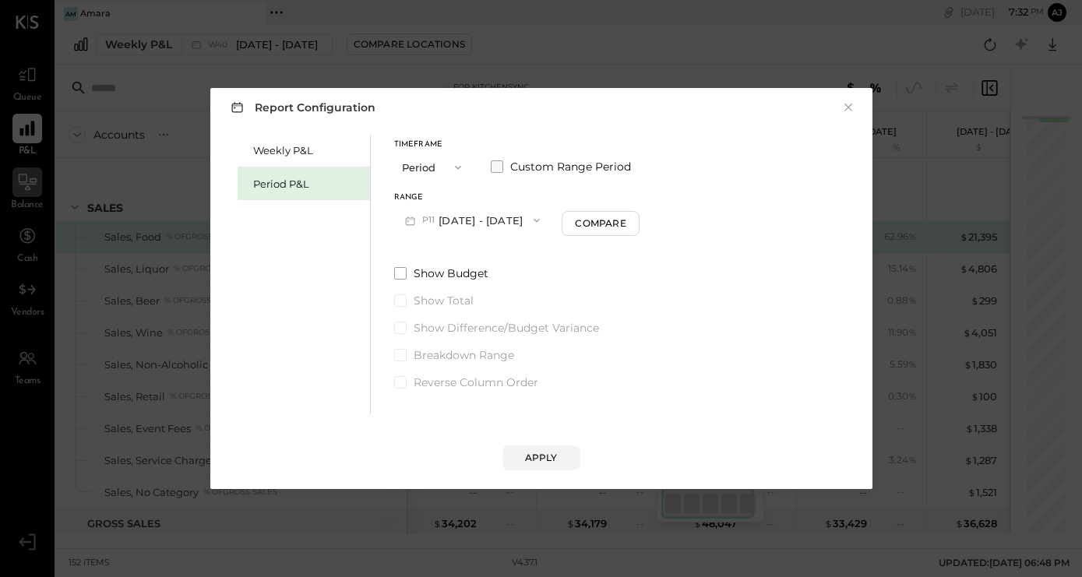
click at [493, 166] on span at bounding box center [497, 166] width 12 height 12
click at [447, 220] on button "Oct 6, 2025" at bounding box center [440, 220] width 93 height 29
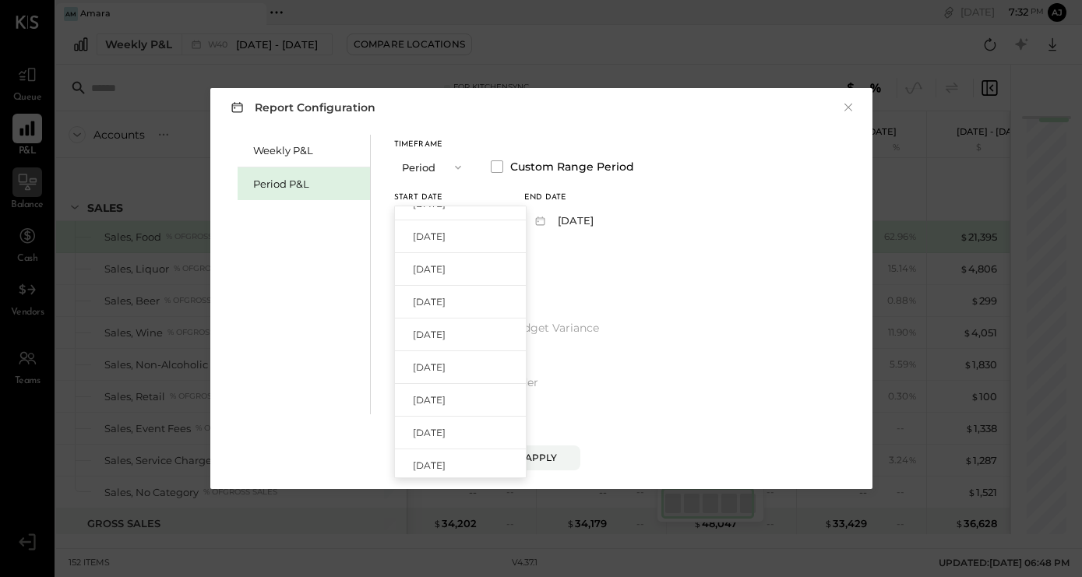
scroll to position [160, 0]
click at [445, 387] on span "Dec 30, 2024" at bounding box center [429, 388] width 33 height 13
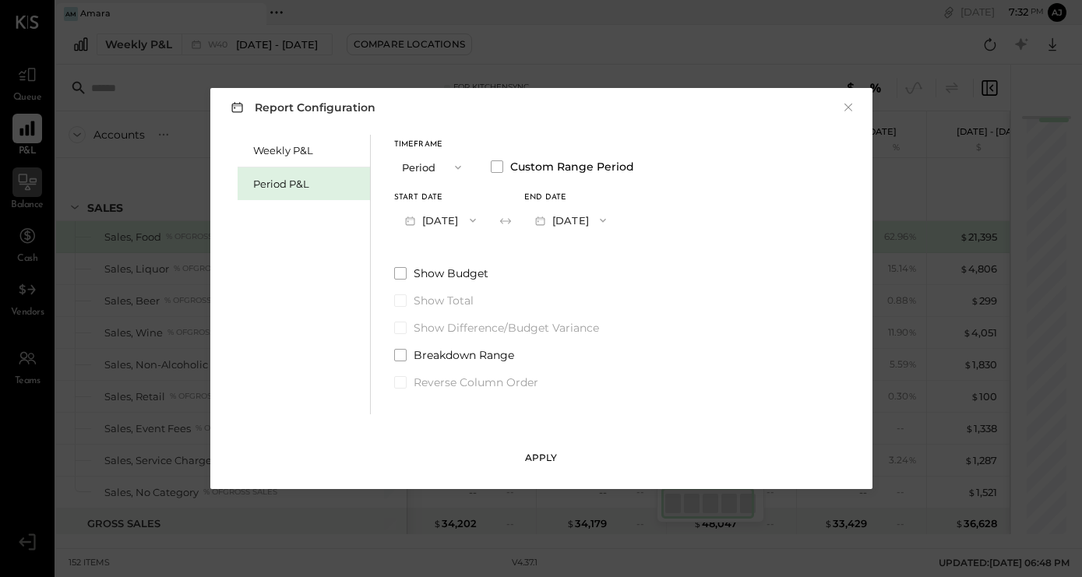
click at [553, 464] on button "Apply" at bounding box center [541, 457] width 78 height 25
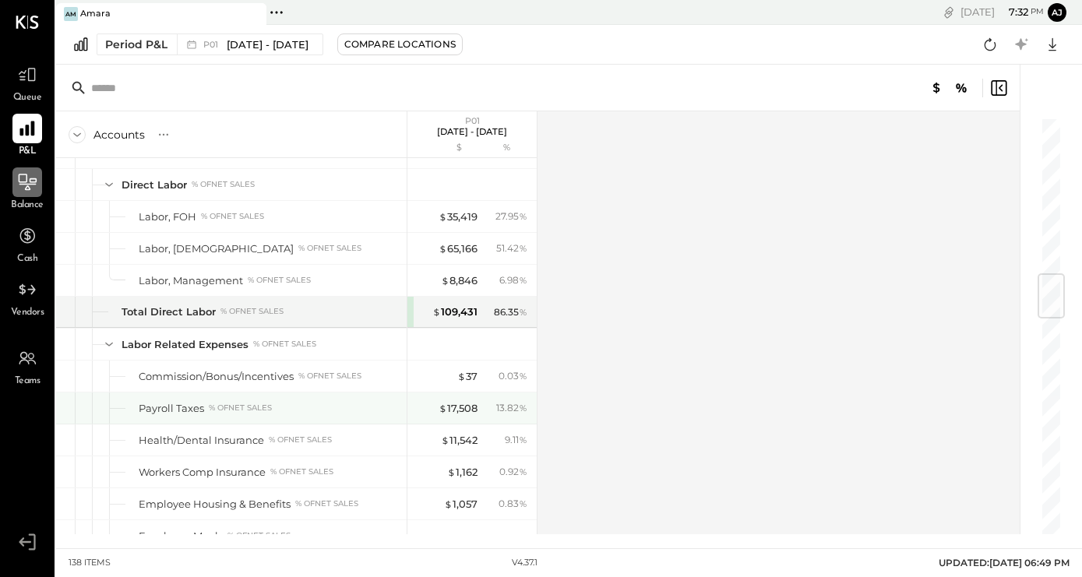
scroll to position [1341, 0]
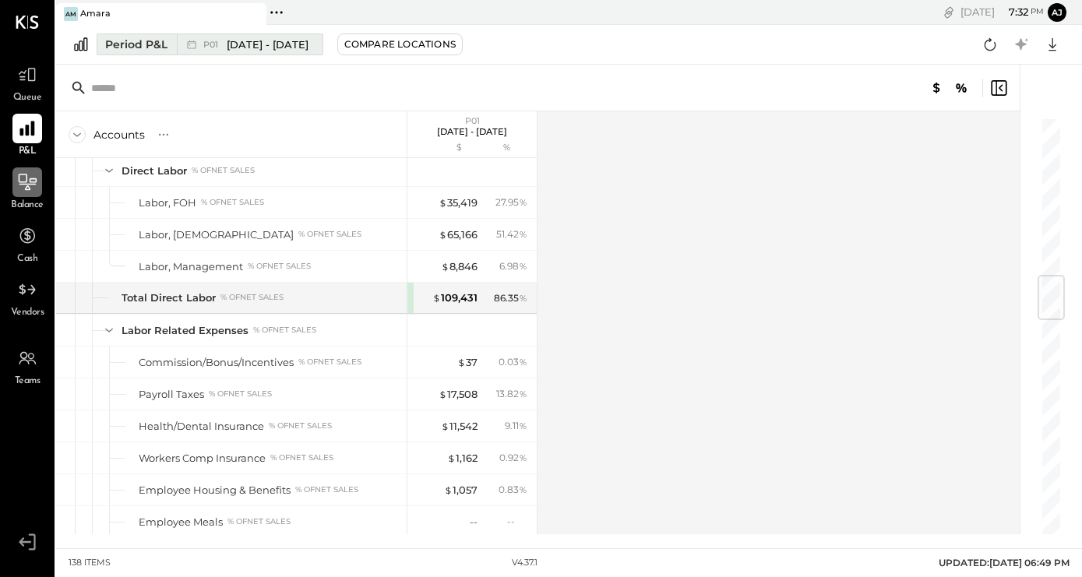
click at [308, 44] on span "Dec 30, 2024 - Jan 26, 2025" at bounding box center [268, 44] width 82 height 15
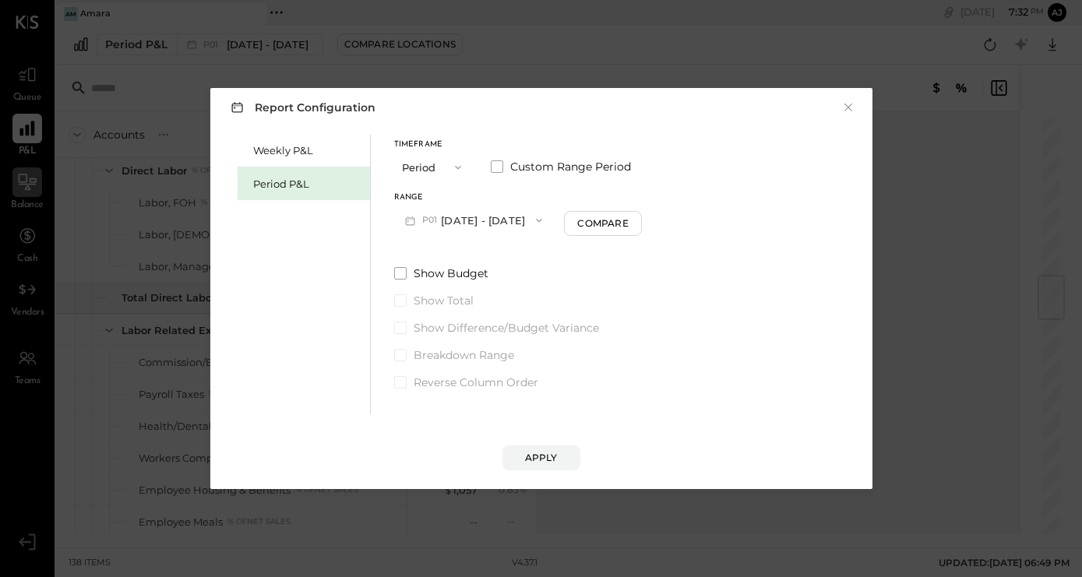
click at [554, 220] on button "P01 Dec 30, 2024 - Jan 26, 2025" at bounding box center [474, 220] width 160 height 29
click at [498, 165] on span at bounding box center [497, 166] width 12 height 12
click at [606, 223] on button "Jan 26, 2025" at bounding box center [570, 220] width 93 height 29
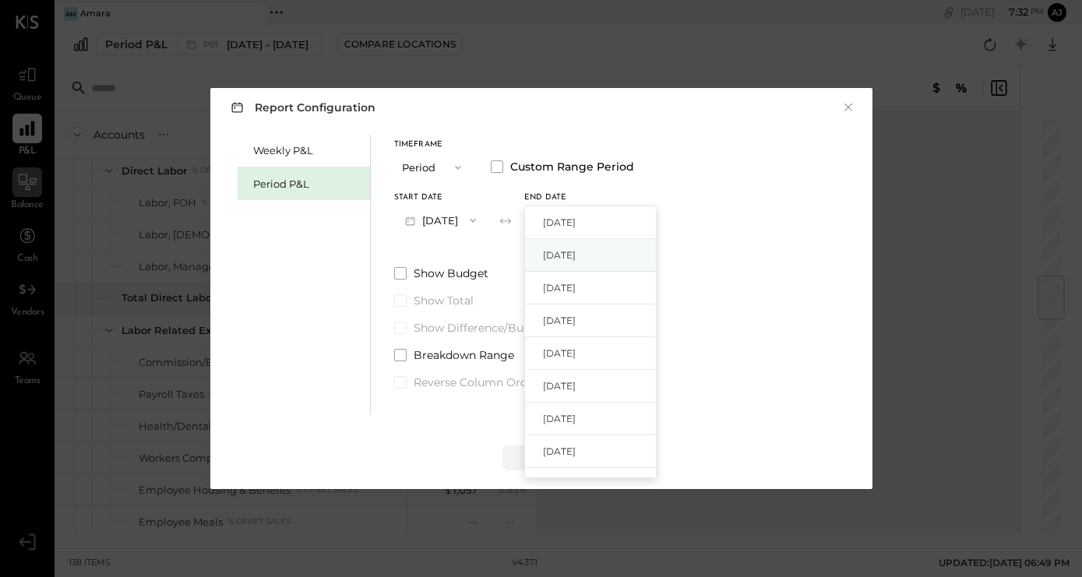
click at [576, 259] on span "Oct 5, 2025" at bounding box center [559, 254] width 33 height 13
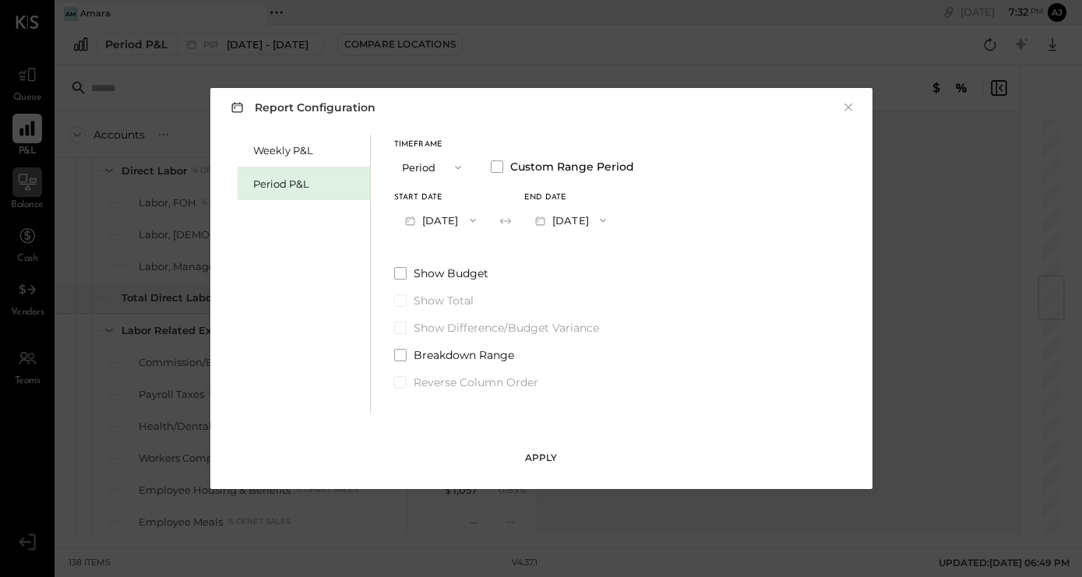
click at [547, 459] on div "Apply" at bounding box center [541, 457] width 33 height 13
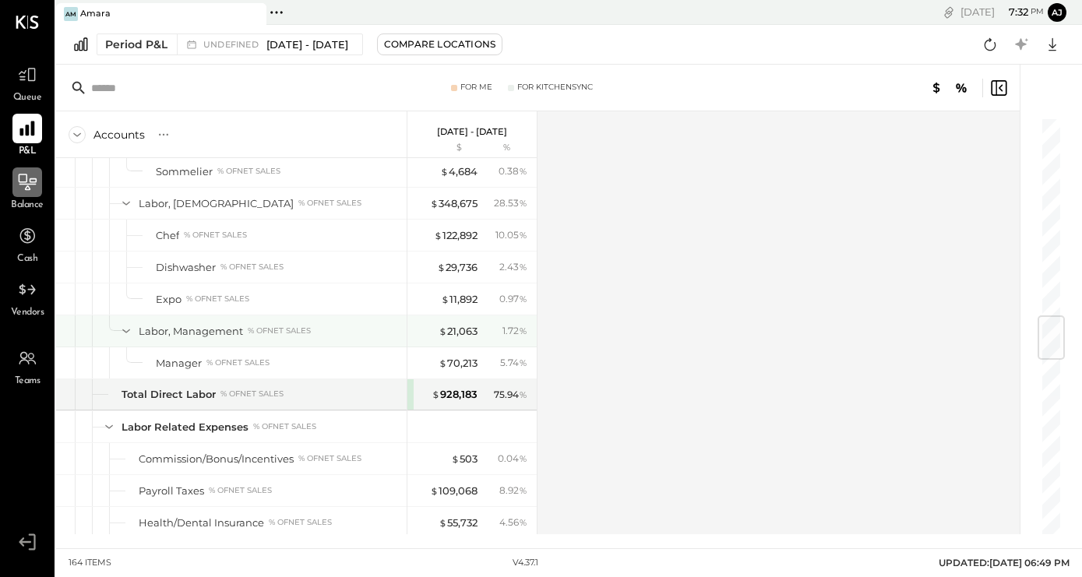
scroll to position [1681, 0]
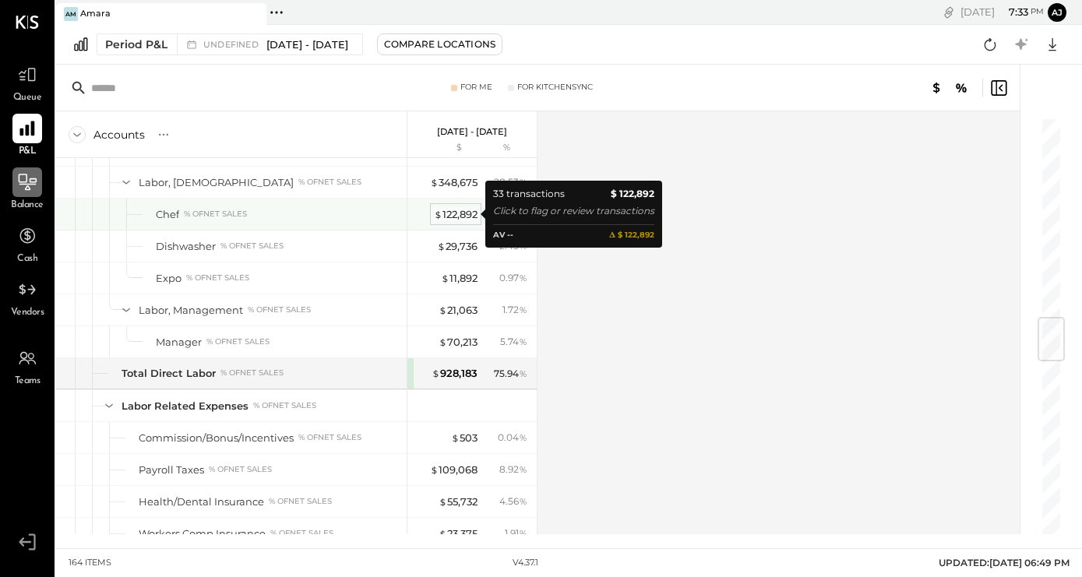
click at [466, 213] on div "$ 122,892" at bounding box center [456, 214] width 44 height 15
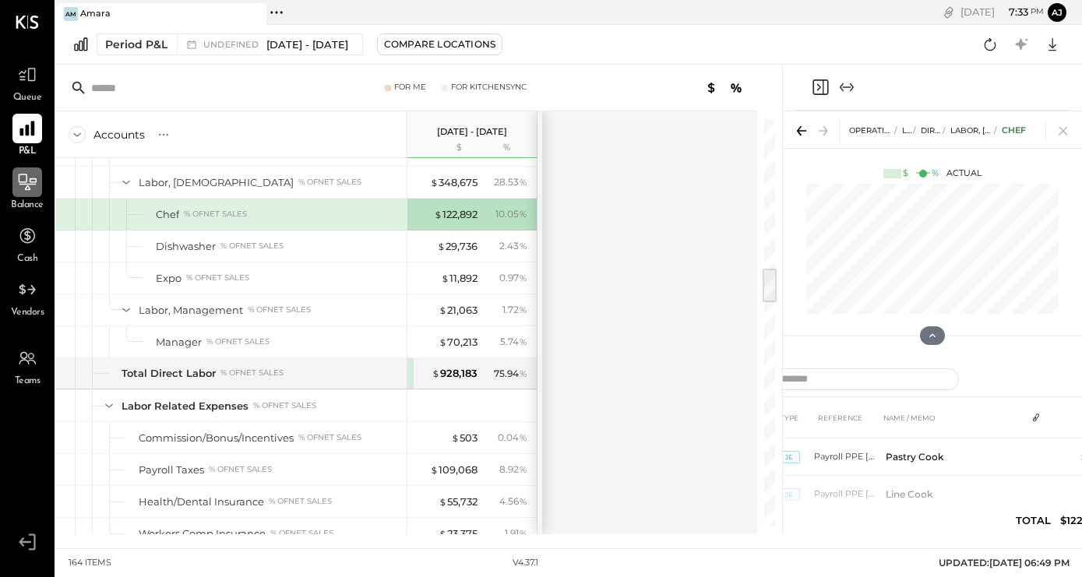
scroll to position [162, 0]
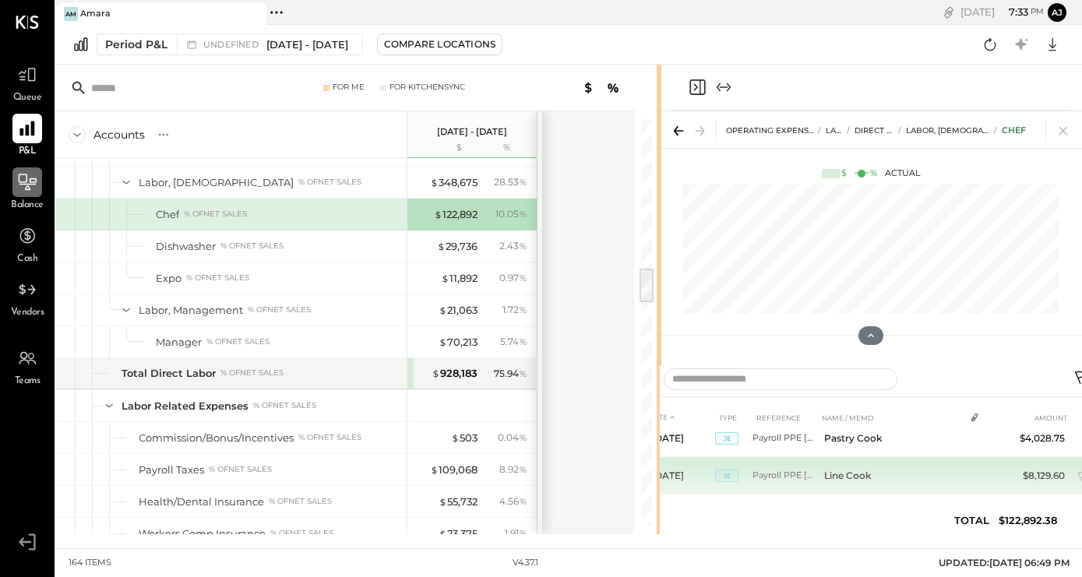
drag, startPoint x: 780, startPoint y: 458, endPoint x: 660, endPoint y: 456, distance: 120.7
click at [660, 456] on div "For Me For KitchenSync Accounts S % GL Dec 30, 2024 - Oct 5, 2025 $ % SALES Sal…" at bounding box center [569, 300] width 1026 height 470
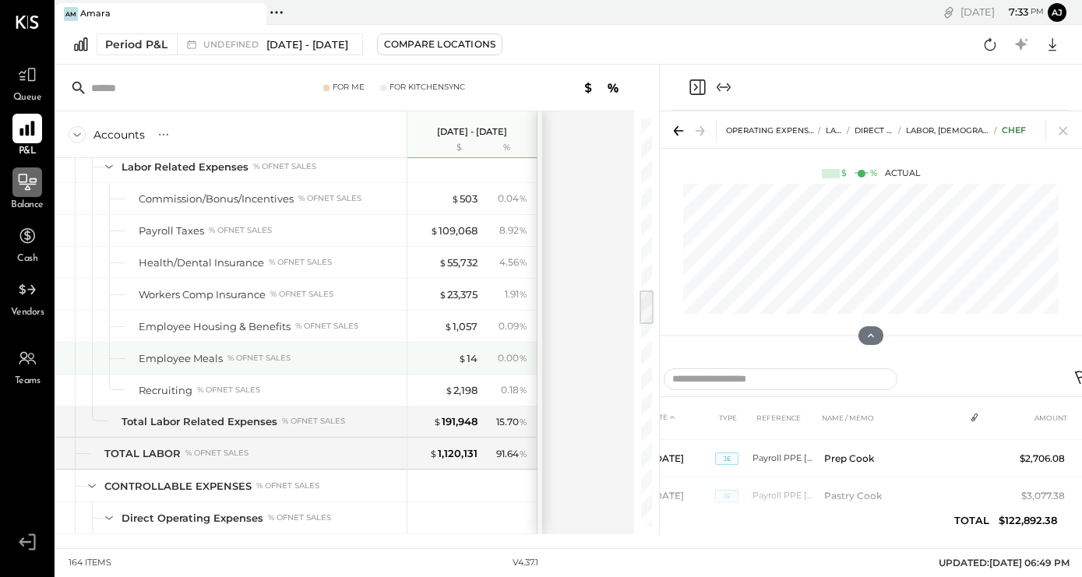
scroll to position [1925, 0]
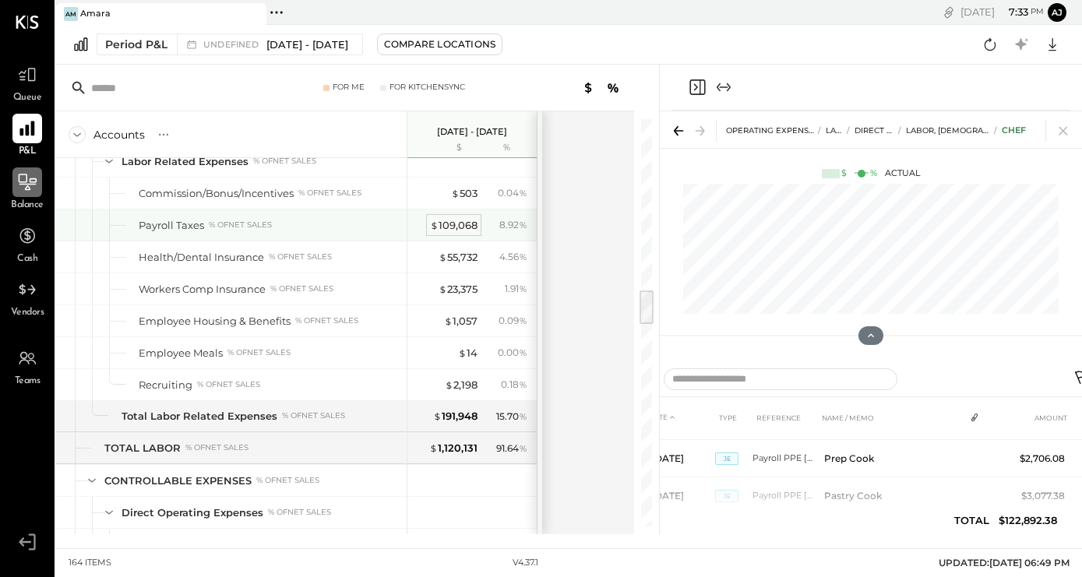
click at [458, 227] on div "$ 109,068" at bounding box center [454, 225] width 48 height 15
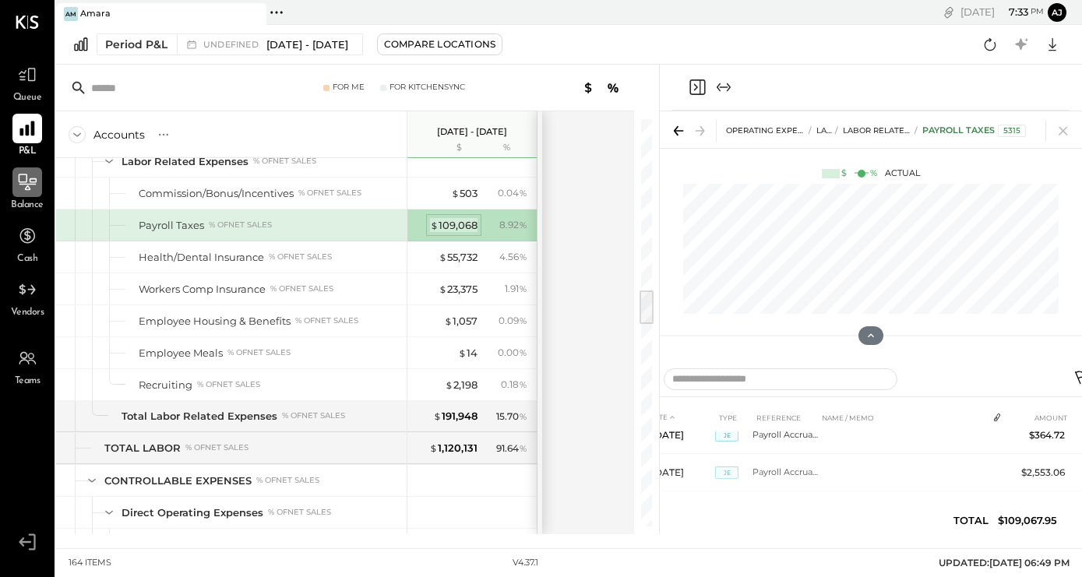
scroll to position [565, 0]
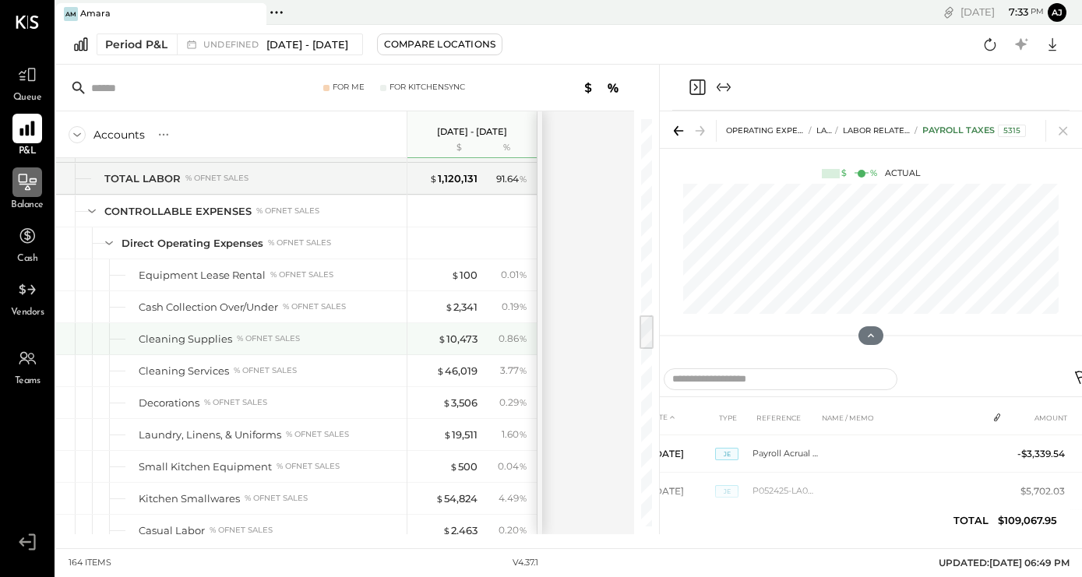
scroll to position [2199, 0]
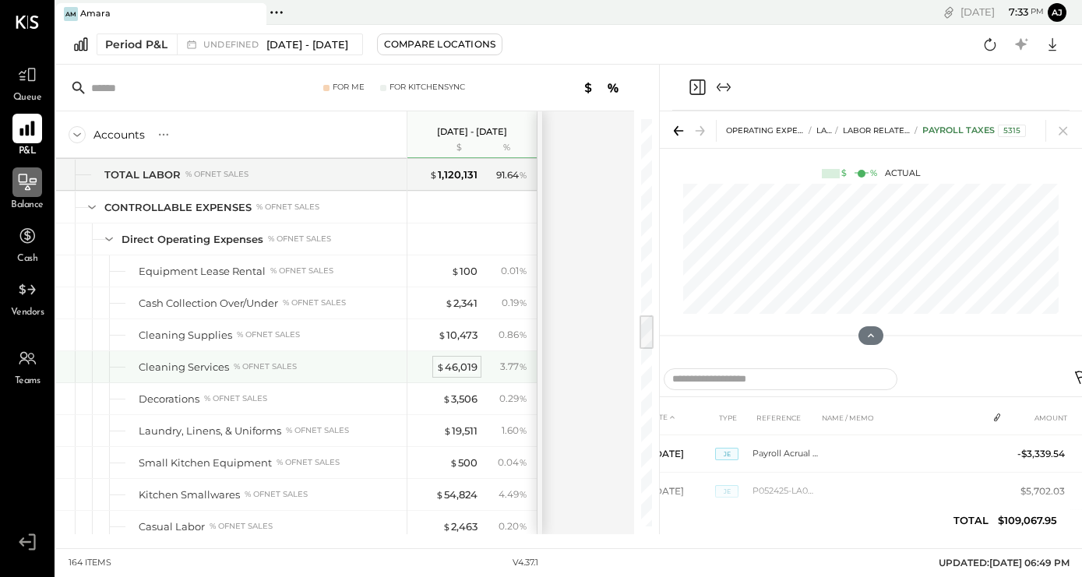
click at [456, 371] on div "$ 46,019" at bounding box center [456, 367] width 41 height 15
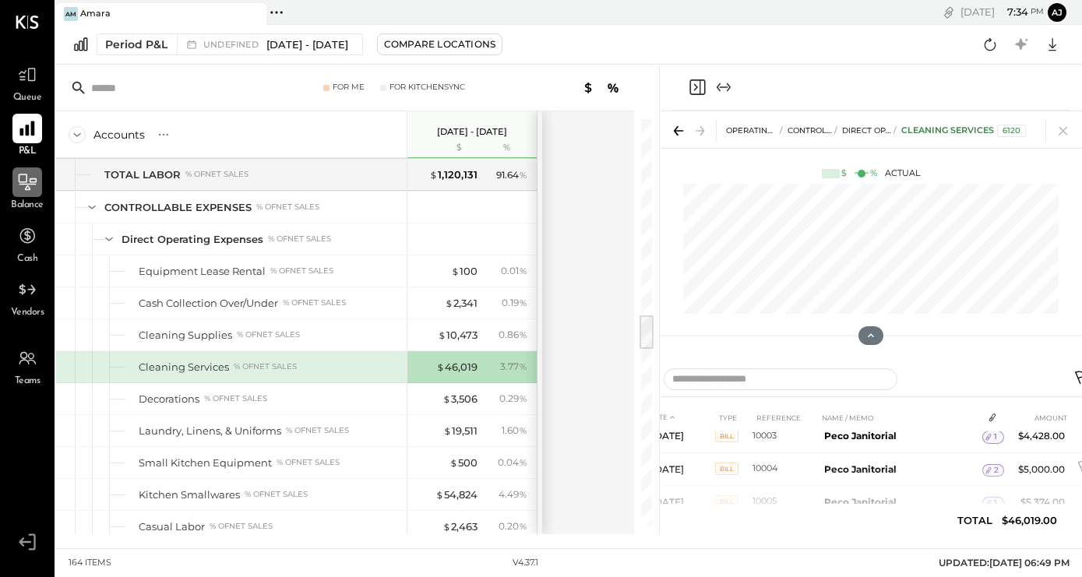
scroll to position [182, 0]
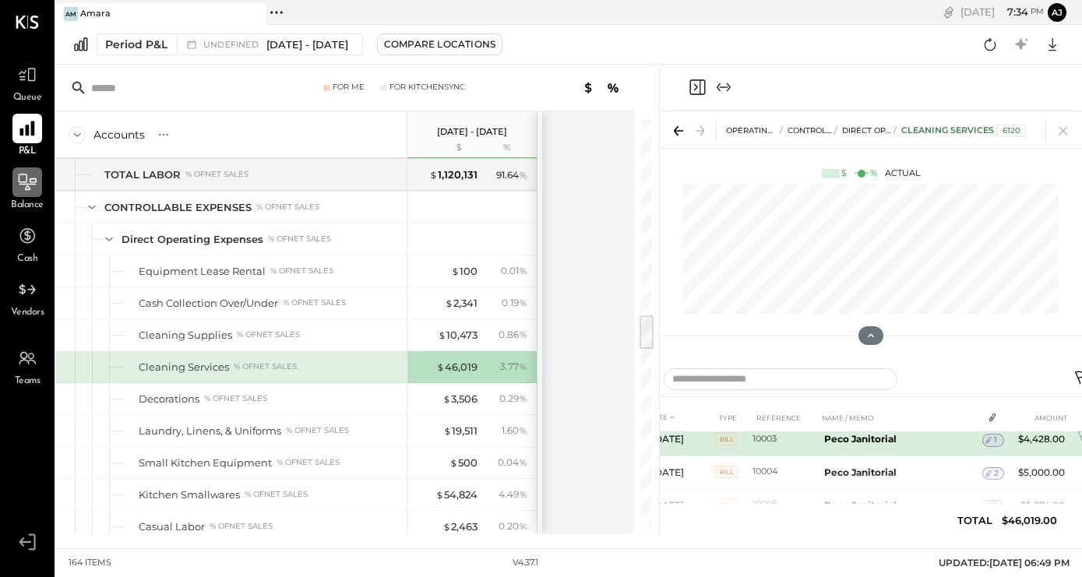
click at [660, 438] on td "Feb 27, 25" at bounding box center [680, 439] width 70 height 33
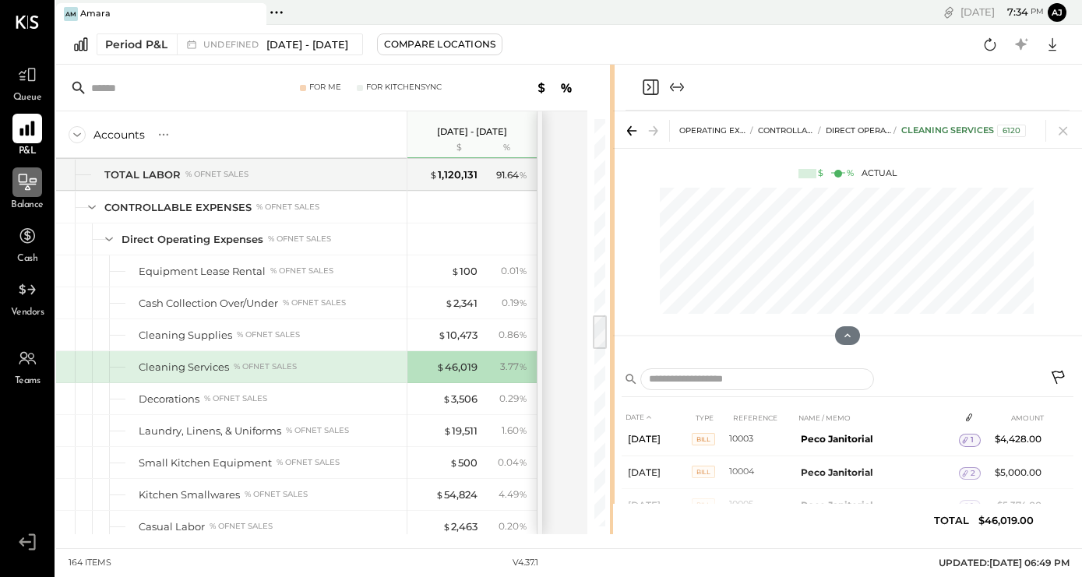
drag, startPoint x: 657, startPoint y: 436, endPoint x: 613, endPoint y: 437, distance: 44.4
click at [613, 437] on div "For Me For KitchenSync Accounts S % GL Dec 30, 2024 - Oct 5, 2025 $ % SALES Sal…" at bounding box center [569, 300] width 1026 height 470
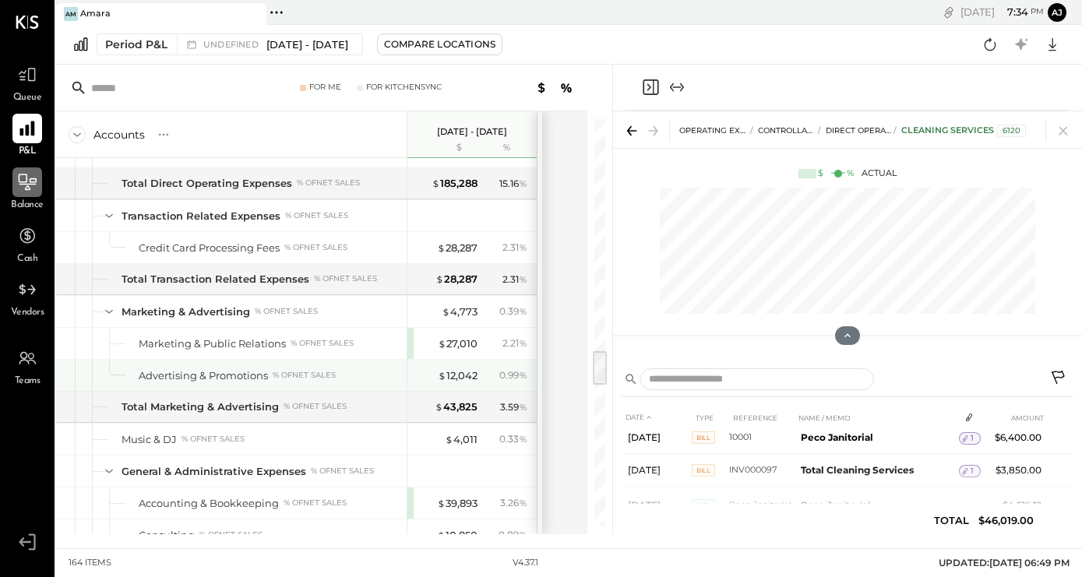
scroll to position [2607, 0]
click at [452, 375] on div "$ 12,042" at bounding box center [458, 374] width 40 height 15
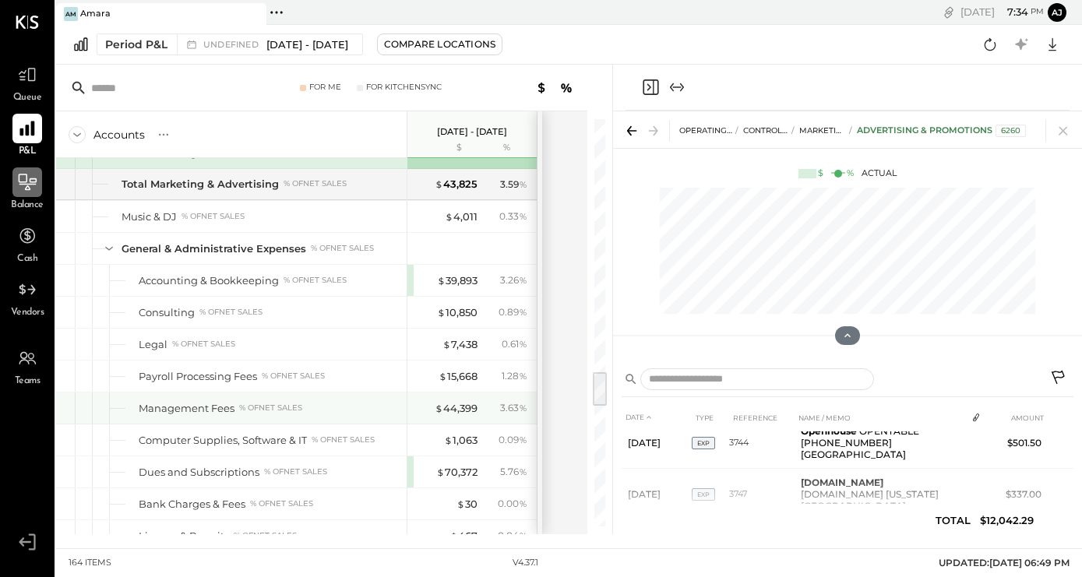
scroll to position [2876, 0]
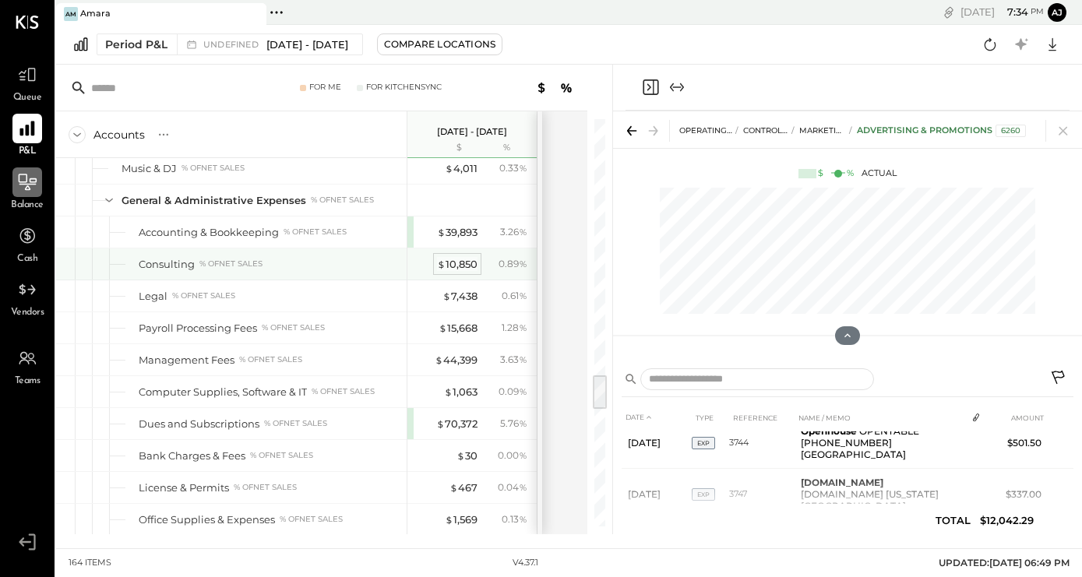
click at [460, 259] on div "$ 10,850" at bounding box center [457, 264] width 40 height 15
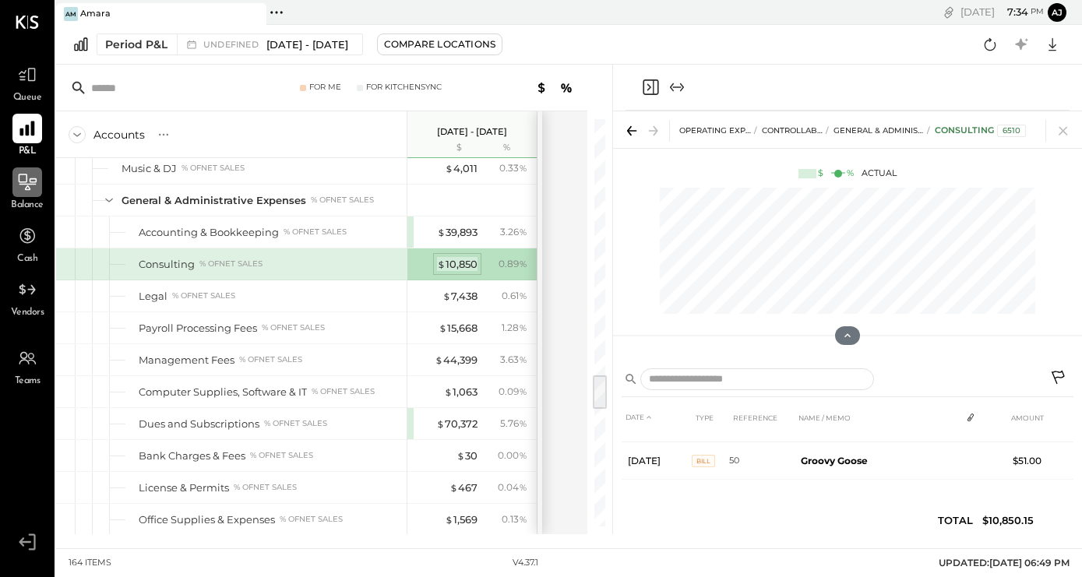
scroll to position [65, 0]
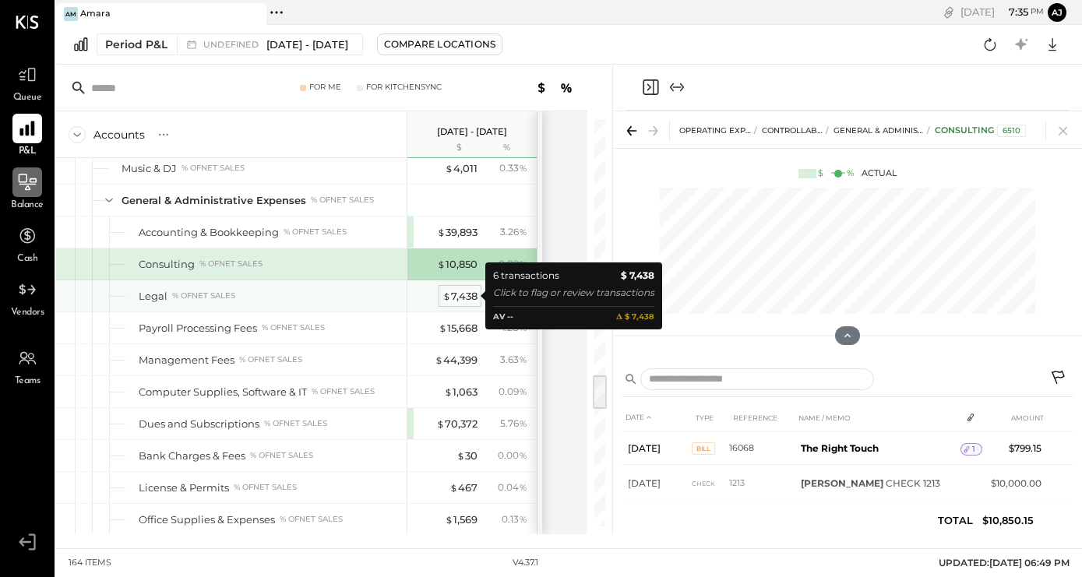
click at [449, 299] on span "$" at bounding box center [446, 296] width 9 height 12
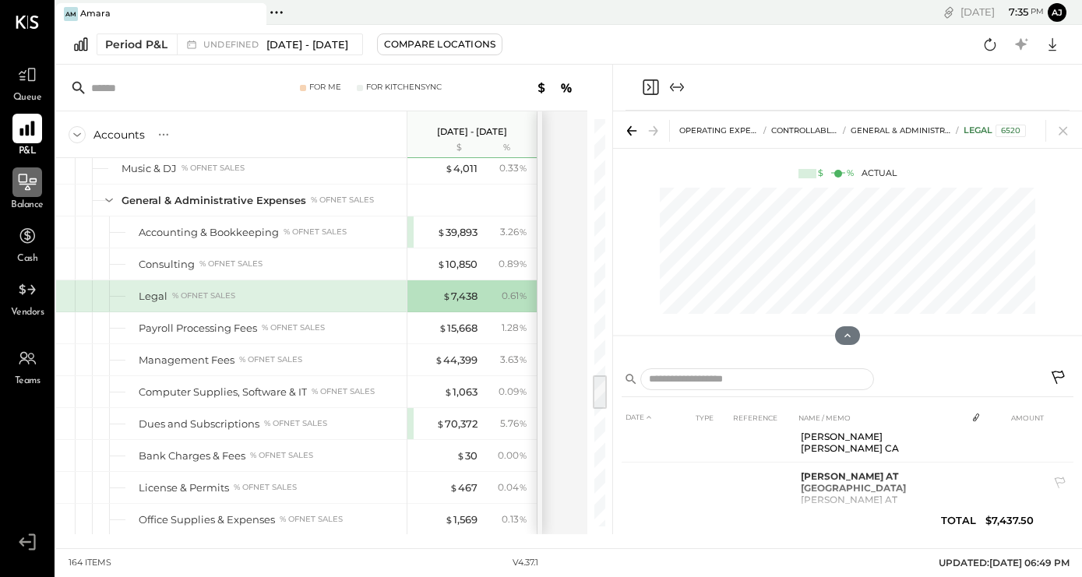
scroll to position [253, 0]
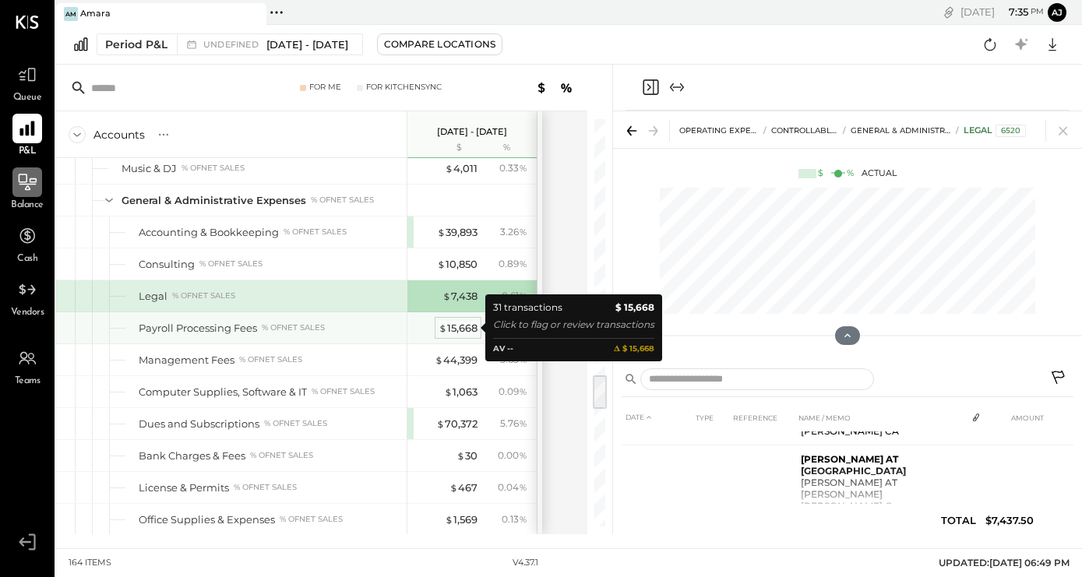
click at [462, 331] on div "$ 15,668" at bounding box center [457, 328] width 39 height 15
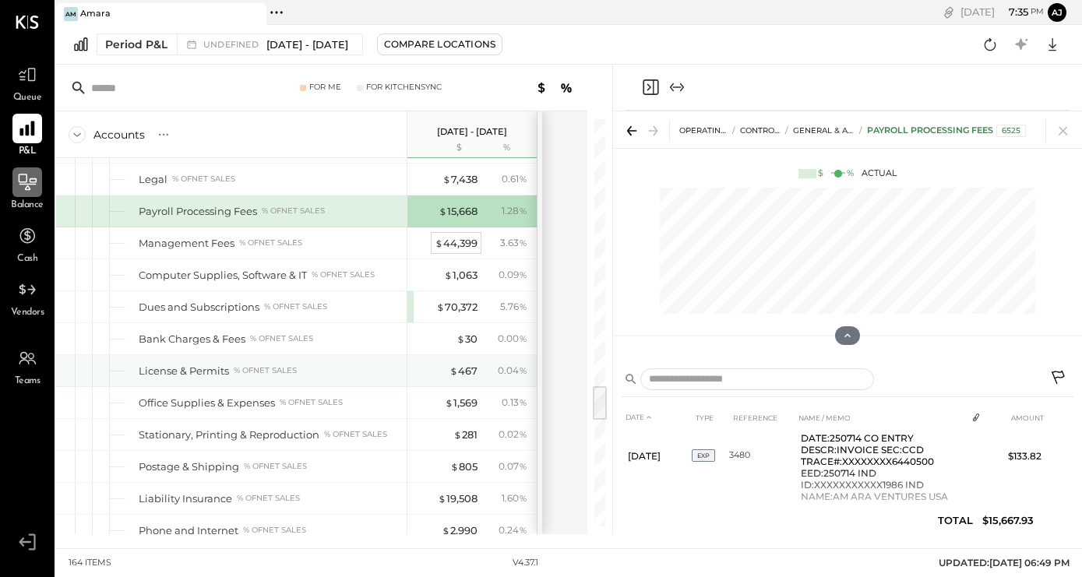
scroll to position [3000, 0]
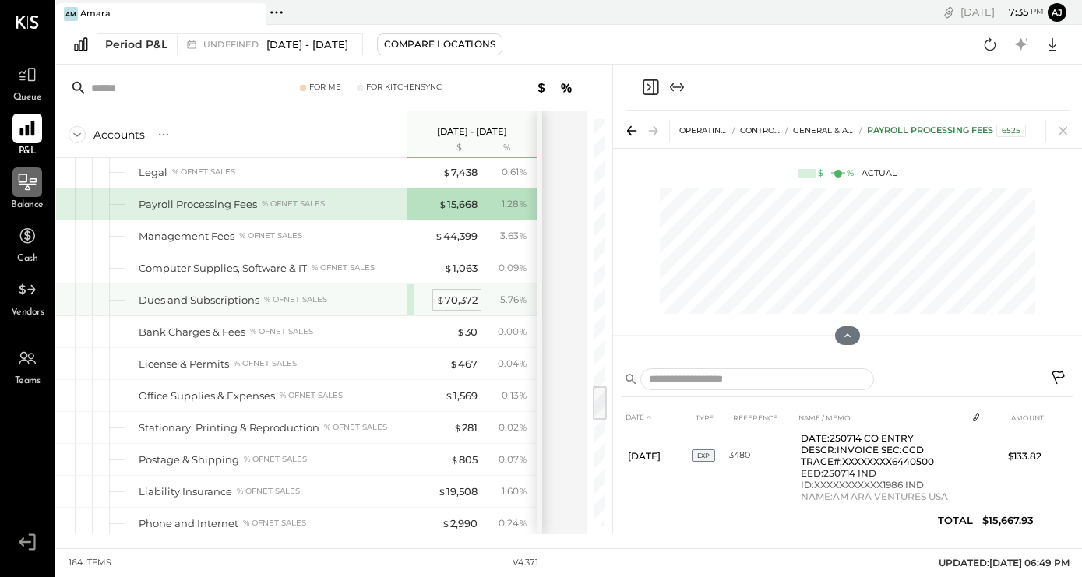
click at [462, 301] on div "$ 70,372" at bounding box center [456, 300] width 41 height 15
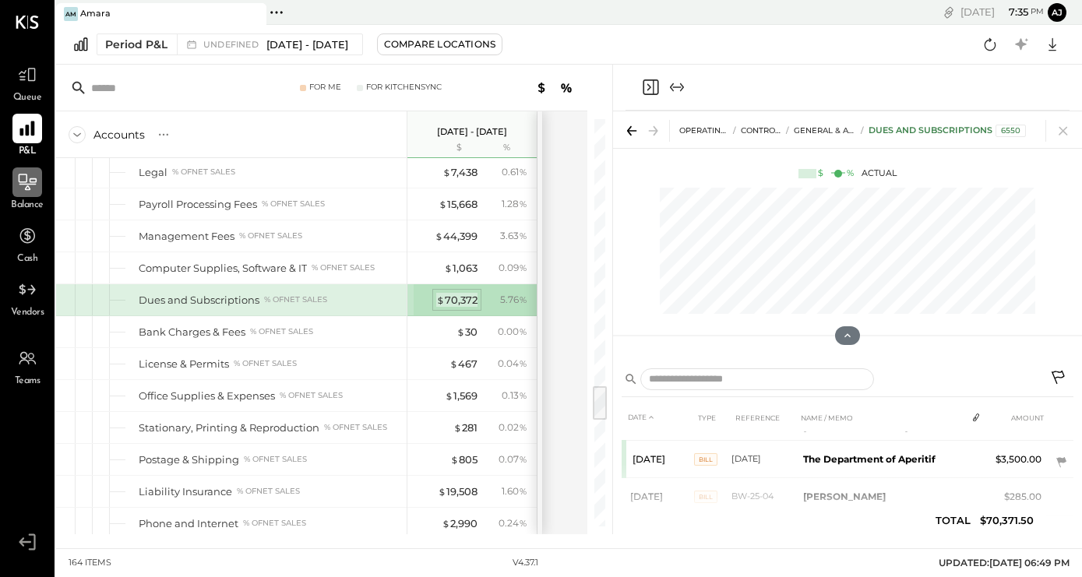
scroll to position [913, 0]
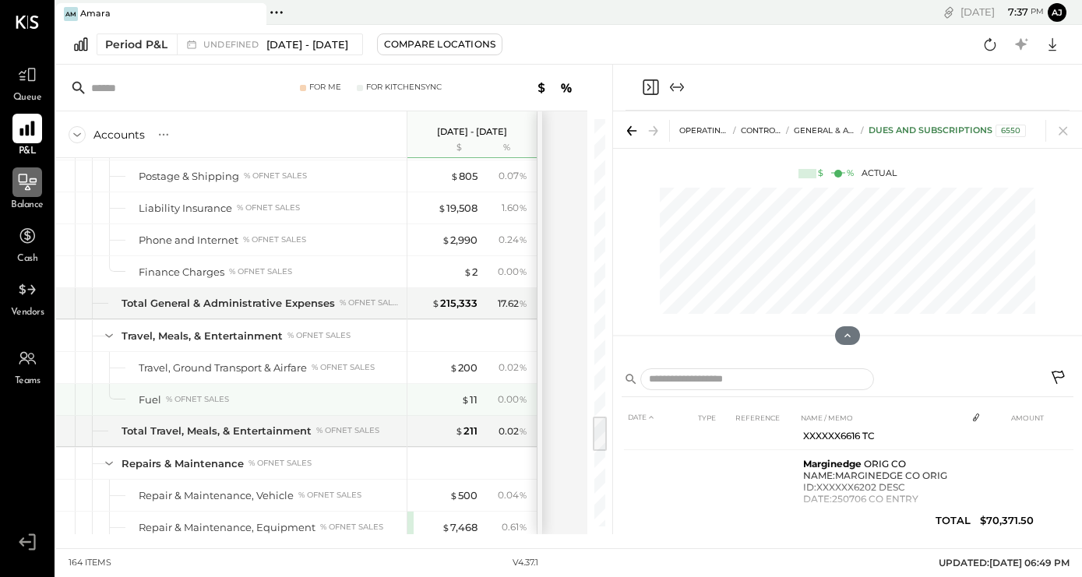
scroll to position [3358, 0]
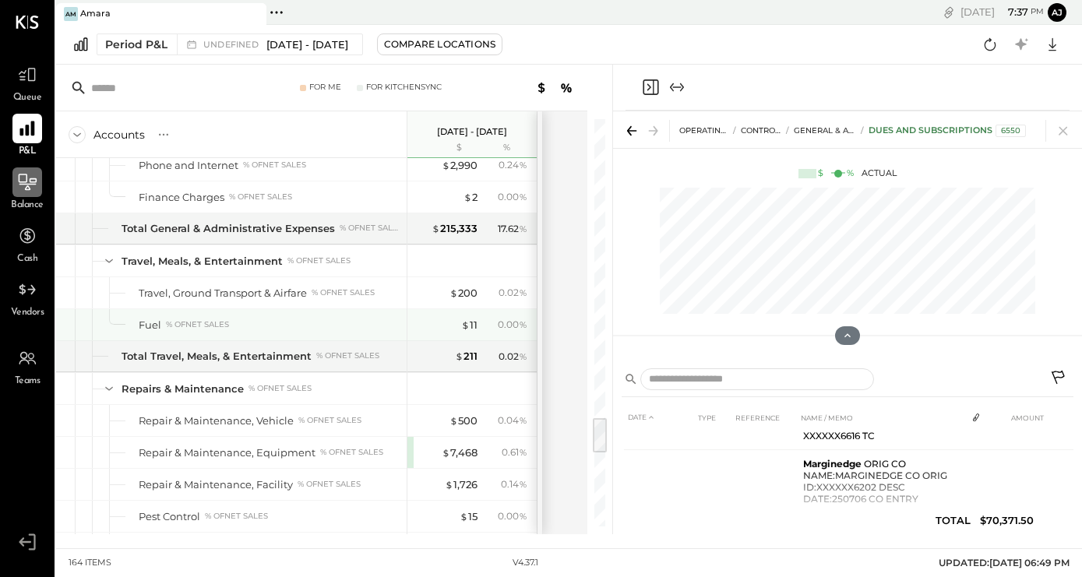
click at [447, 316] on div "$ 11 0.00 %" at bounding box center [473, 324] width 117 height 31
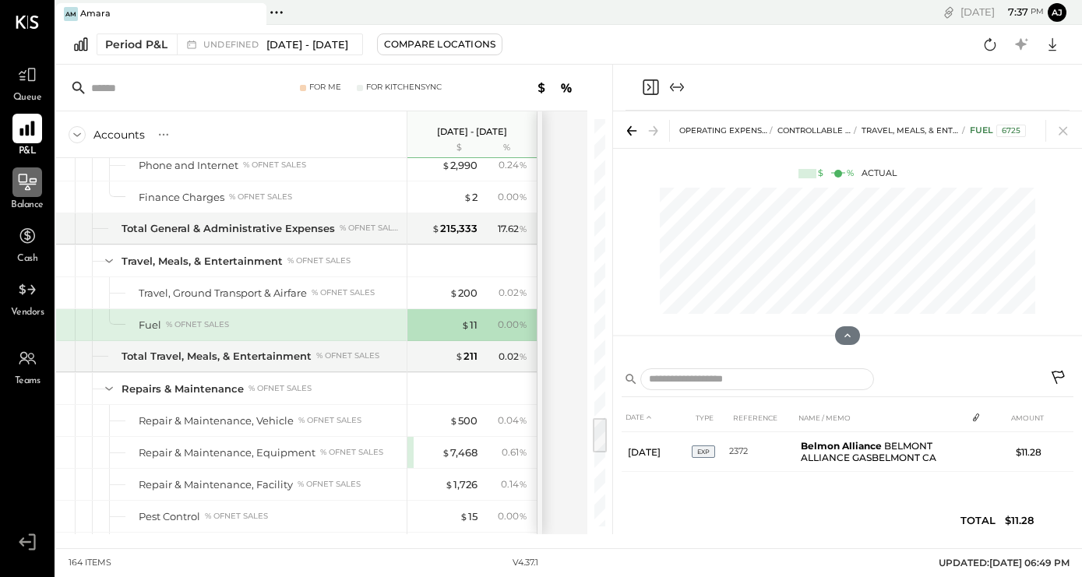
scroll to position [0, 0]
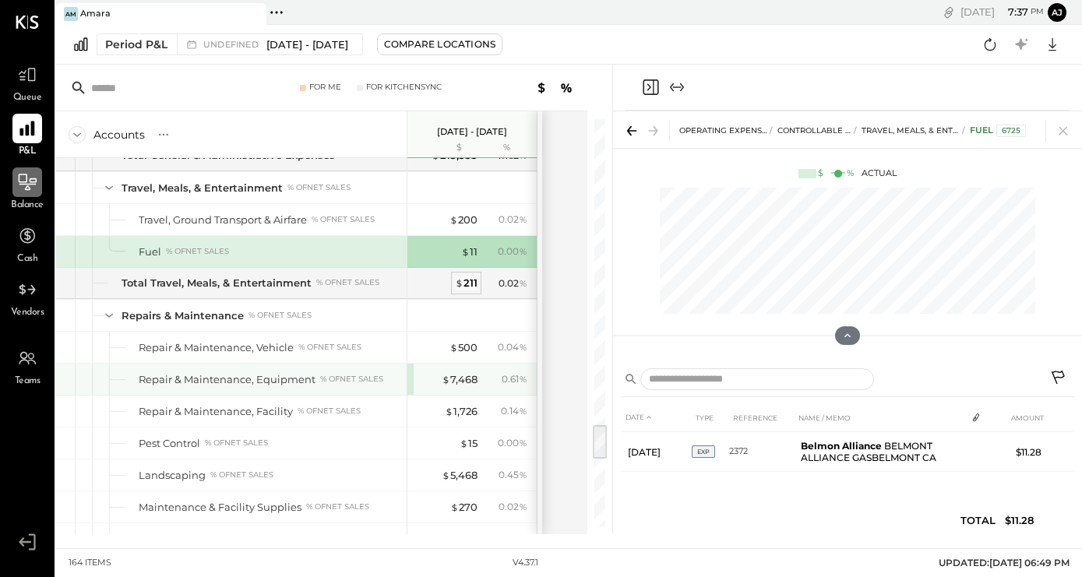
scroll to position [3441, 0]
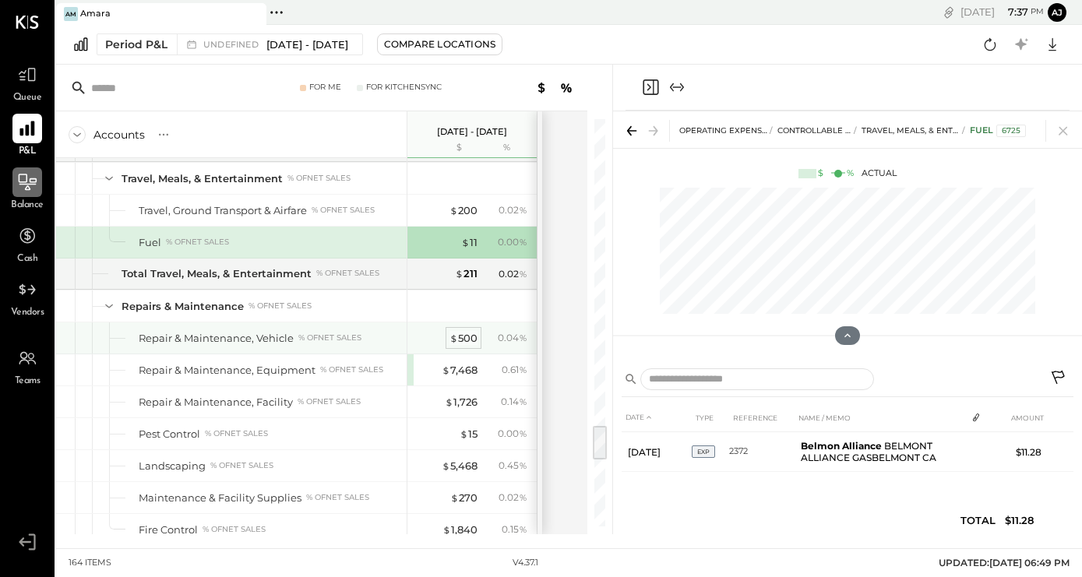
click at [474, 341] on div "$ 500" at bounding box center [463, 338] width 28 height 15
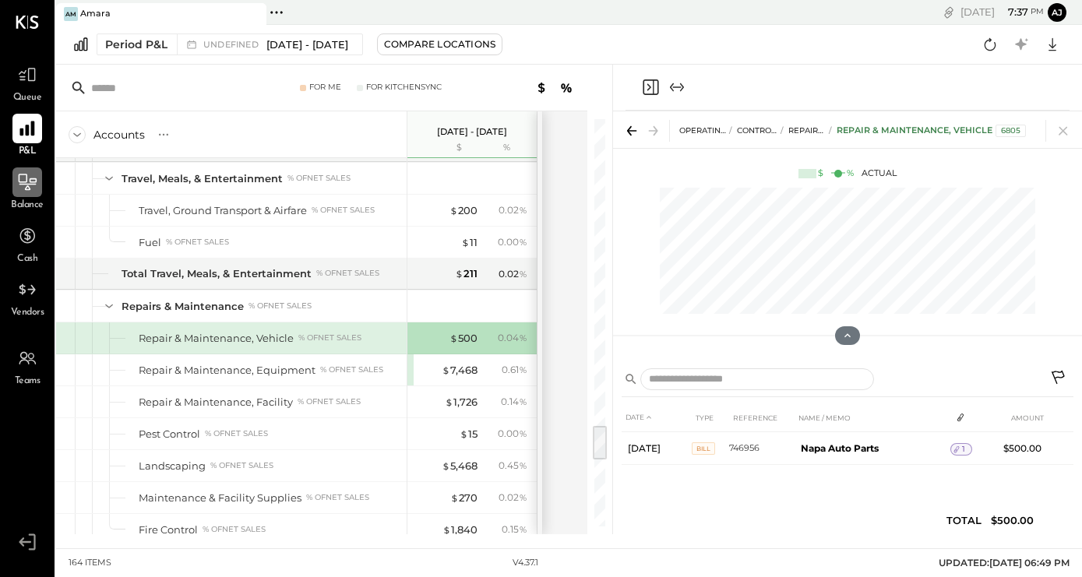
click at [1050, 377] on icon at bounding box center [1059, 379] width 19 height 19
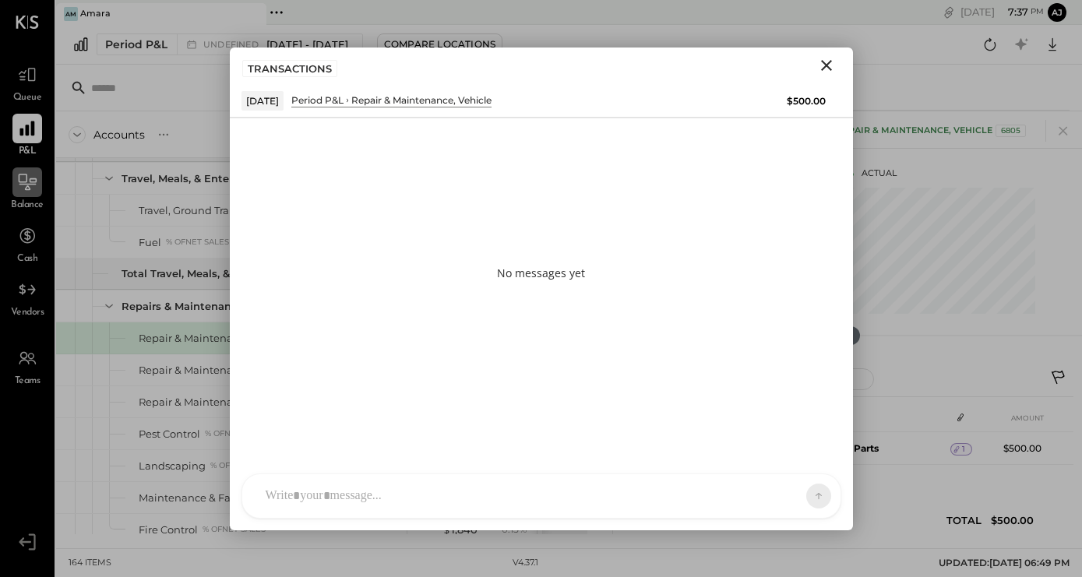
click at [373, 502] on div "R reena RS Rushabh Shah TM Tasmir Malek ID Iris Del Rocio Albarrán Millán J jor…" at bounding box center [541, 496] width 600 height 45
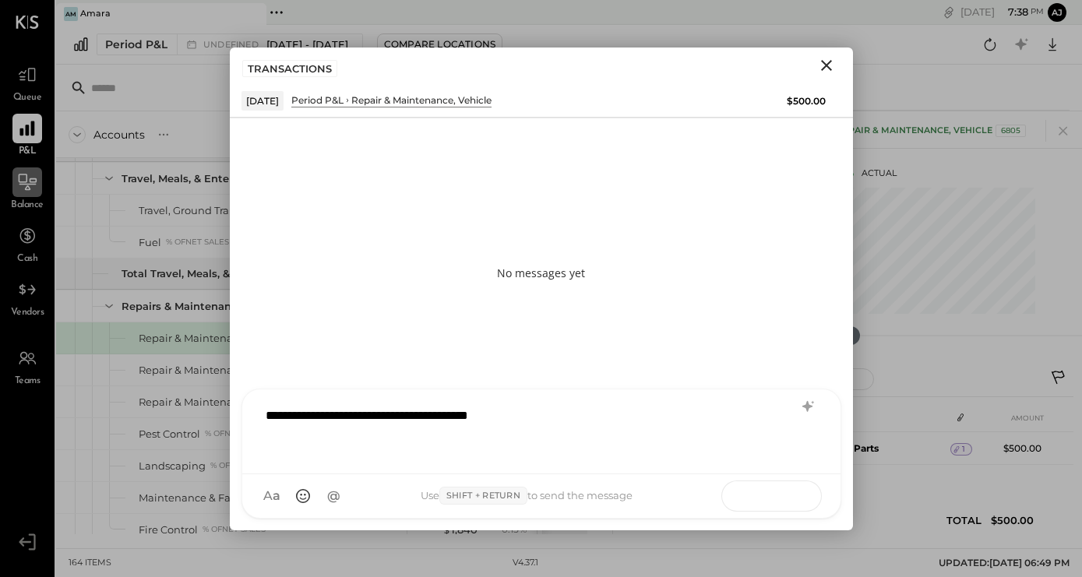
click at [798, 498] on button at bounding box center [788, 495] width 57 height 23
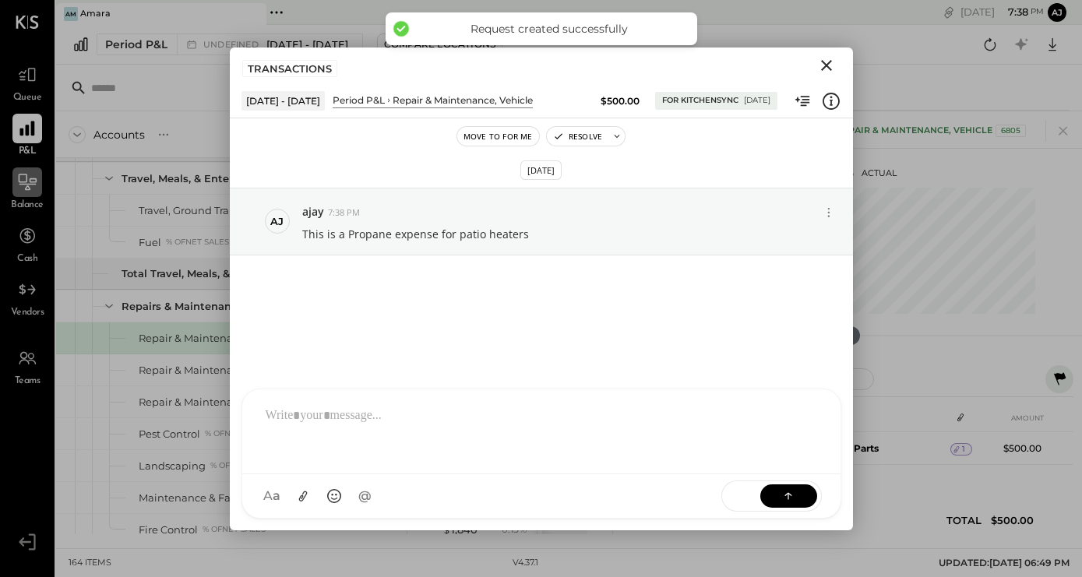
click at [825, 65] on icon "Close" at bounding box center [826, 65] width 11 height 11
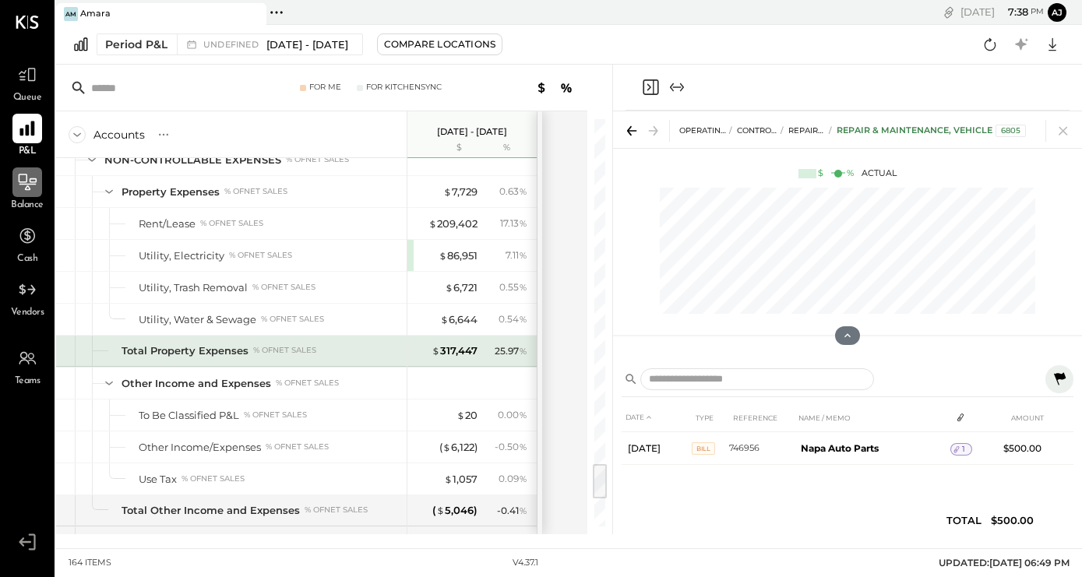
scroll to position [3960, 0]
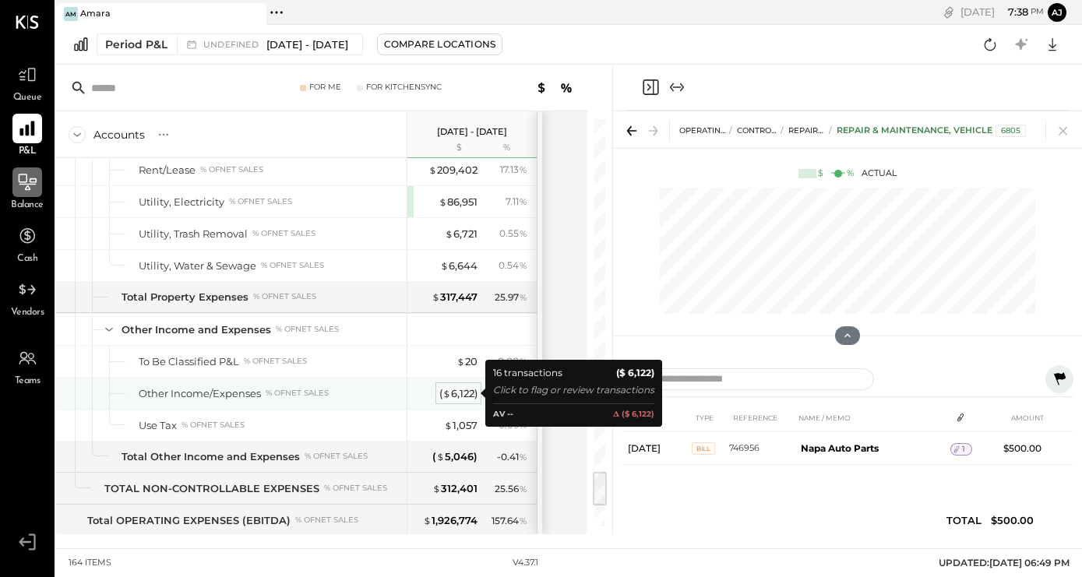
click at [449, 393] on span "$" at bounding box center [446, 393] width 9 height 12
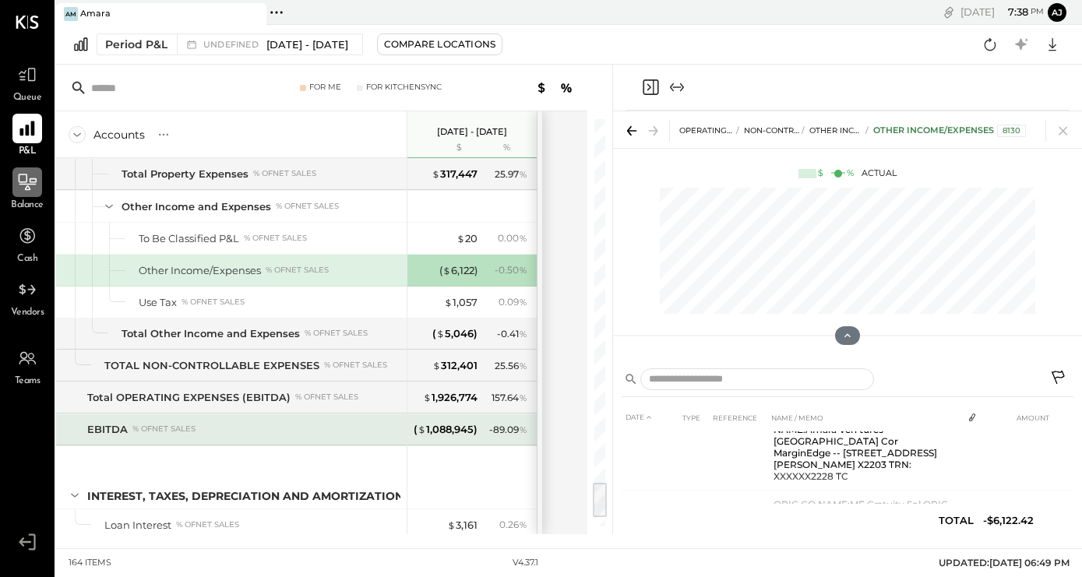
scroll to position [4192, 0]
